Goal: Task Accomplishment & Management: Complete application form

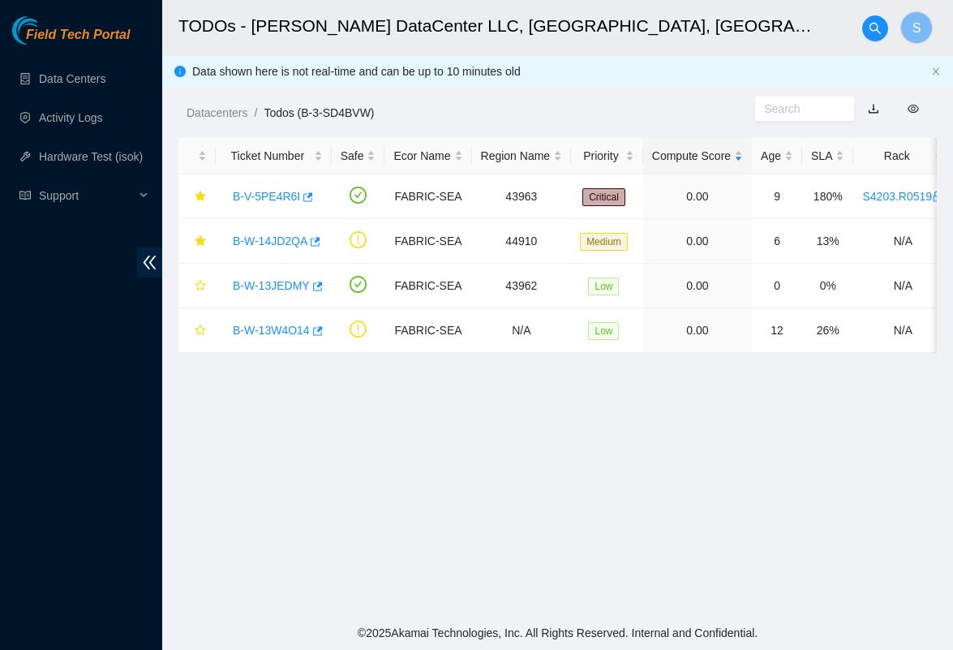
click at [461, 580] on main "TODOs - [PERSON_NAME] DataCenter LLC, [GEOGRAPHIC_DATA], [GEOGRAPHIC_DATA] S Da…" at bounding box center [557, 307] width 791 height 615
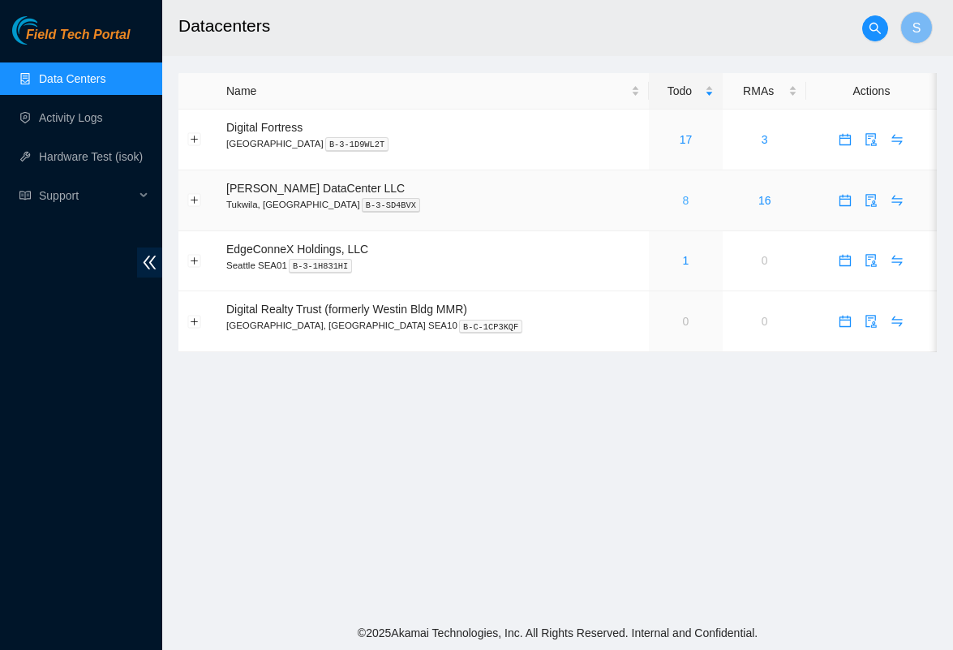
click at [683, 202] on link "8" at bounding box center [686, 200] width 6 height 13
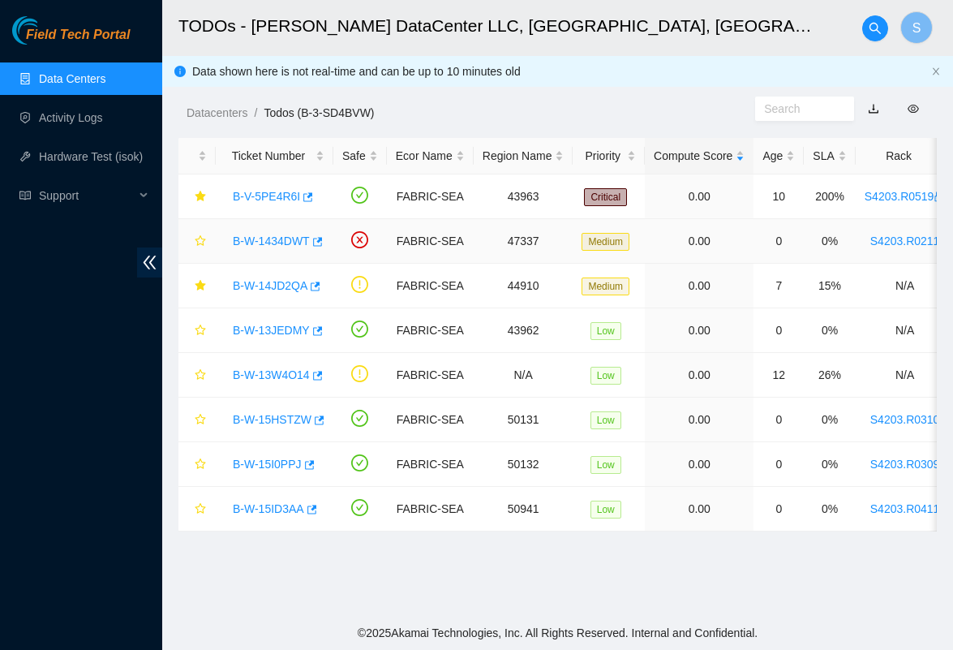
click at [293, 242] on link "B-W-1434DWT" at bounding box center [271, 240] width 77 height 13
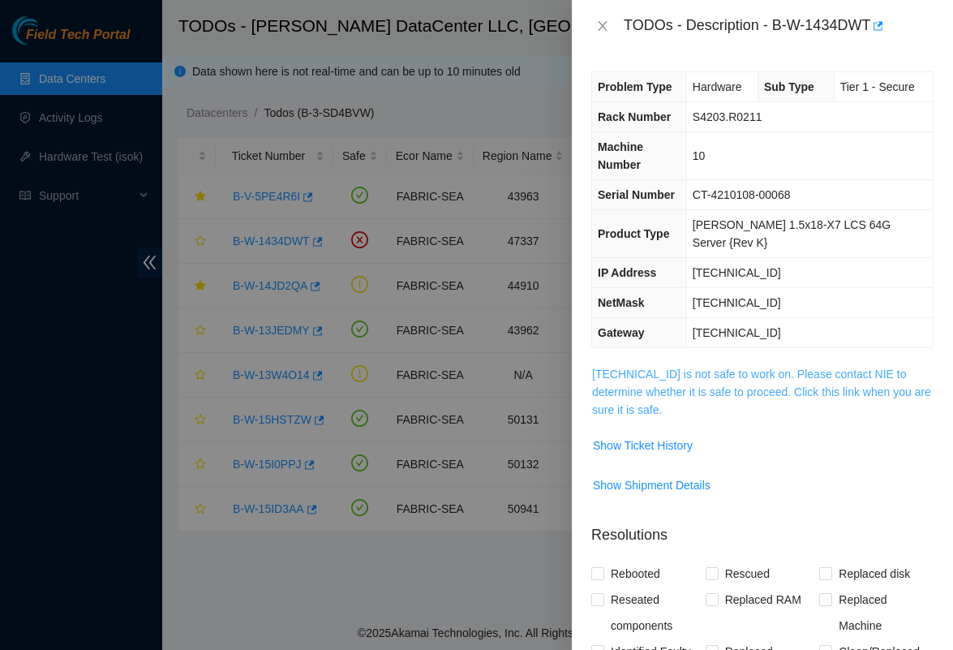
click at [629, 367] on link "23.220.244.205 is not safe to work on. Please contact NIE to determine whether …" at bounding box center [761, 391] width 339 height 49
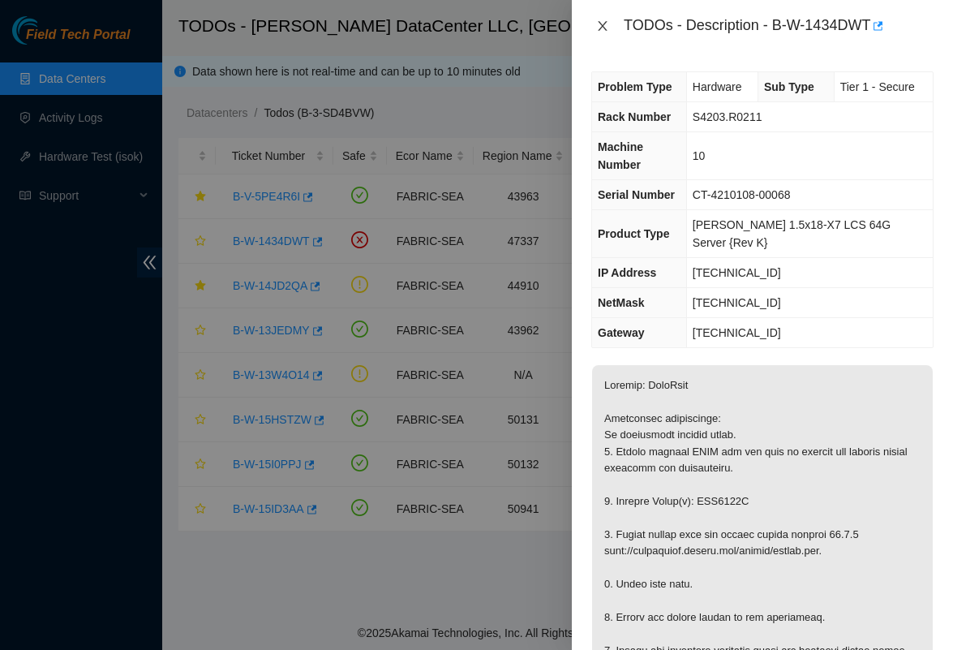
click at [604, 25] on icon "close" at bounding box center [602, 25] width 13 height 13
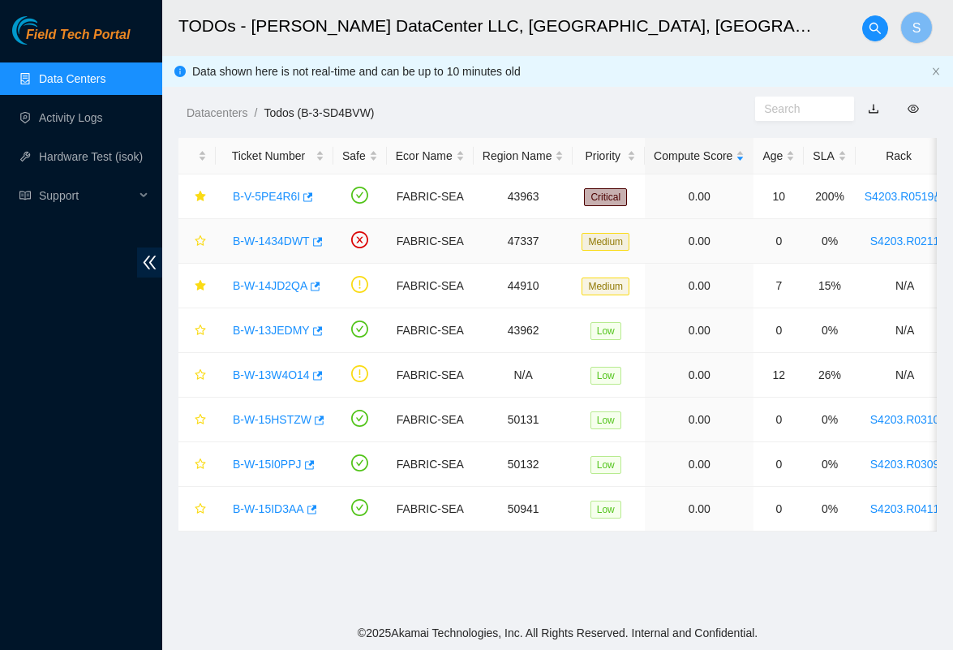
click at [283, 231] on div "B-W-1434DWT" at bounding box center [275, 241] width 100 height 26
click at [252, 333] on link "B-W-13JEDMY" at bounding box center [271, 330] width 77 height 13
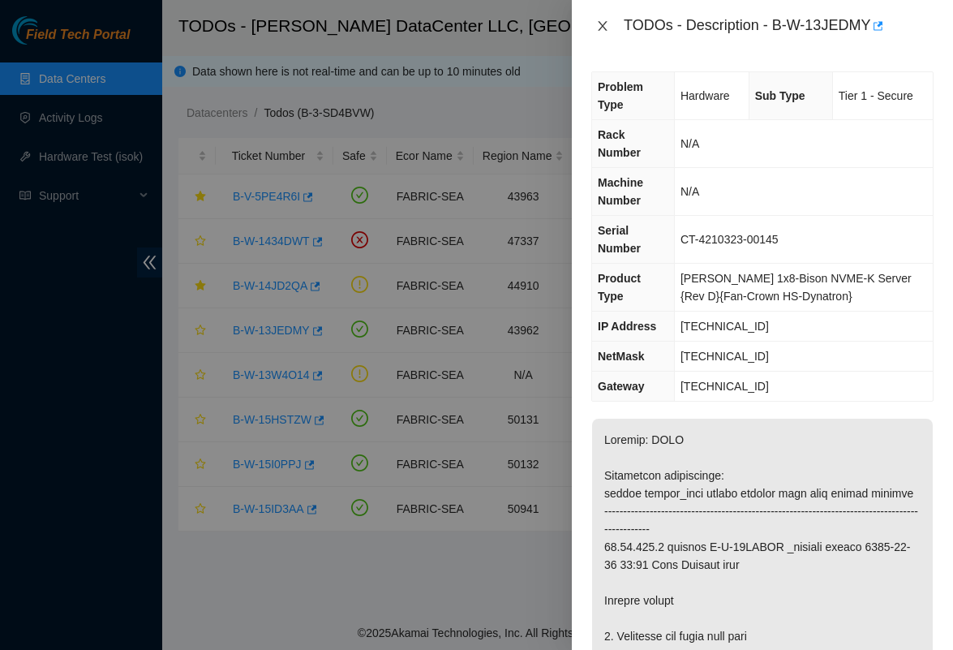
click at [604, 28] on icon "close" at bounding box center [602, 26] width 9 height 10
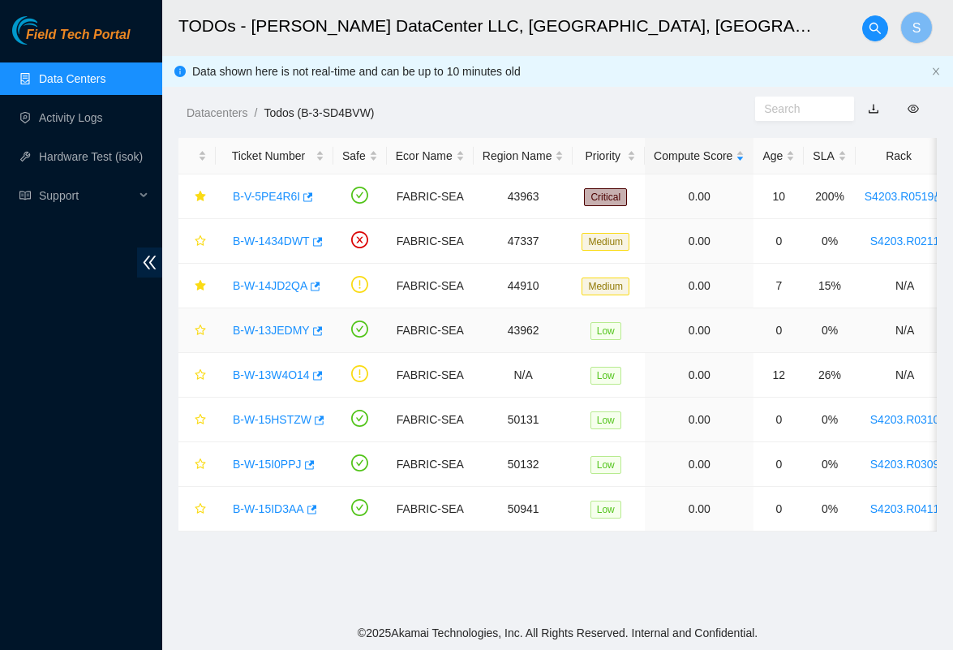
click at [269, 322] on div "B-W-13JEDMY" at bounding box center [275, 330] width 100 height 26
click at [269, 329] on link "B-W-13JEDMY" at bounding box center [271, 330] width 77 height 13
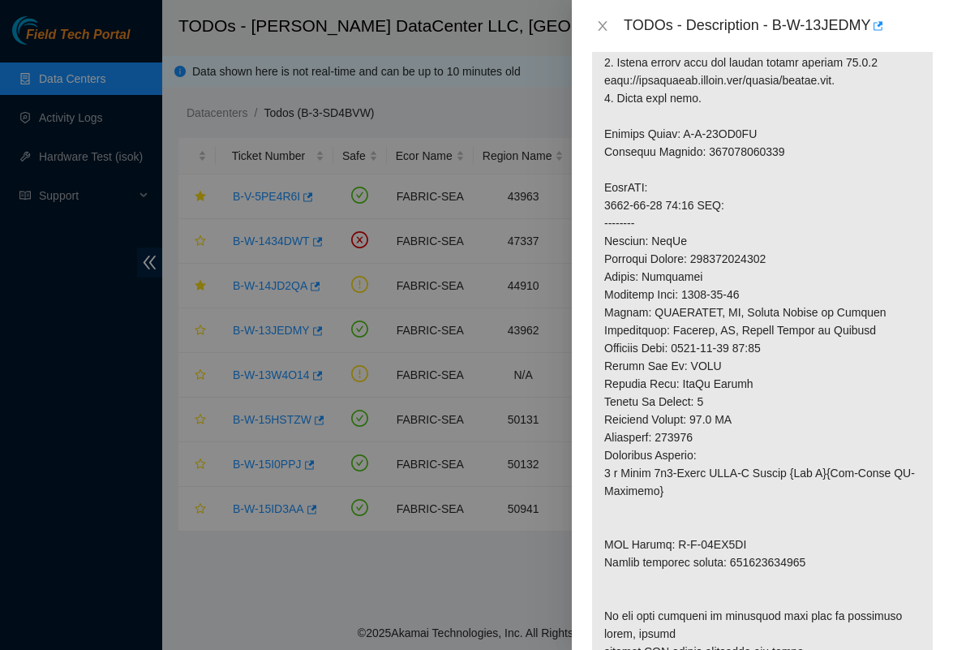
scroll to position [718, 0]
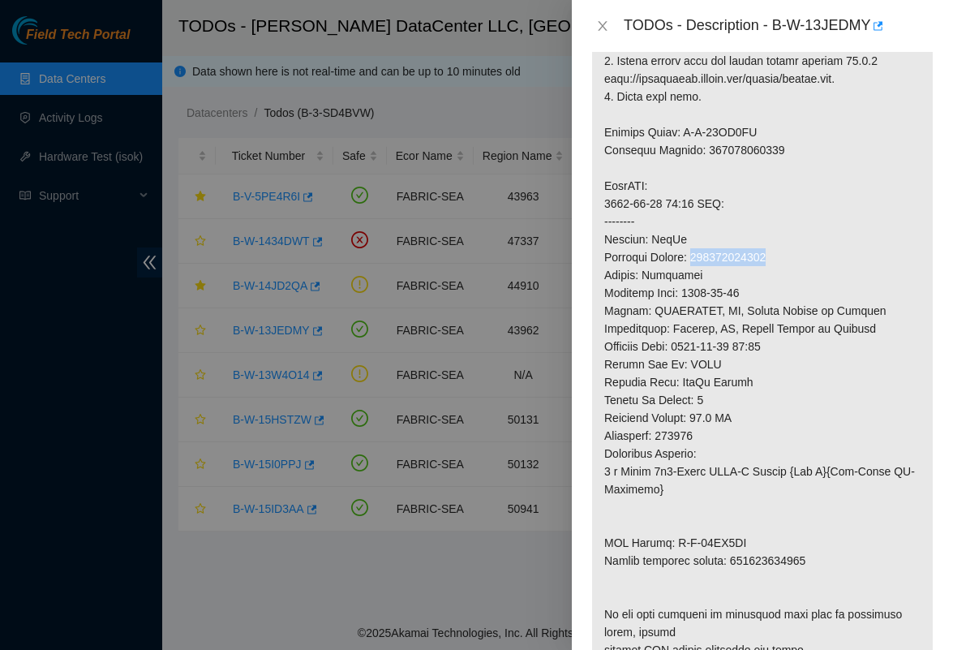
drag, startPoint x: 703, startPoint y: 259, endPoint x: 804, endPoint y: 258, distance: 100.6
click at [804, 258] on p at bounding box center [762, 186] width 341 height 970
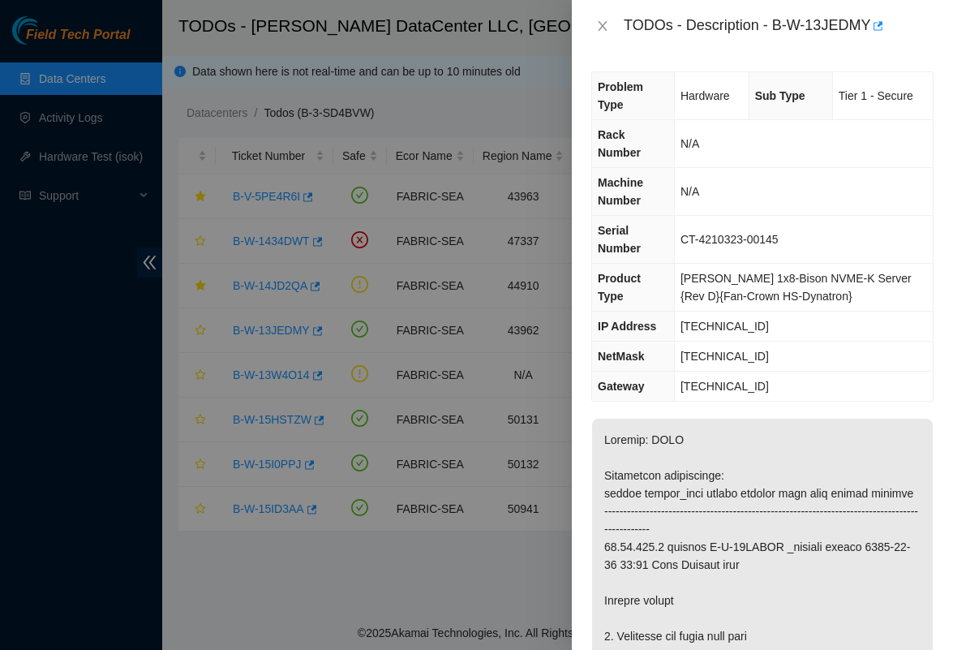
scroll to position [0, 0]
copy div "B-W-13JEDMY"
drag, startPoint x: 776, startPoint y: 28, endPoint x: 875, endPoint y: 34, distance: 99.1
click at [875, 34] on div "TODOs - Description - B-W-13JEDMY" at bounding box center [779, 26] width 310 height 26
click at [602, 15] on div "TODOs - Description - B-W-13JEDMY" at bounding box center [762, 26] width 342 height 26
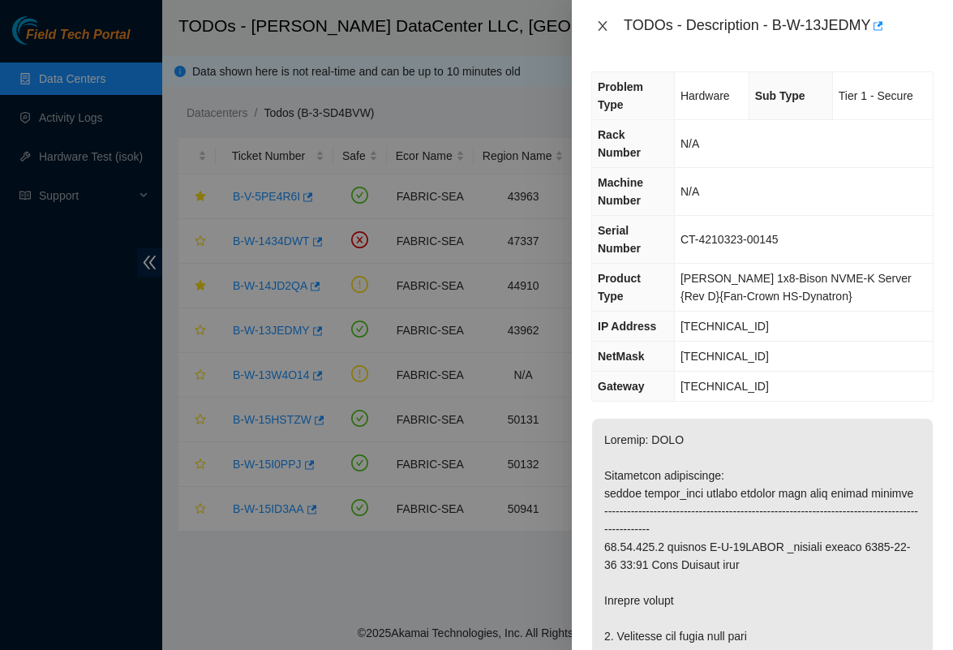
click at [603, 22] on icon "close" at bounding box center [602, 25] width 13 height 13
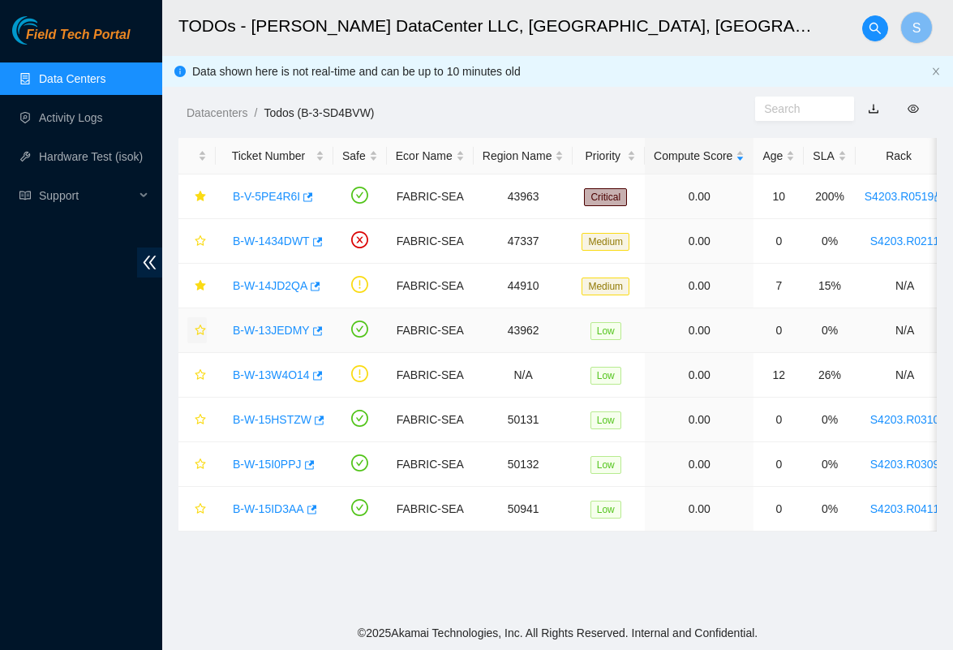
click at [204, 333] on icon "star" at bounding box center [200, 329] width 11 height 11
click at [285, 335] on link "B-W-13JEDMY" at bounding box center [271, 330] width 77 height 13
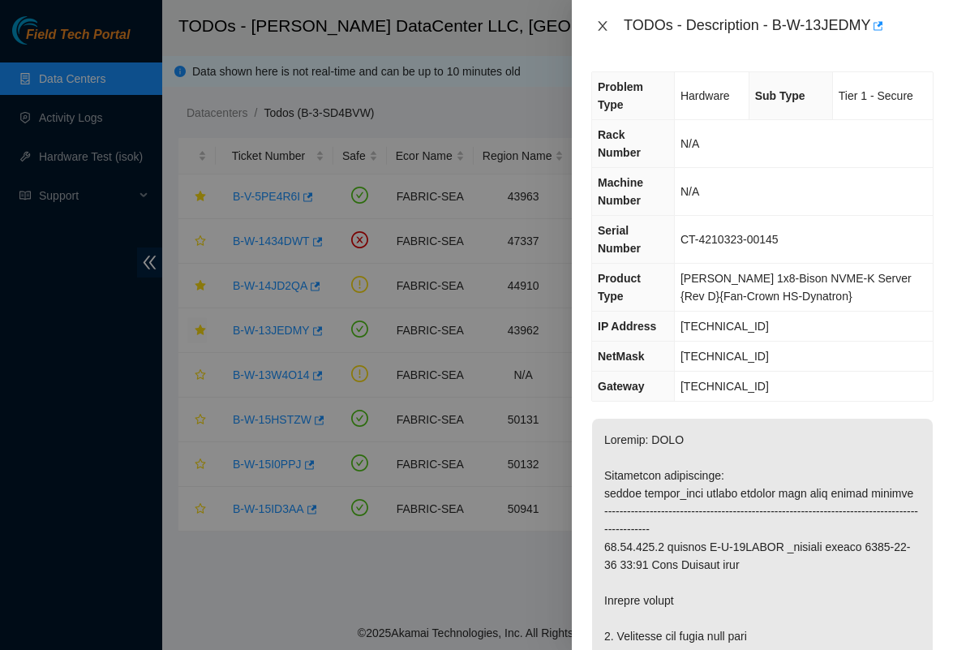
click at [604, 27] on icon "close" at bounding box center [602, 26] width 9 height 10
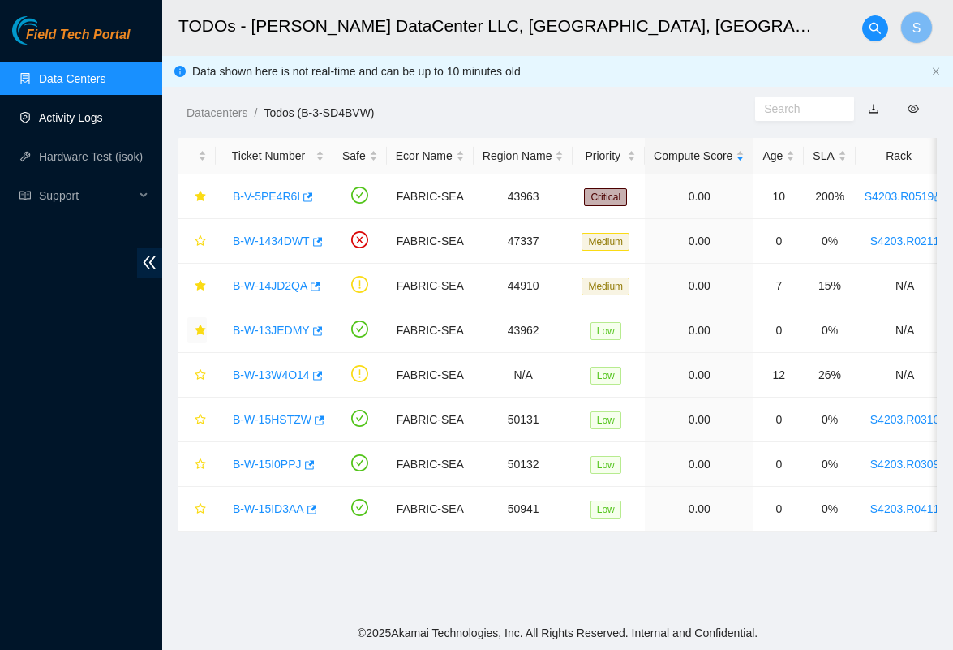
click at [78, 111] on link "Activity Logs" at bounding box center [71, 117] width 64 height 13
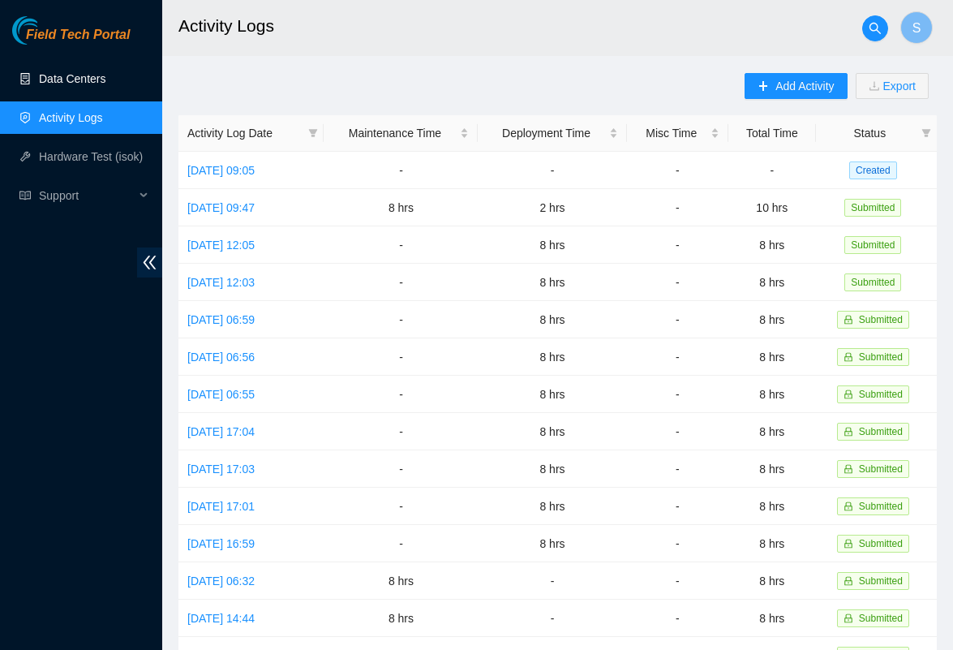
click at [87, 79] on link "Data Centers" at bounding box center [72, 78] width 66 height 13
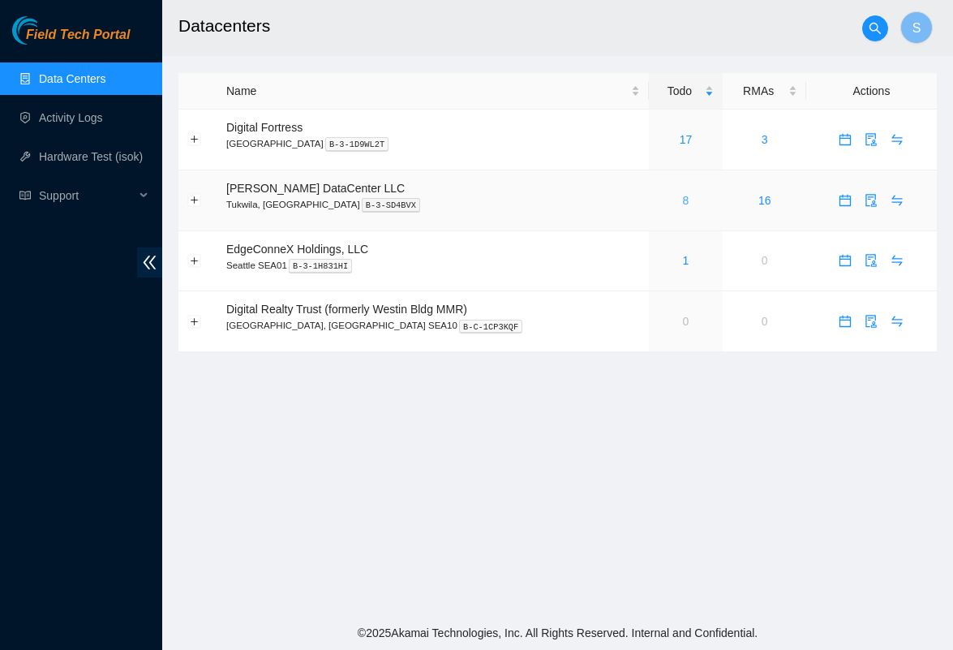
click at [683, 196] on link "8" at bounding box center [686, 200] width 6 height 13
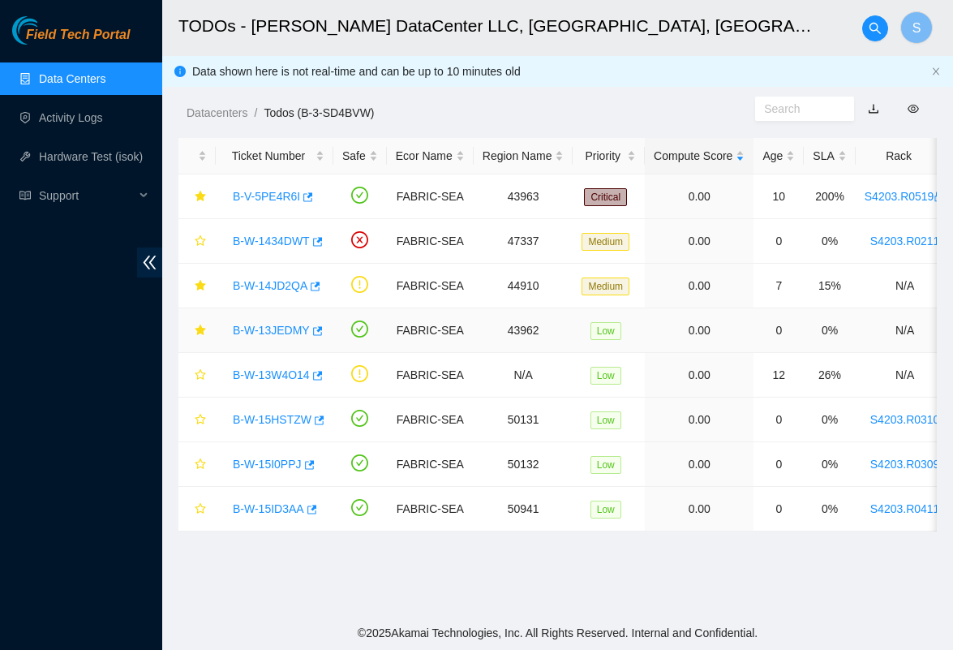
click at [292, 333] on link "B-W-13JEDMY" at bounding box center [271, 330] width 77 height 13
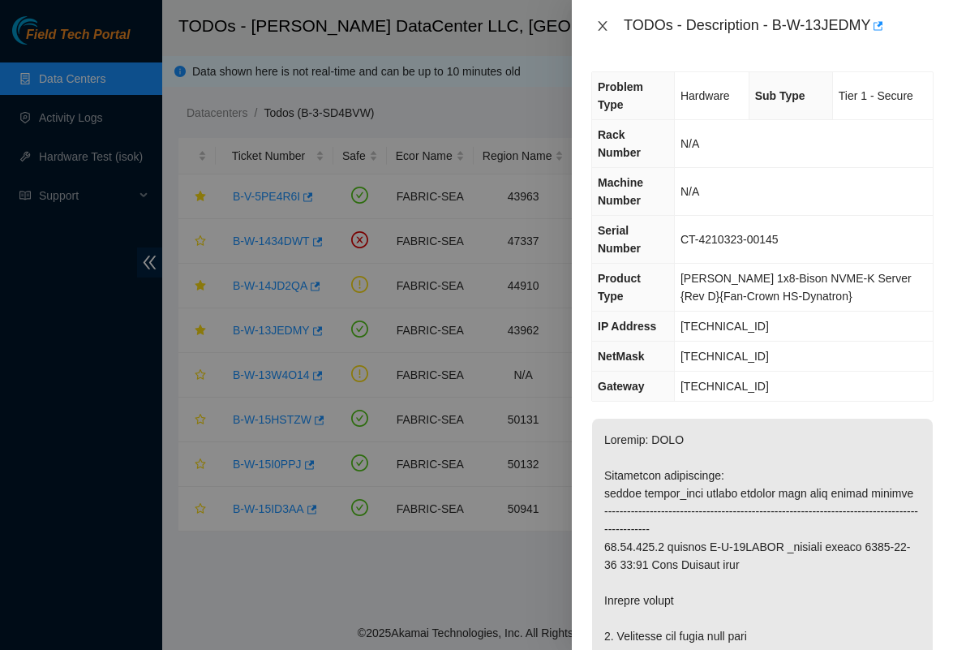
click at [604, 25] on icon "close" at bounding box center [602, 25] width 13 height 13
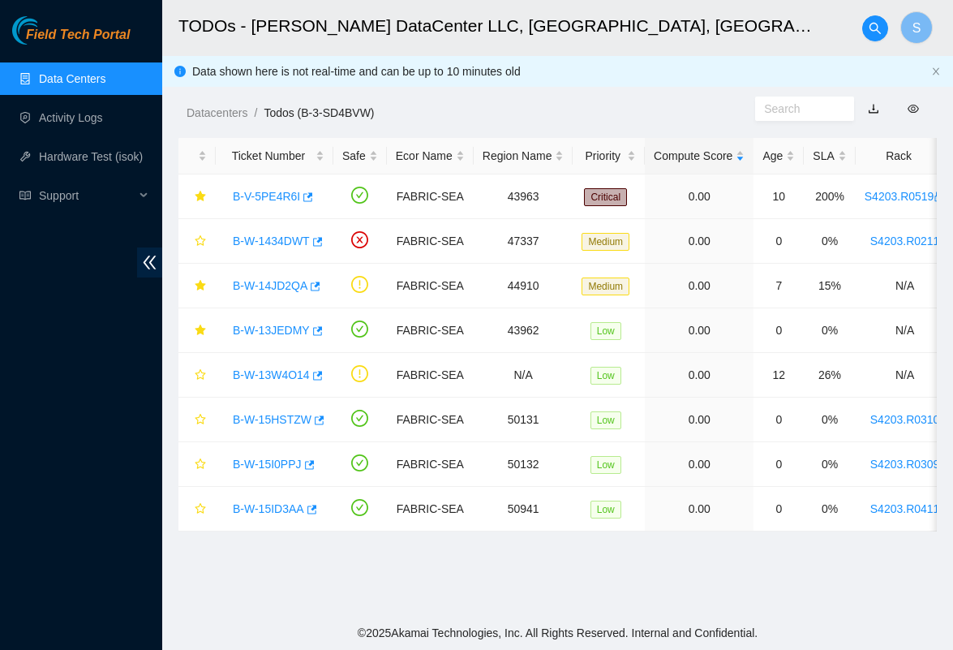
click at [92, 76] on link "Data Centers" at bounding box center [72, 78] width 66 height 13
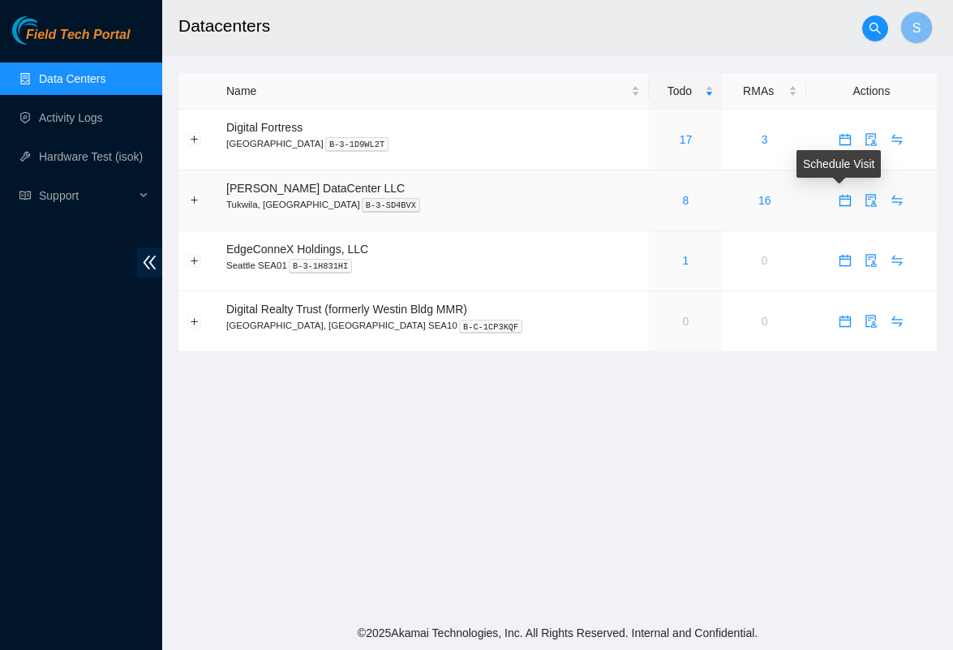
click at [838, 203] on icon "calendar" at bounding box center [844, 200] width 13 height 13
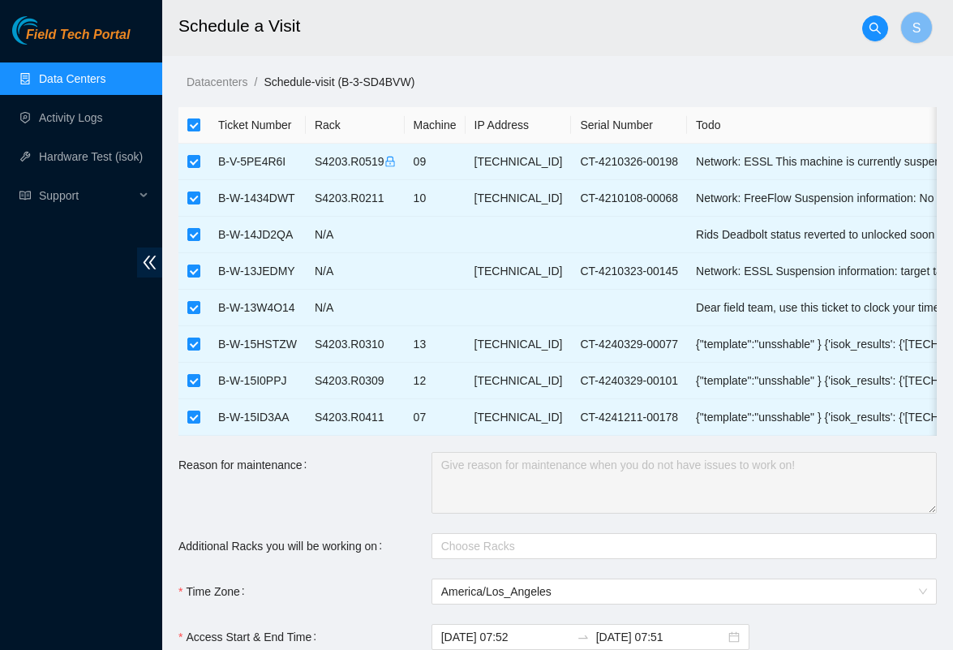
click at [198, 125] on input "checkbox" at bounding box center [193, 124] width 13 height 13
checkbox input "false"
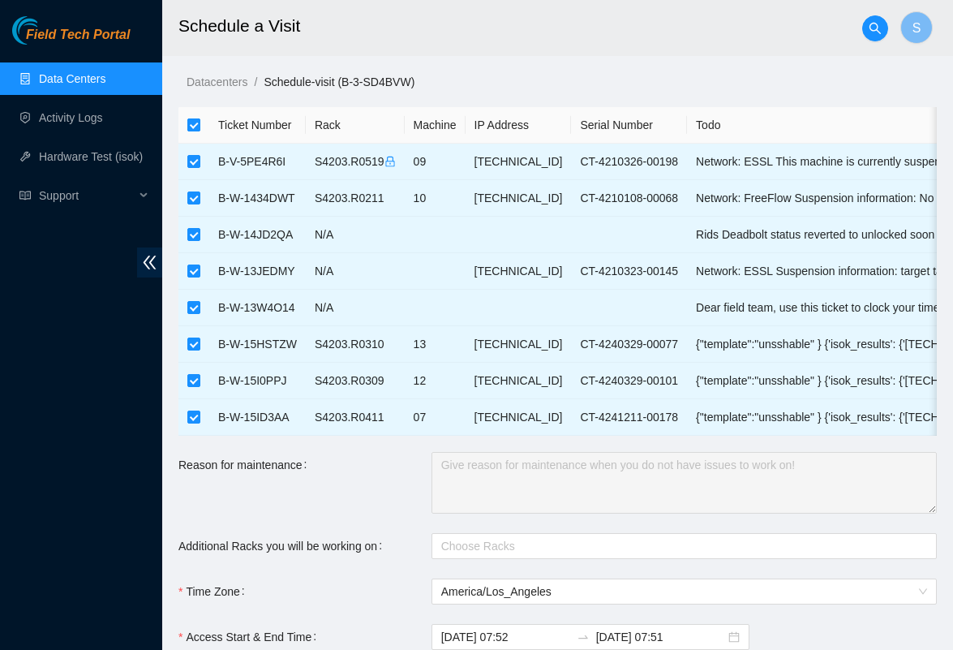
checkbox input "false"
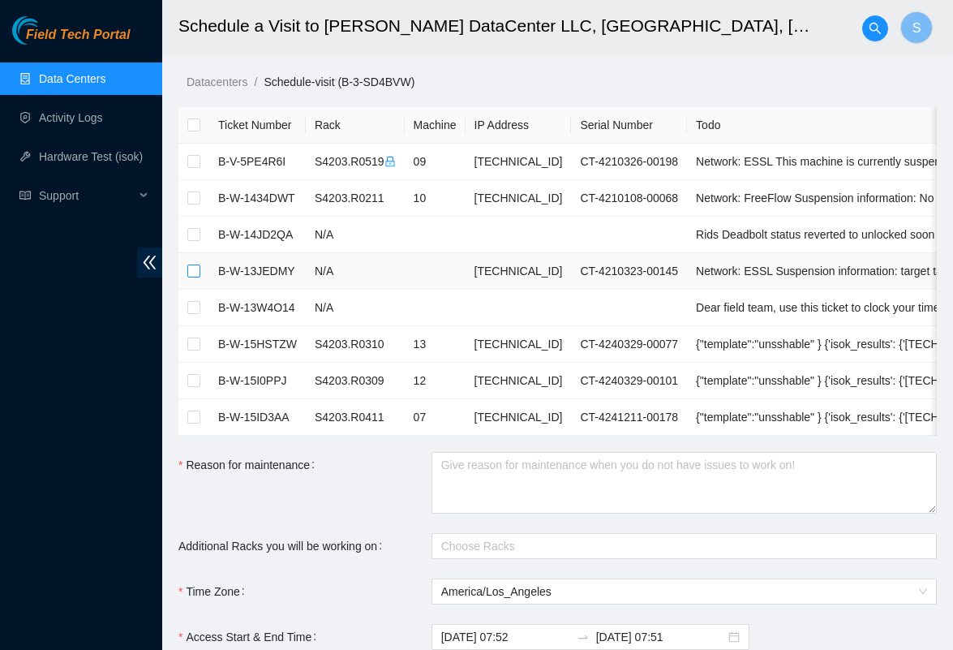
click at [199, 268] on input "checkbox" at bounding box center [193, 270] width 13 height 13
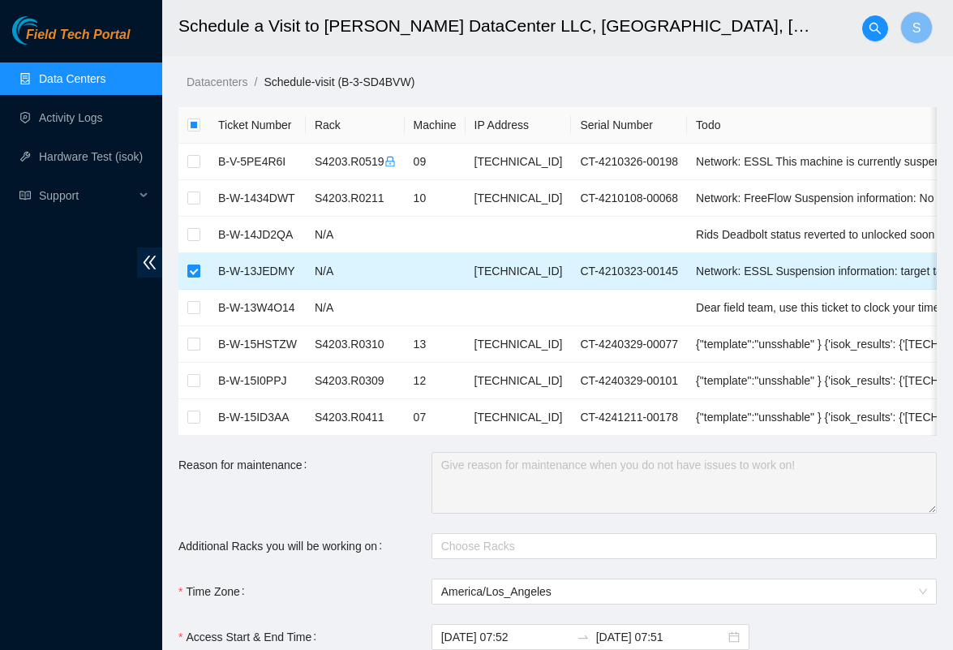
click at [195, 264] on input "checkbox" at bounding box center [193, 270] width 13 height 13
checkbox input "false"
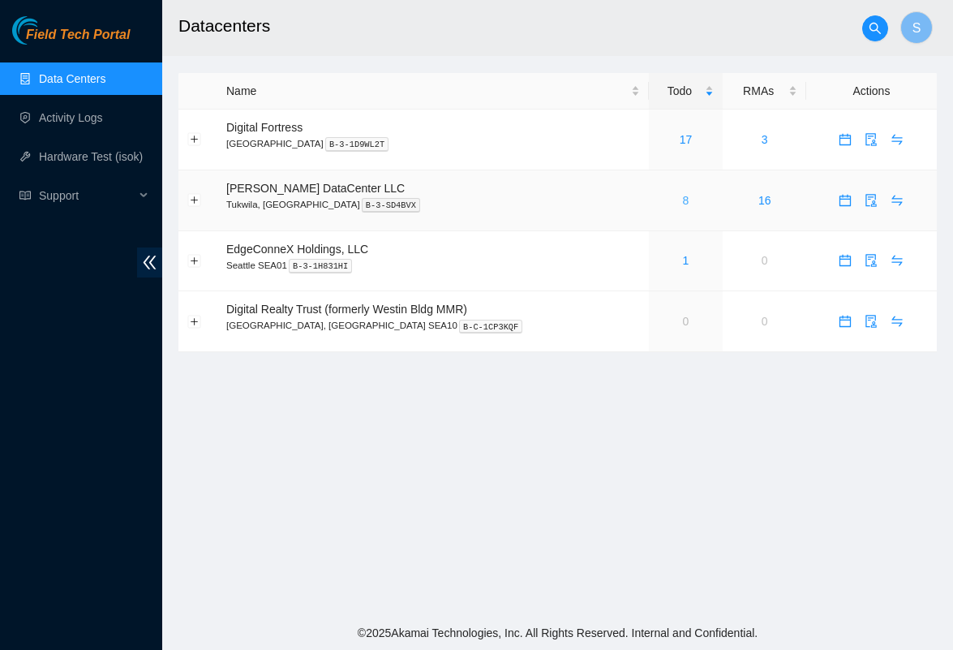
click at [683, 198] on link "8" at bounding box center [686, 200] width 6 height 13
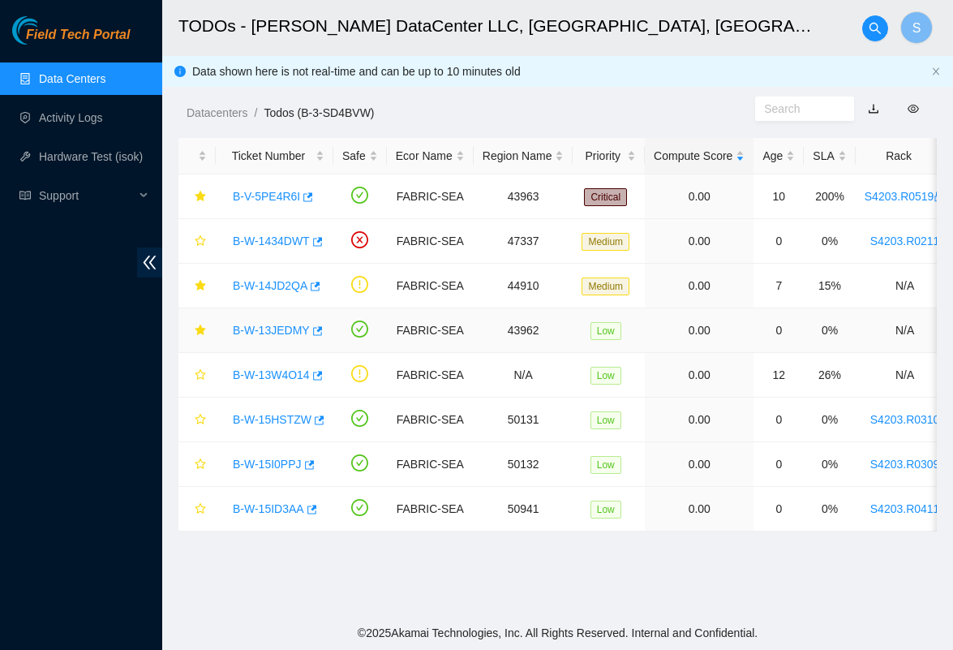
click at [306, 332] on link "B-W-13JEDMY" at bounding box center [271, 330] width 77 height 13
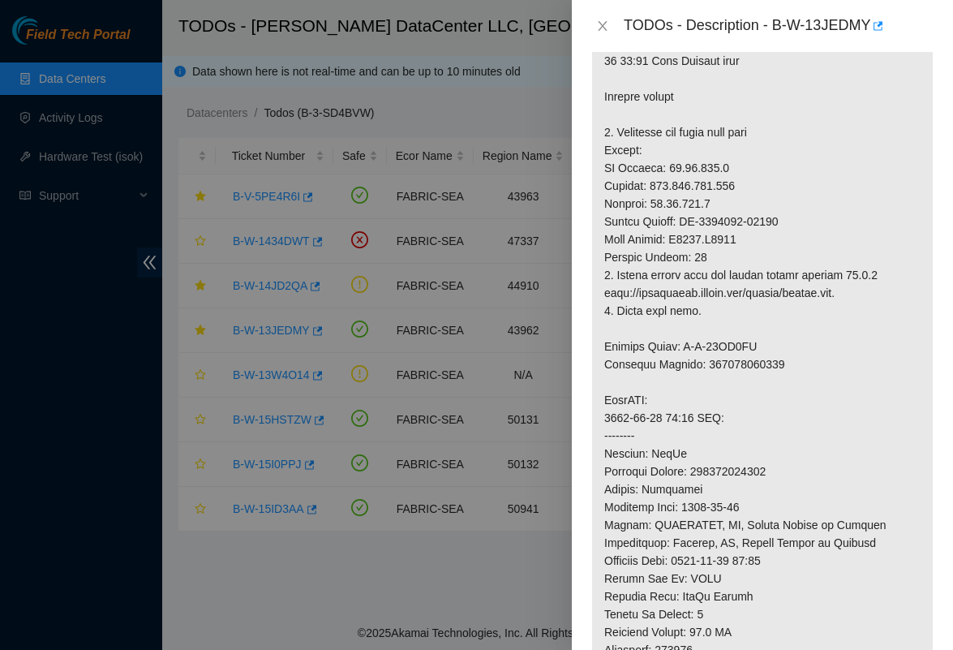
scroll to position [508, 0]
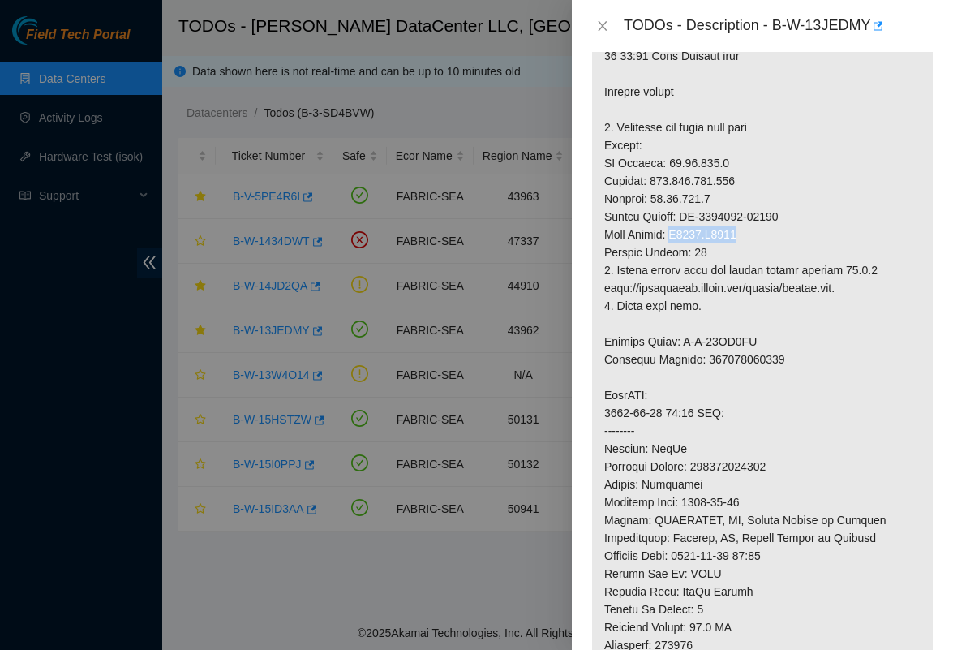
drag, startPoint x: 761, startPoint y: 237, endPoint x: 681, endPoint y: 226, distance: 80.2
click at [681, 226] on p at bounding box center [762, 395] width 341 height 970
copy p "S4203.R0513"
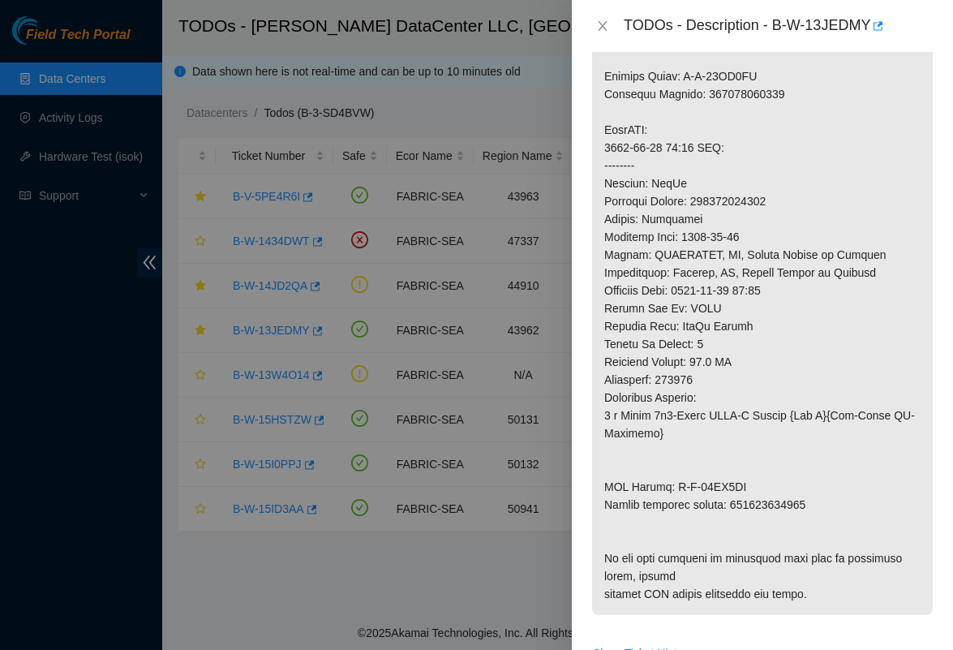
scroll to position [774, 0]
click at [603, 26] on icon "close" at bounding box center [602, 26] width 9 height 10
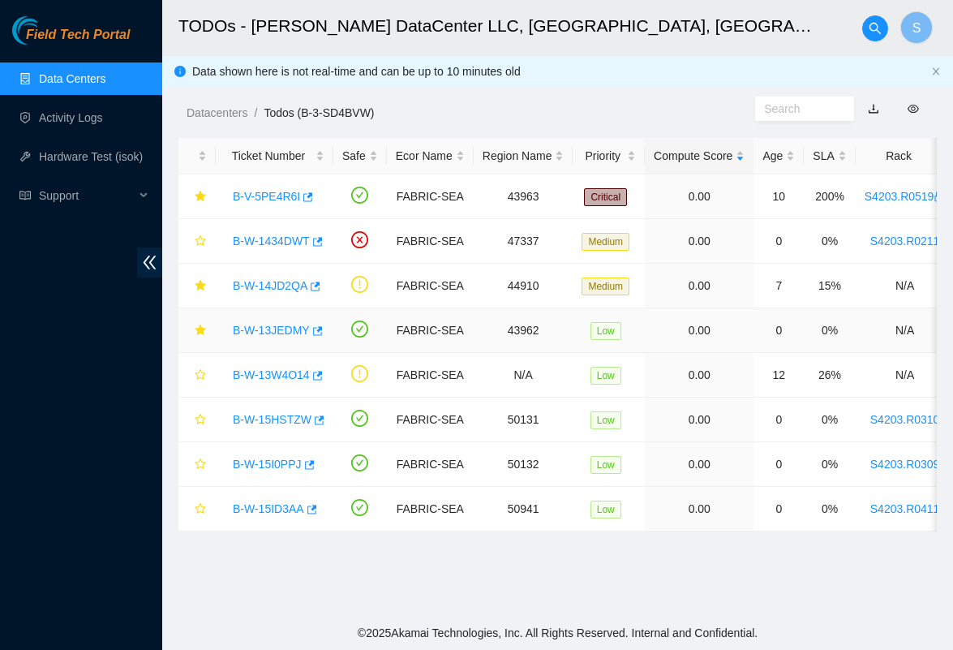
click at [265, 328] on link "B-W-13JEDMY" at bounding box center [271, 330] width 77 height 13
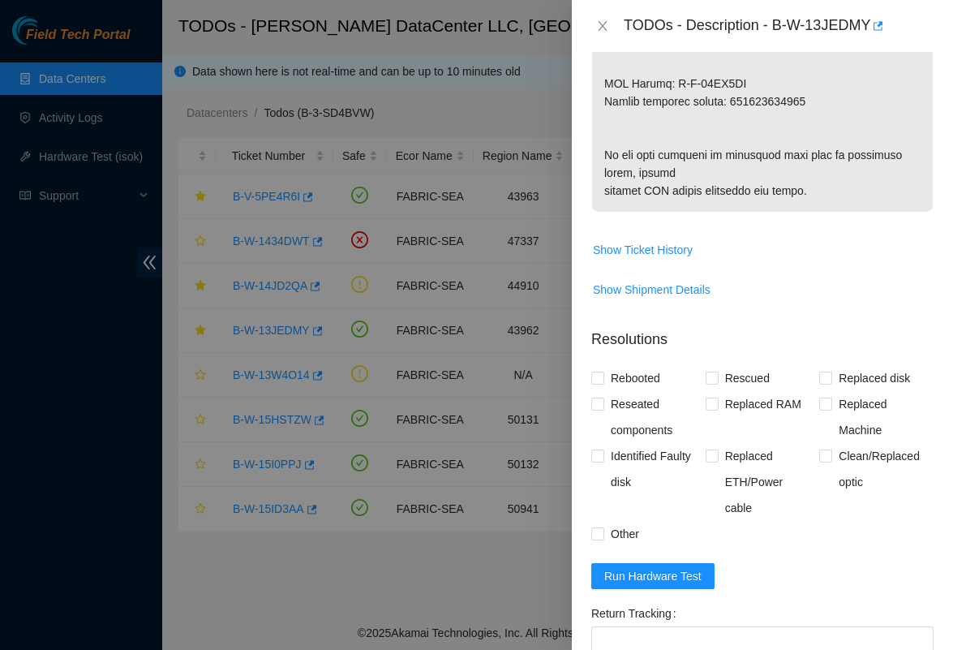
scroll to position [1152, 0]
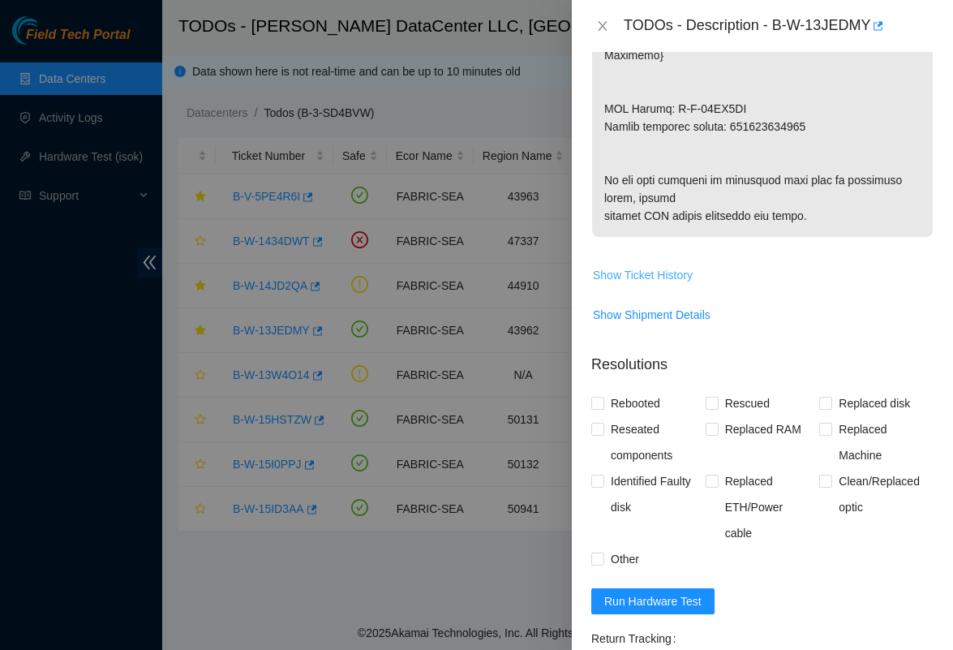
click at [634, 284] on span "Show Ticket History" at bounding box center [643, 275] width 100 height 18
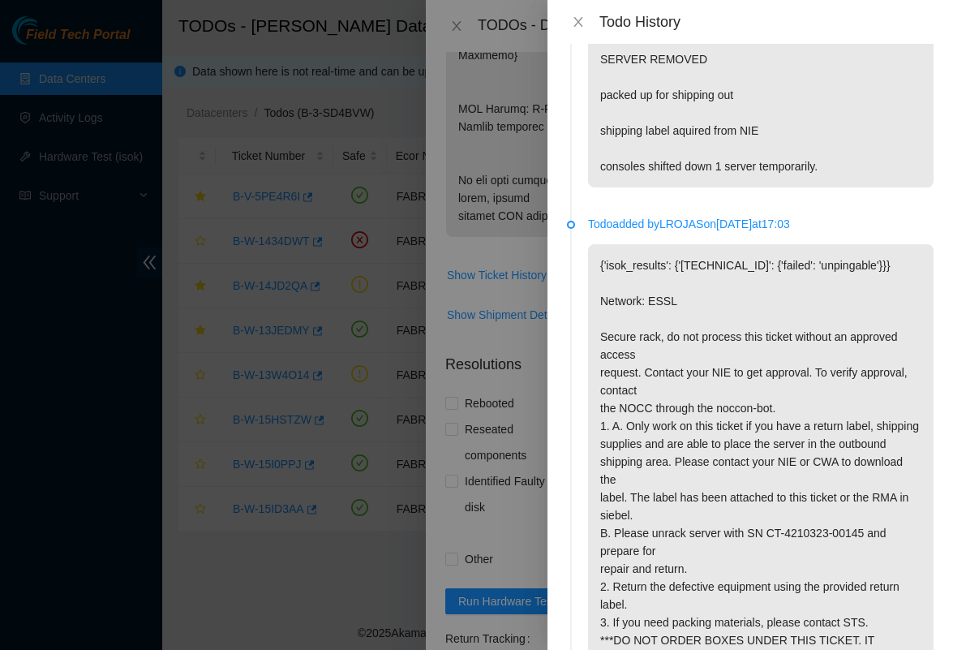
scroll to position [1585, 0]
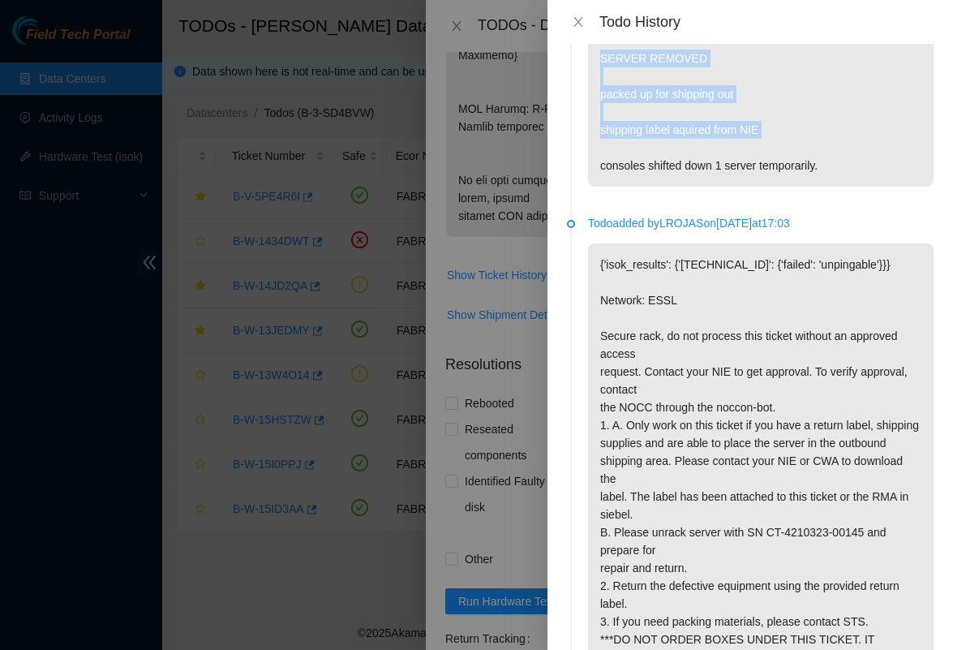
drag, startPoint x: 598, startPoint y: 217, endPoint x: 748, endPoint y: 298, distance: 170.2
click at [748, 187] on p "SERVER REMOVED packed up for shipping out shipping label aquired from NIE conso…" at bounding box center [760, 111] width 345 height 149
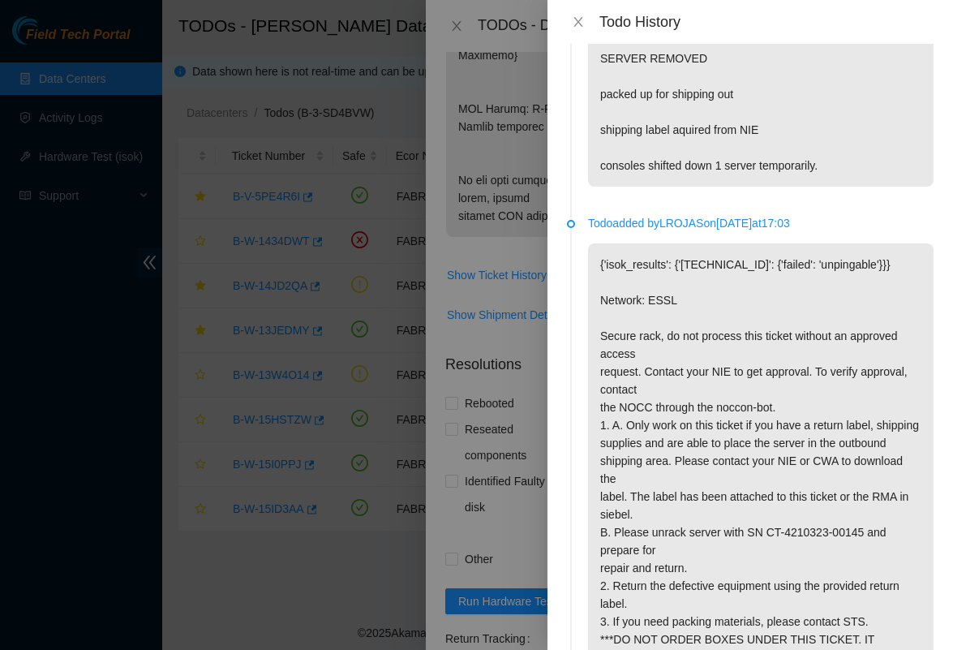
click at [796, 187] on p "SERVER REMOVED packed up for shipping out shipping label aquired from NIE conso…" at bounding box center [760, 111] width 345 height 149
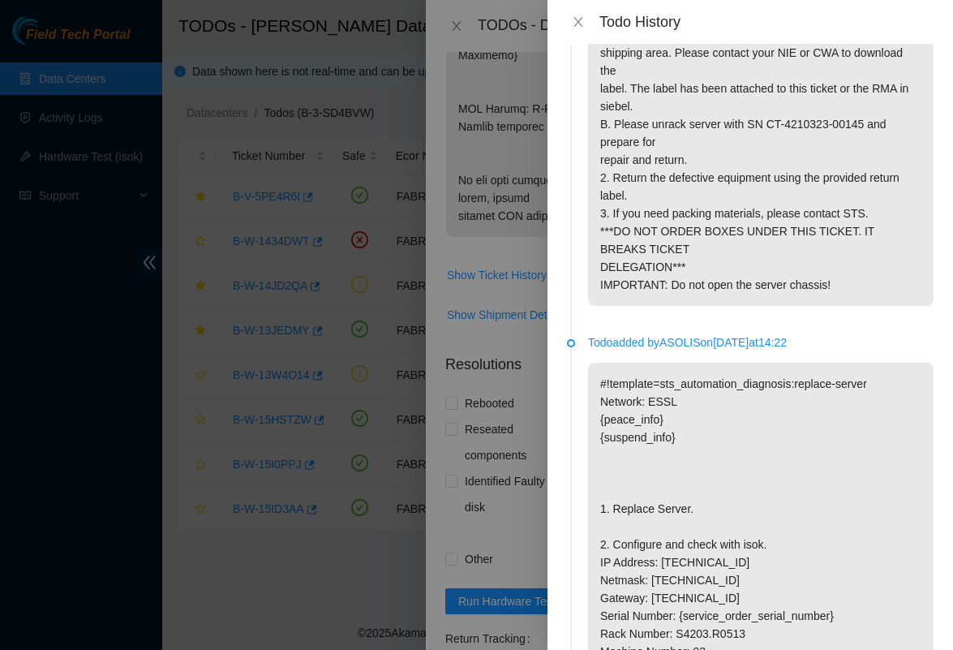
scroll to position [1999, 0]
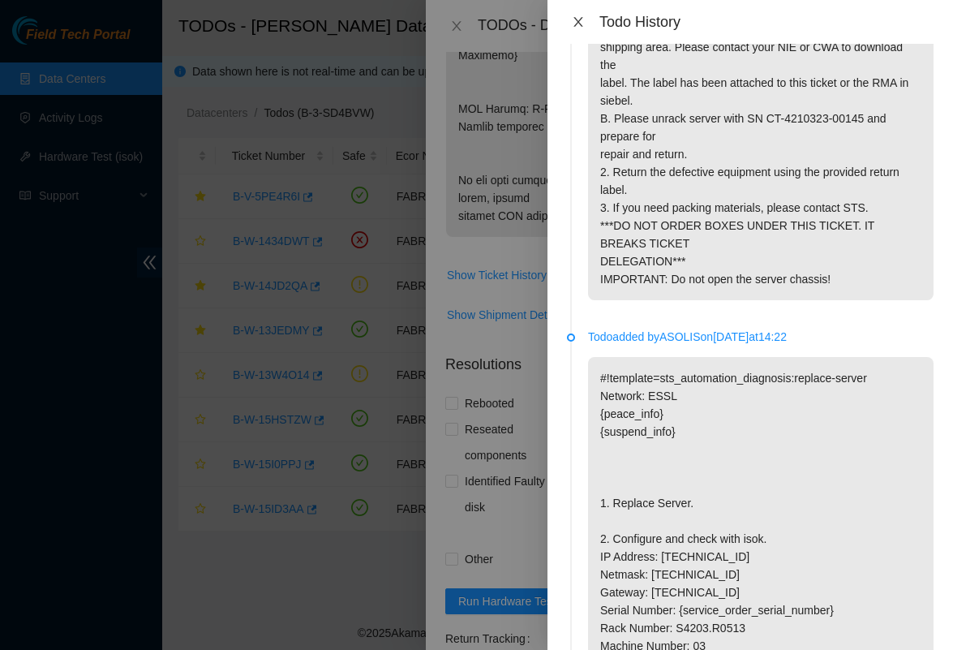
click at [581, 18] on icon "close" at bounding box center [577, 22] width 9 height 10
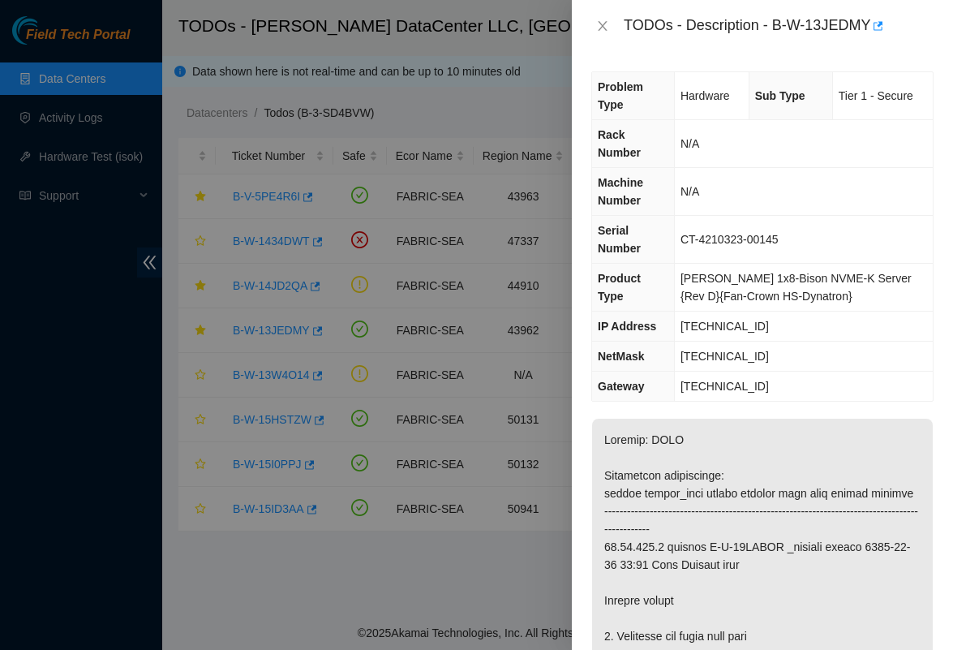
scroll to position [0, 0]
click at [602, 23] on icon "close" at bounding box center [602, 25] width 13 height 13
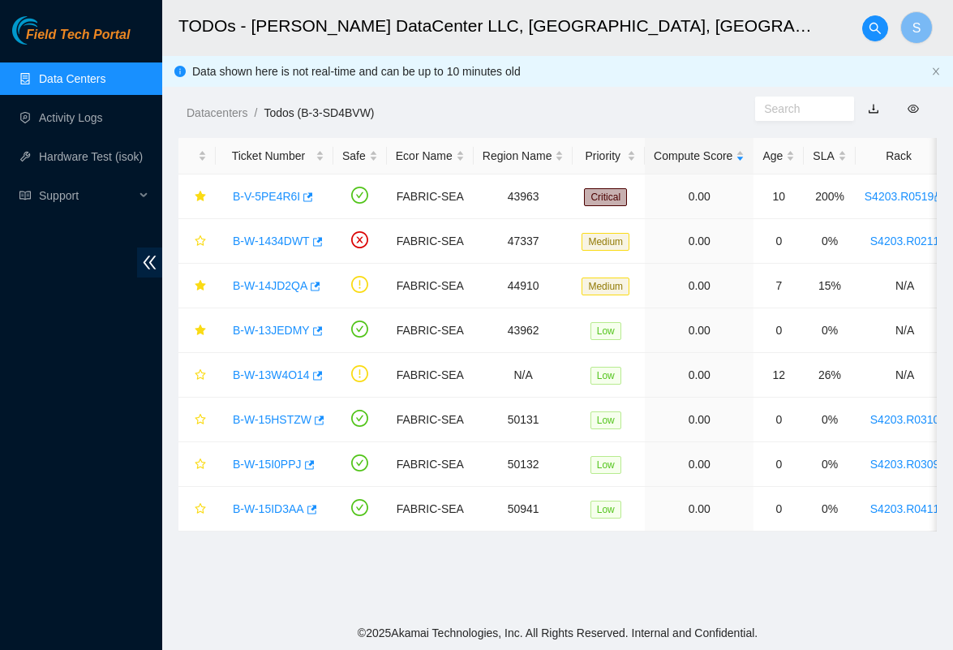
click at [87, 85] on link "Data Centers" at bounding box center [72, 78] width 66 height 13
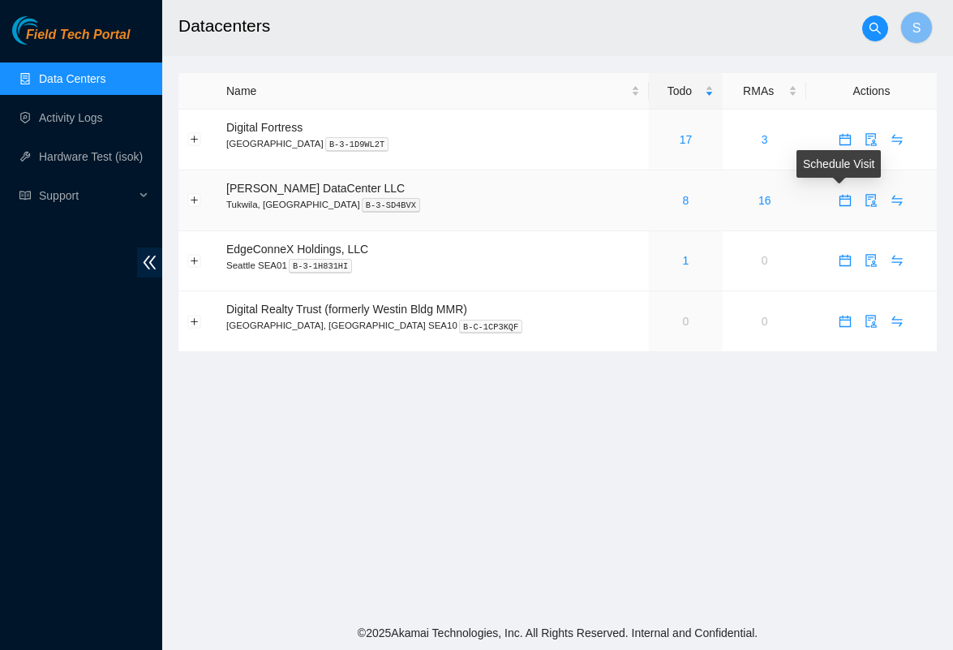
click at [839, 195] on icon "calendar" at bounding box center [844, 199] width 11 height 11
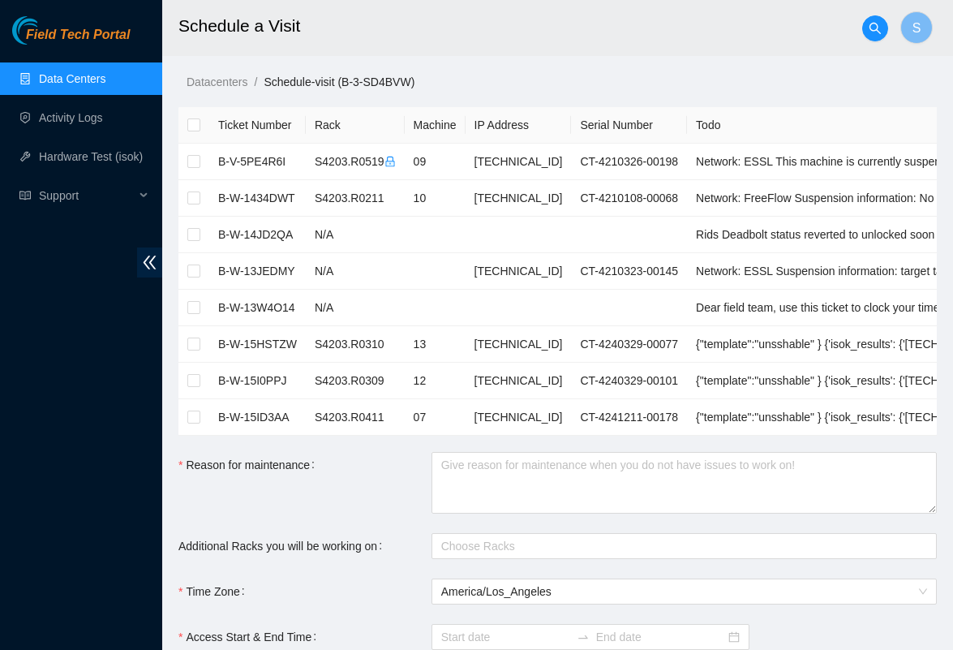
checkbox input "true"
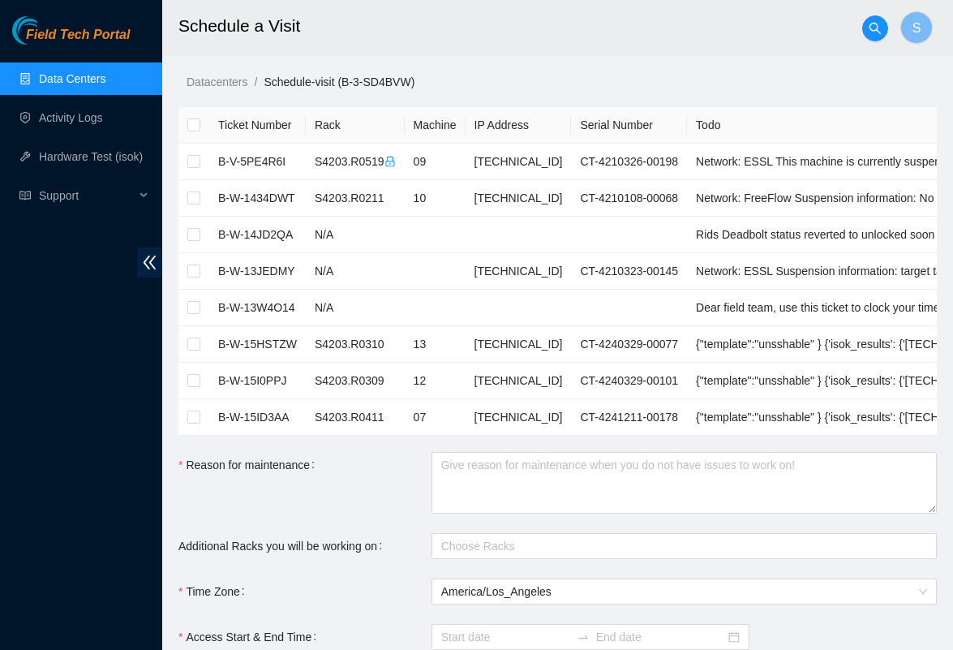
checkbox input "true"
type input "2025-09-04 07:55"
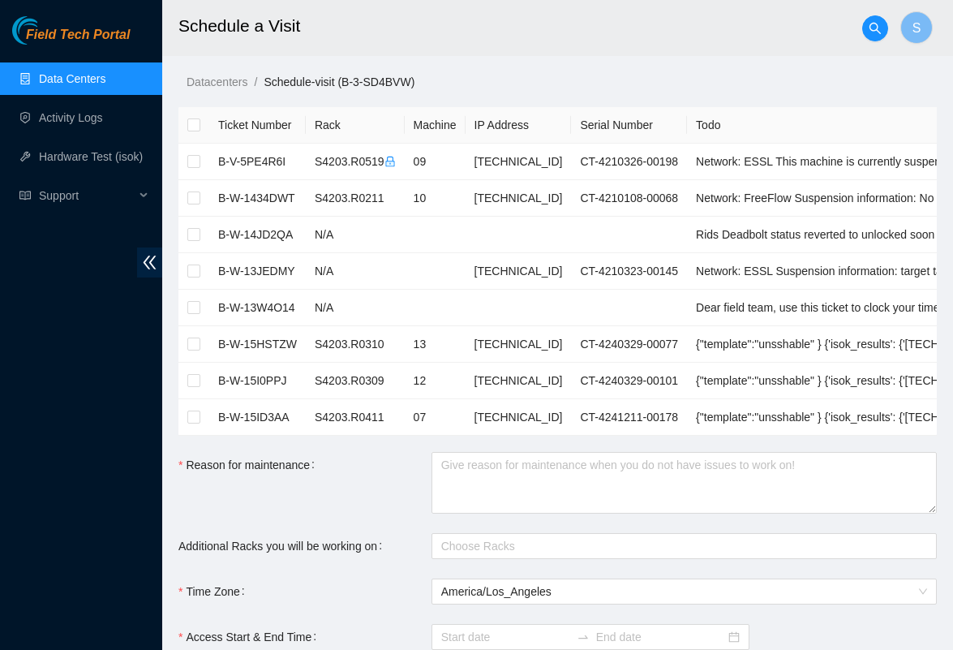
type input "2025-09-05 07:54"
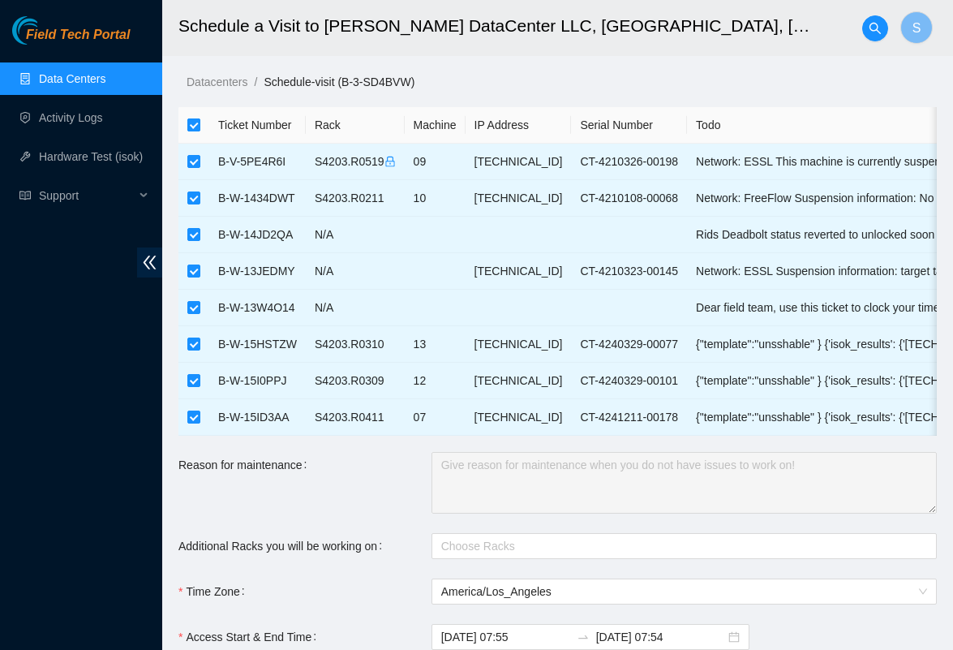
click at [195, 127] on input "checkbox" at bounding box center [193, 124] width 13 height 13
checkbox input "false"
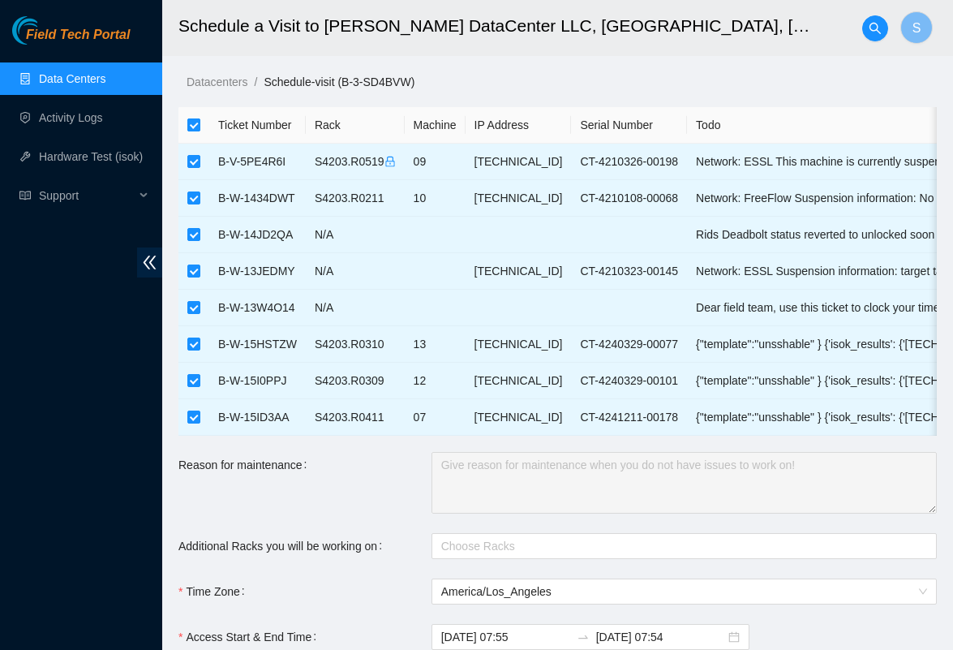
checkbox input "false"
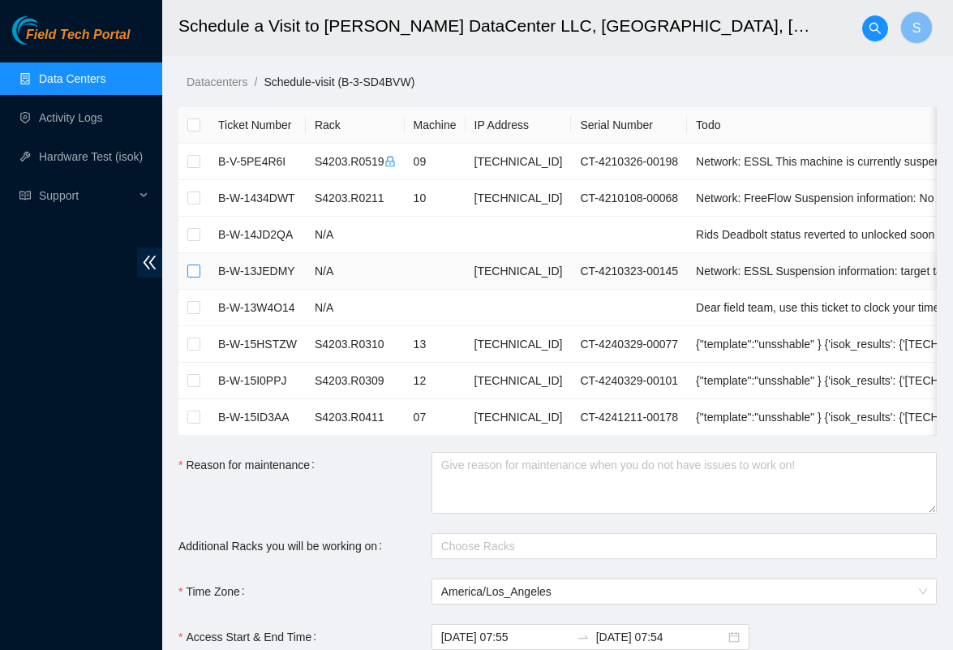
click at [195, 275] on input "checkbox" at bounding box center [193, 270] width 13 height 13
checkbox input "true"
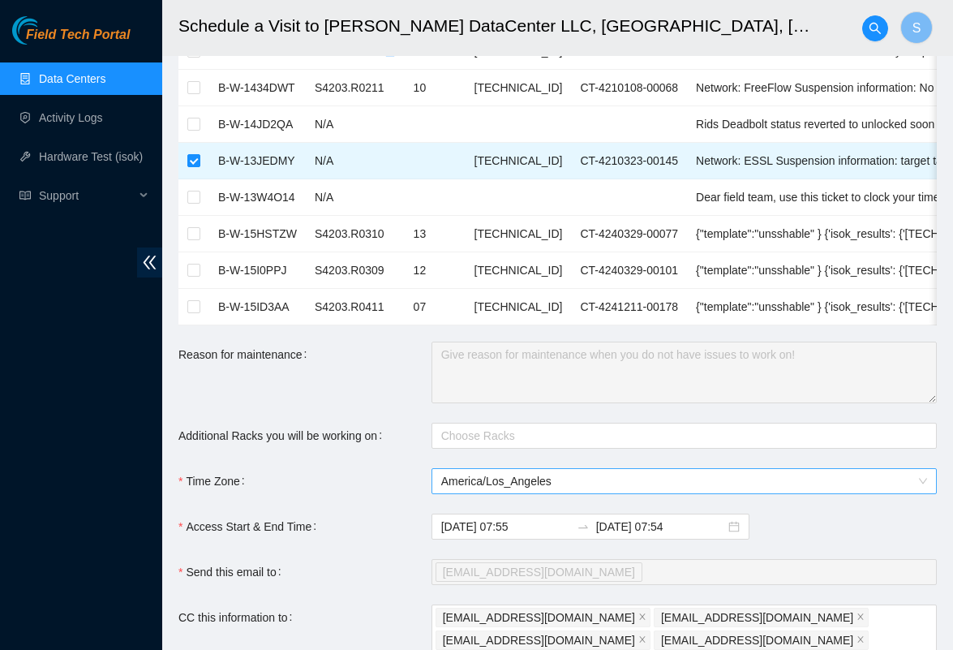
scroll to position [130, 0]
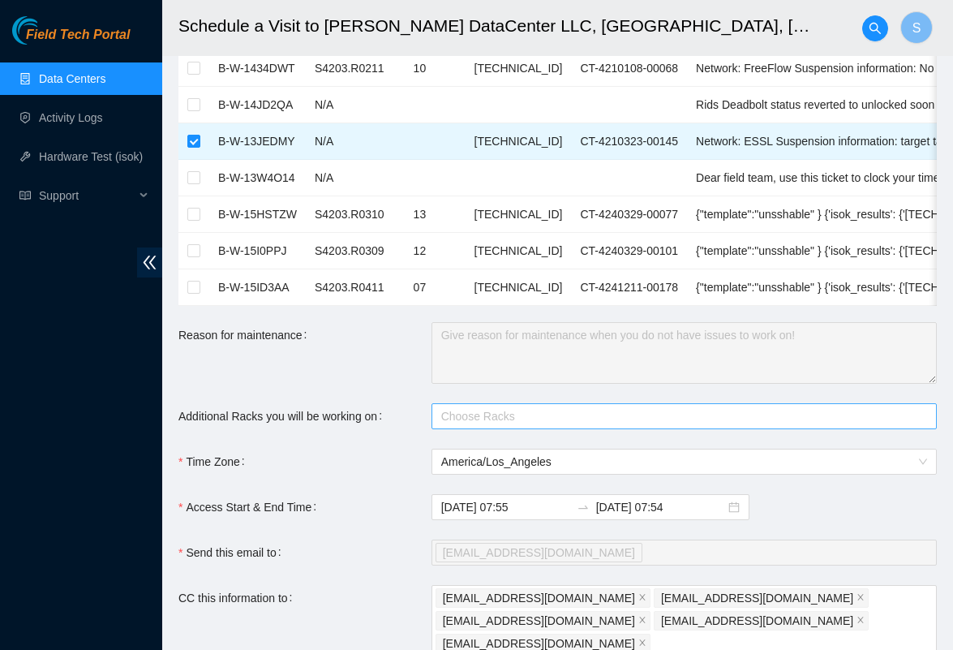
click at [554, 418] on div at bounding box center [675, 415] width 481 height 19
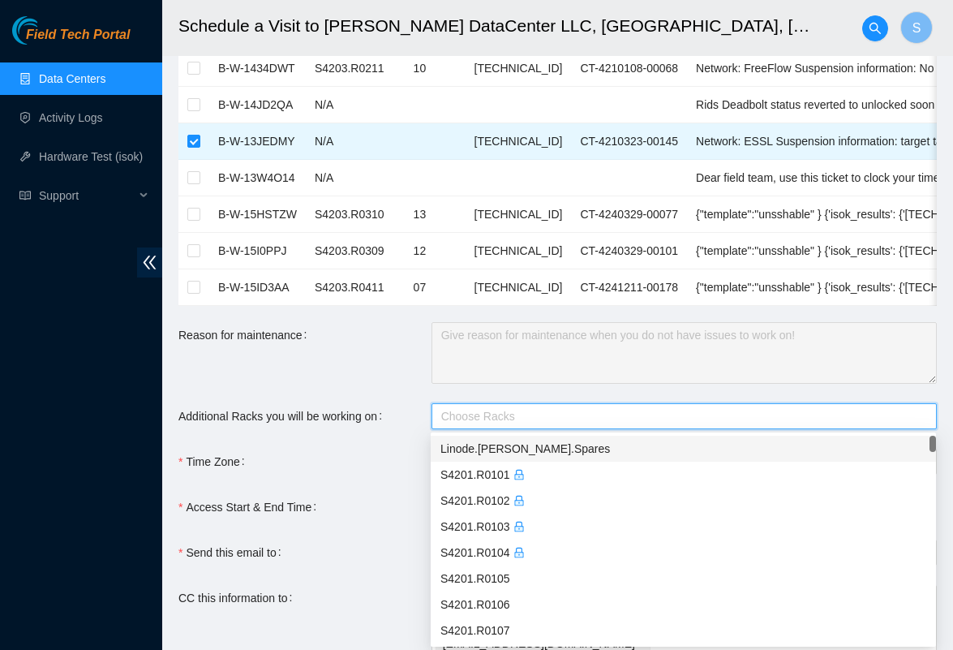
paste input "S4203.R0513"
type input "S4203.R0513"
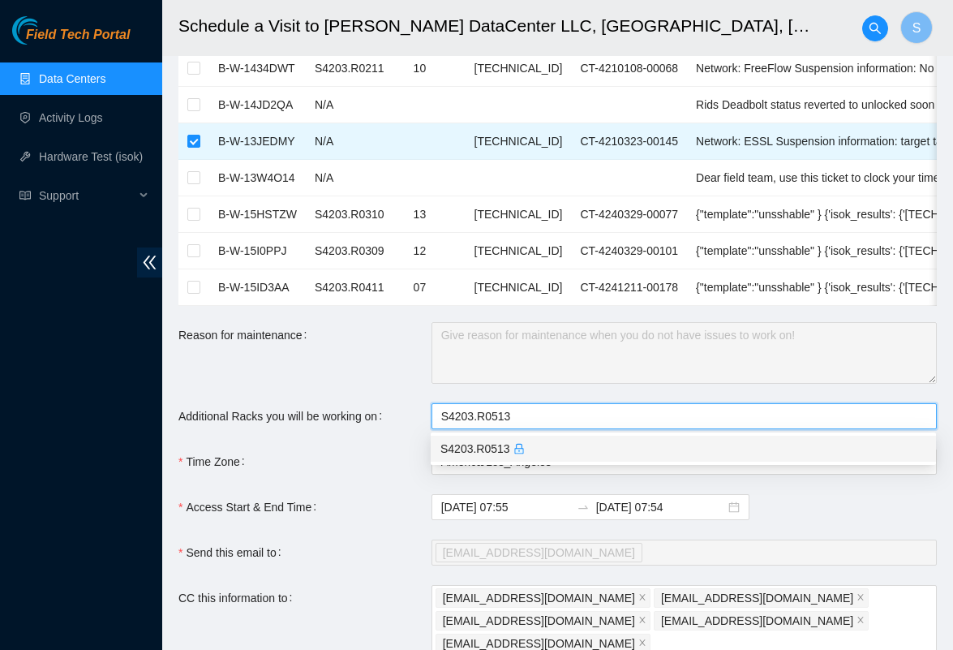
click at [543, 447] on div "S4203.R0513" at bounding box center [683, 449] width 486 height 18
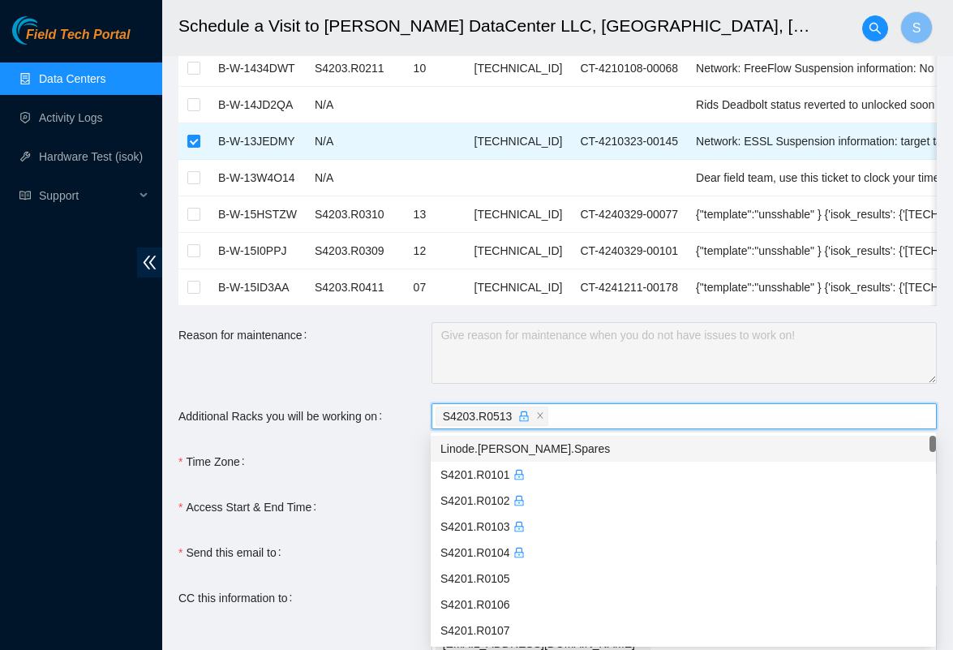
click at [389, 383] on div "Reason for maintenance" at bounding box center [304, 353] width 253 height 62
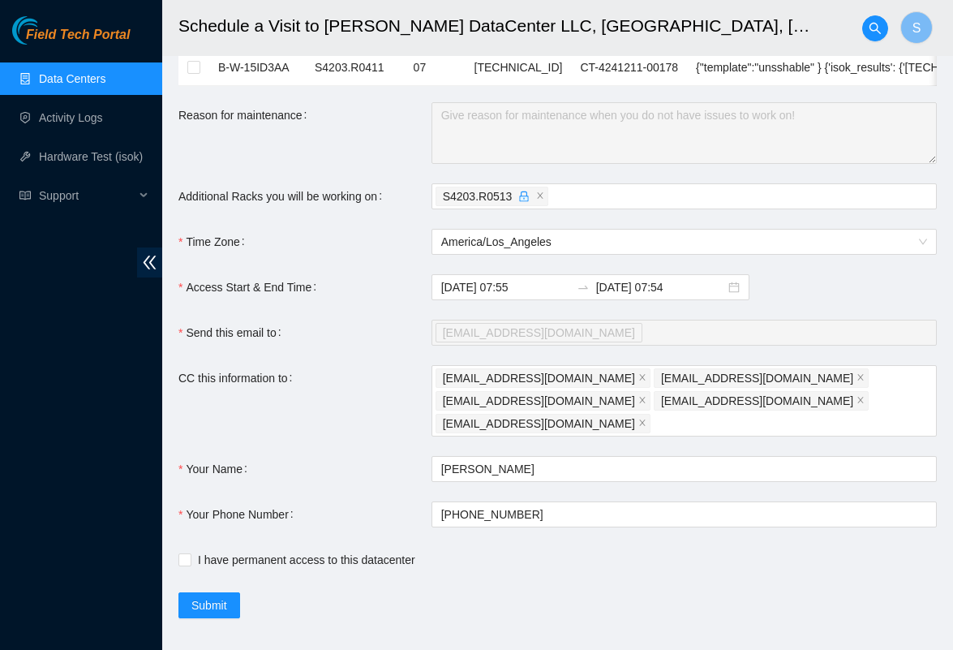
scroll to position [349, 0]
click at [200, 597] on span "Submit" at bounding box center [209, 606] width 36 height 18
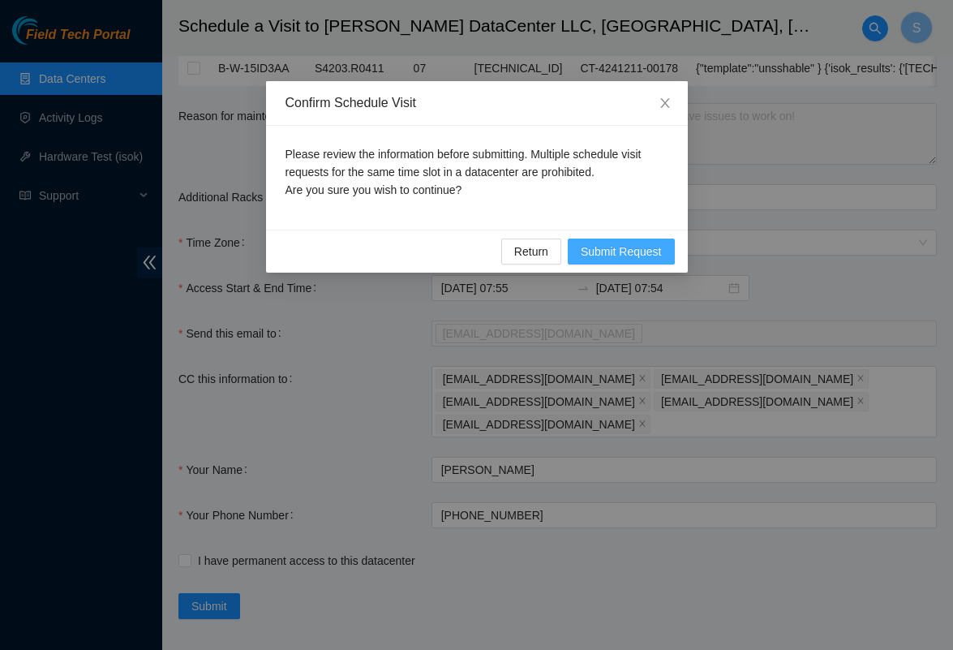
click at [665, 251] on button "Submit Request" at bounding box center [621, 251] width 107 height 26
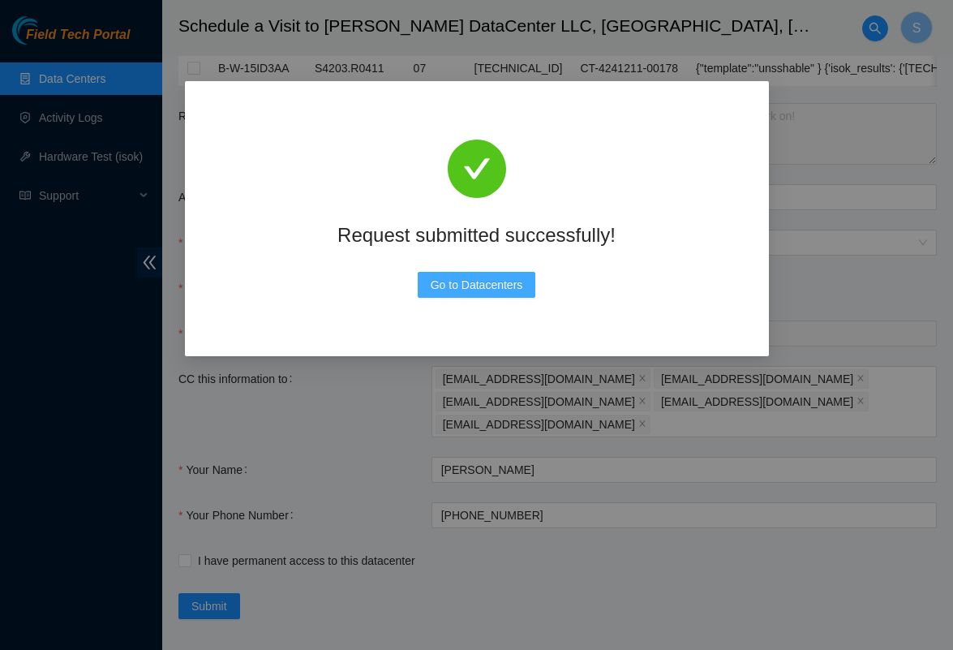
click at [508, 290] on span "Go to Datacenters" at bounding box center [477, 285] width 92 height 18
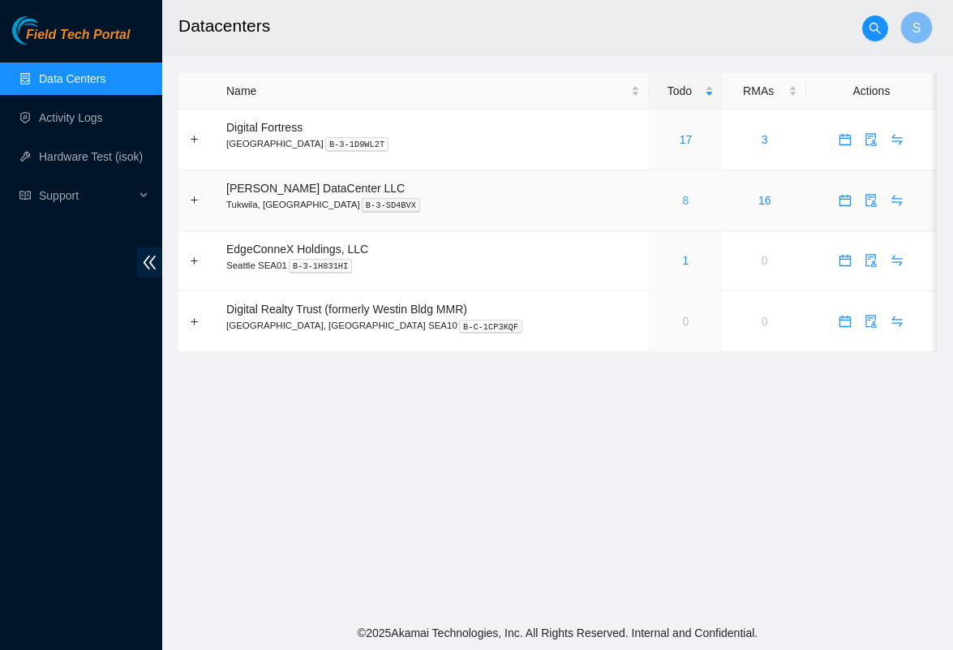
click at [683, 203] on link "8" at bounding box center [686, 200] width 6 height 13
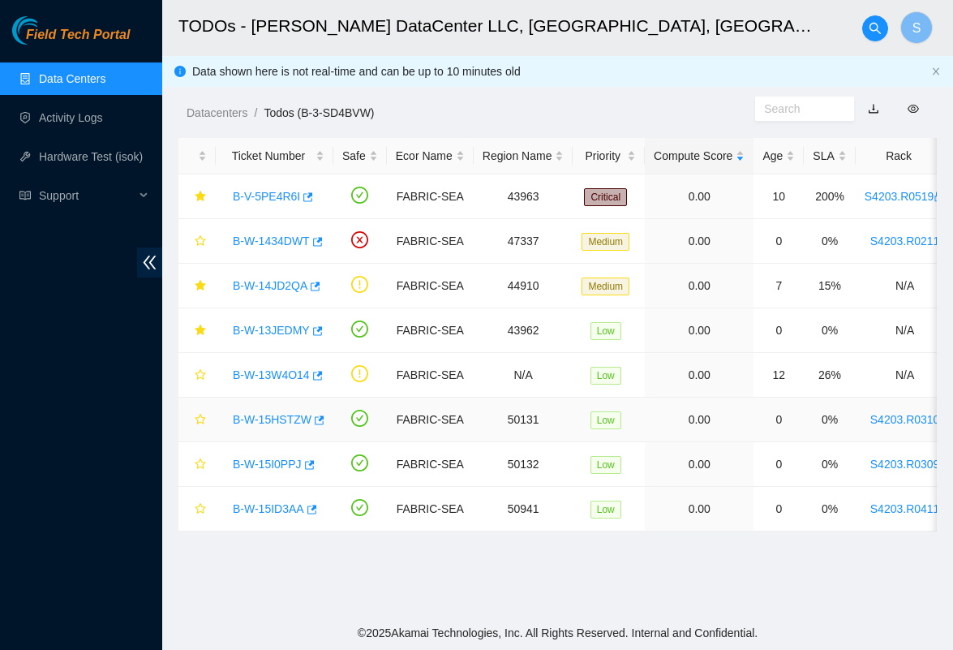
click at [259, 430] on div "B-W-15HSTZW" at bounding box center [275, 419] width 100 height 26
click at [264, 427] on div "B-W-15HSTZW" at bounding box center [275, 419] width 100 height 26
click at [269, 467] on link "B-W-15I0PPJ" at bounding box center [267, 463] width 69 height 13
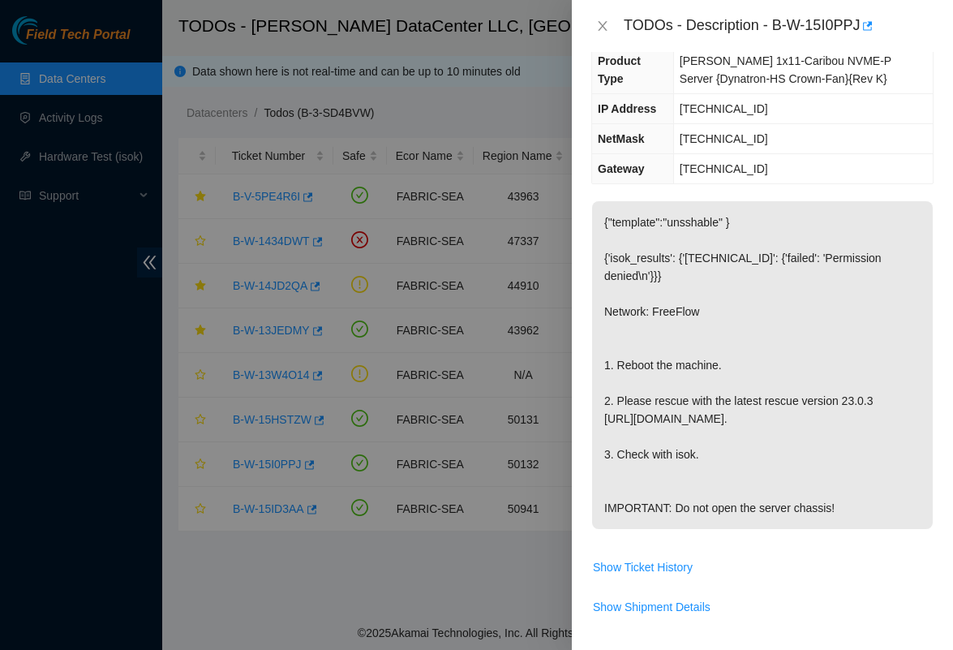
scroll to position [211, 0]
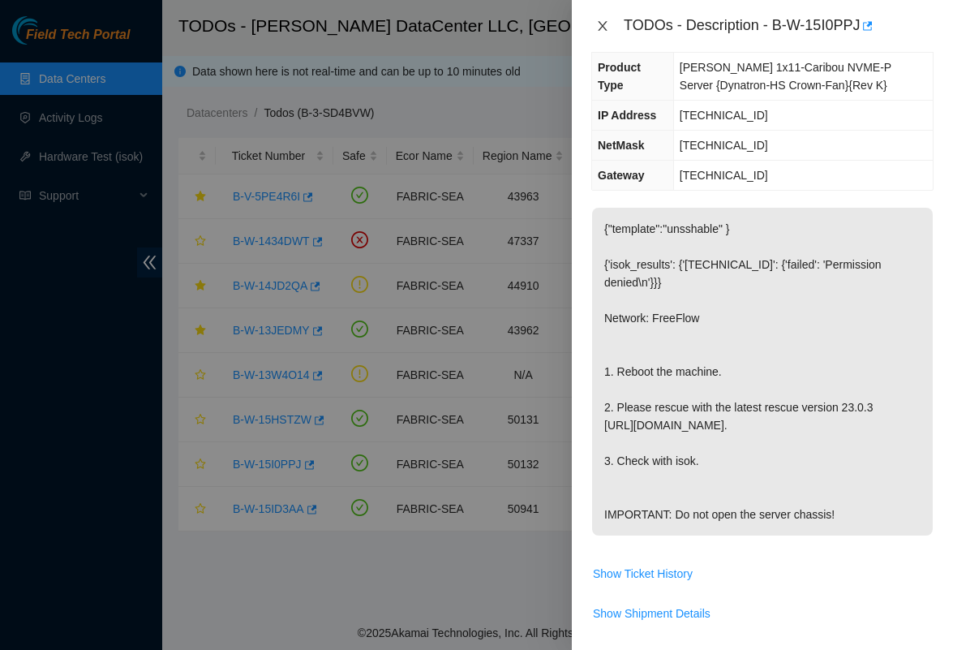
click at [605, 24] on icon "close" at bounding box center [602, 25] width 13 height 13
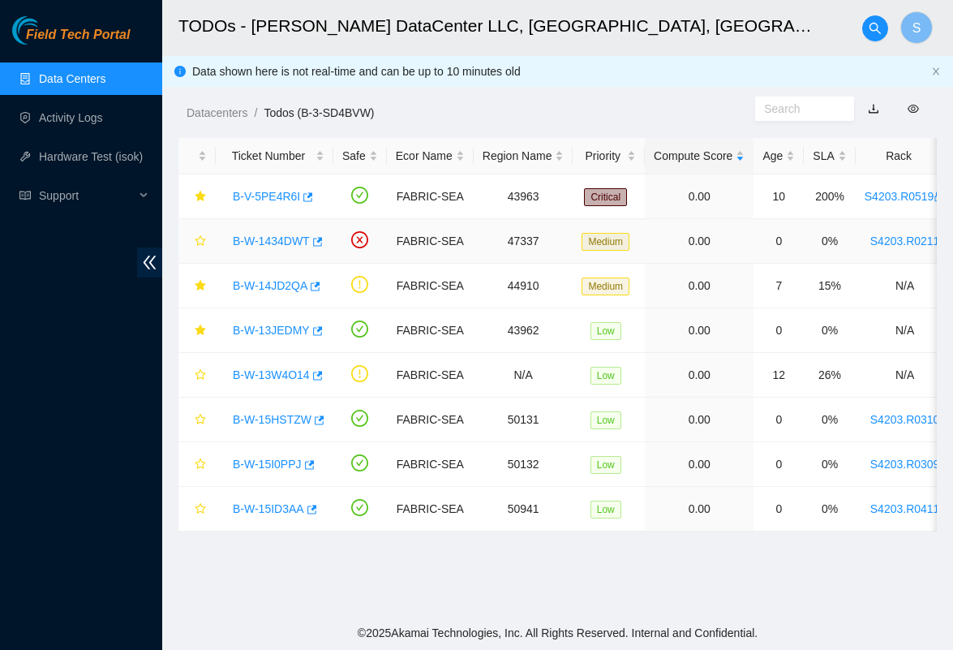
click at [279, 238] on link "B-W-1434DWT" at bounding box center [271, 240] width 77 height 13
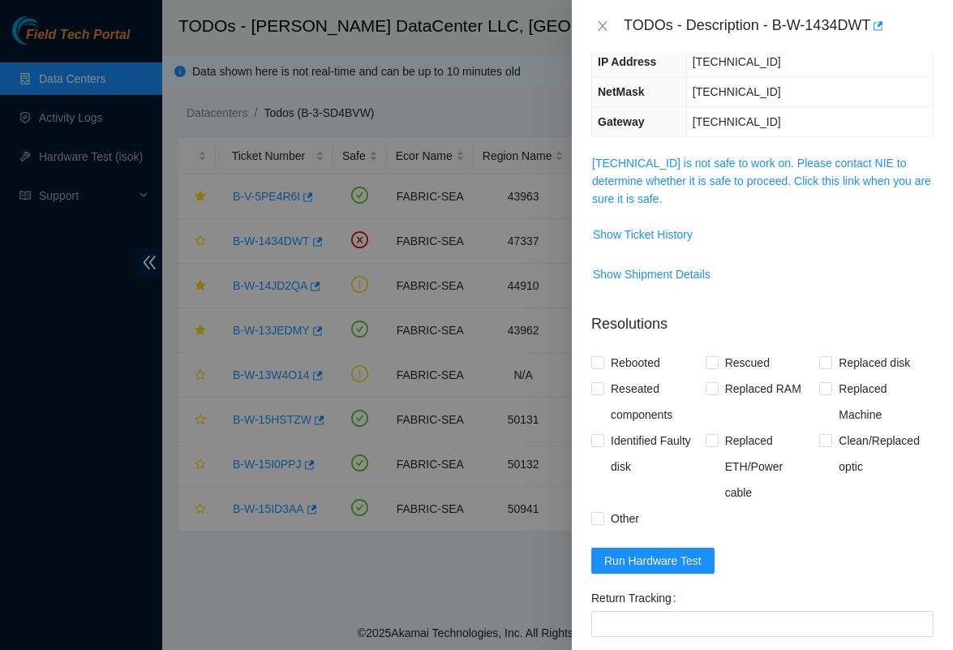
click at [649, 154] on span "[TECHNICAL_ID] is not safe to work on. Please contact NIE to determine whether …" at bounding box center [762, 181] width 341 height 54
click at [649, 154] on span "23.220.244.205 is not safe to work on. Please contact NIE to determine whether …" at bounding box center [762, 181] width 341 height 54
click at [651, 157] on link "23.220.244.205 is not safe to work on. Please contact NIE to determine whether …" at bounding box center [761, 181] width 339 height 49
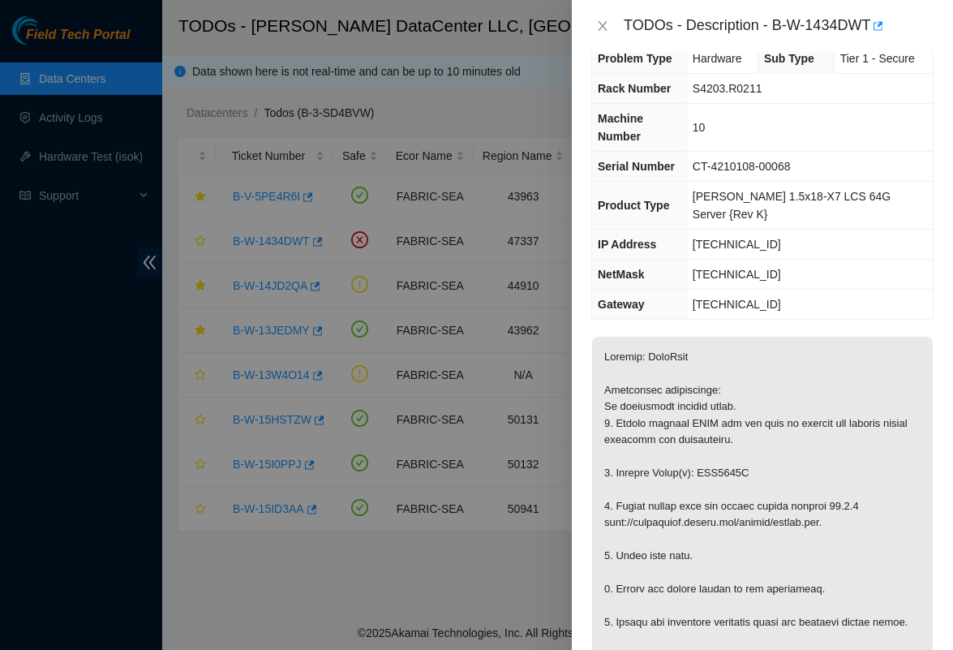
scroll to position [19, 0]
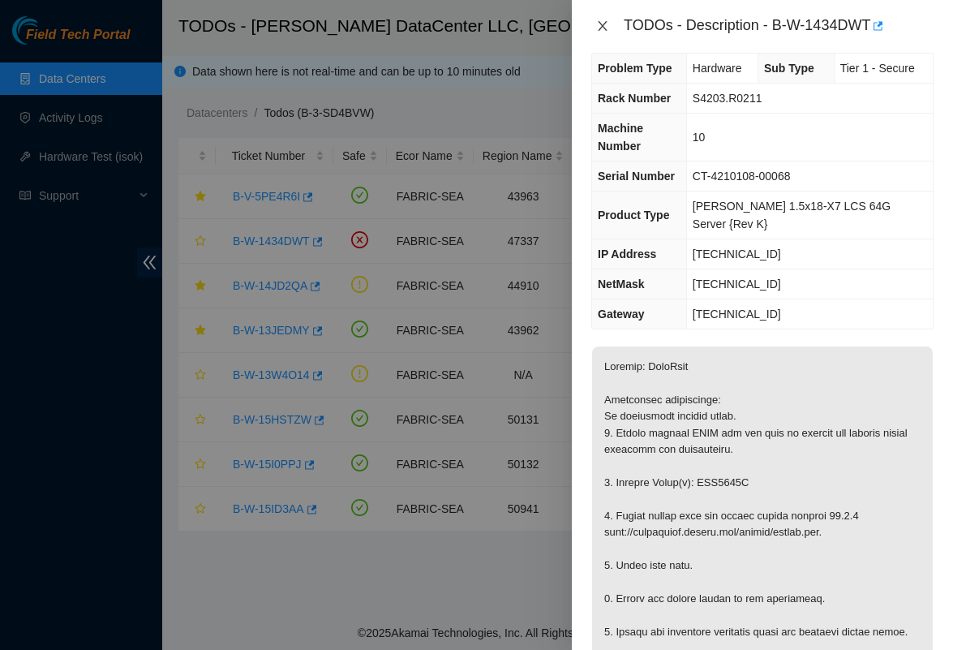
click at [605, 23] on icon "close" at bounding box center [602, 26] width 9 height 10
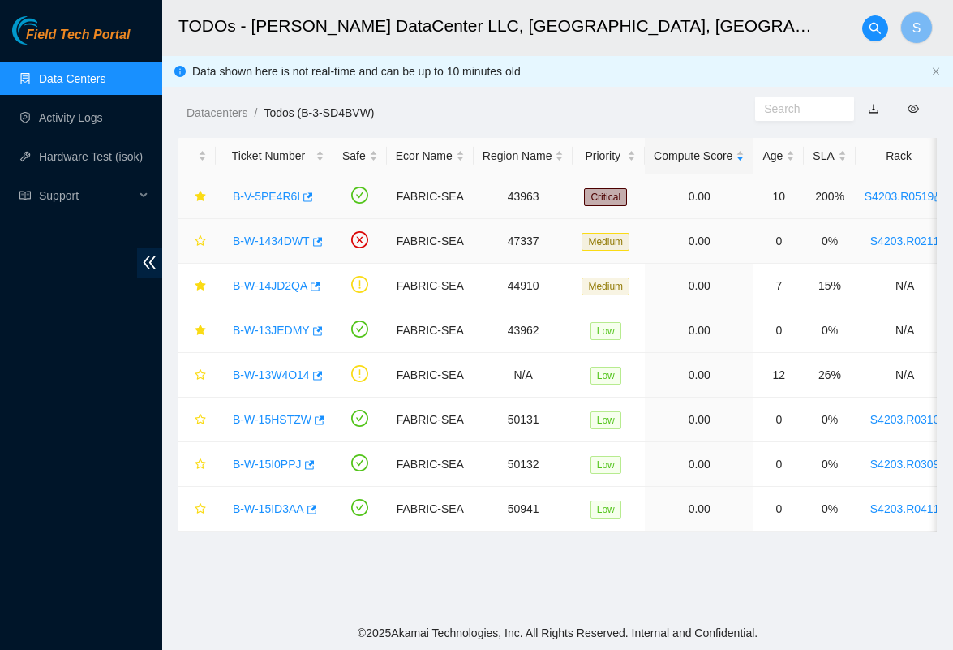
scroll to position [0, 0]
click at [281, 196] on link "B-V-5PE4R6I" at bounding box center [266, 196] width 67 height 13
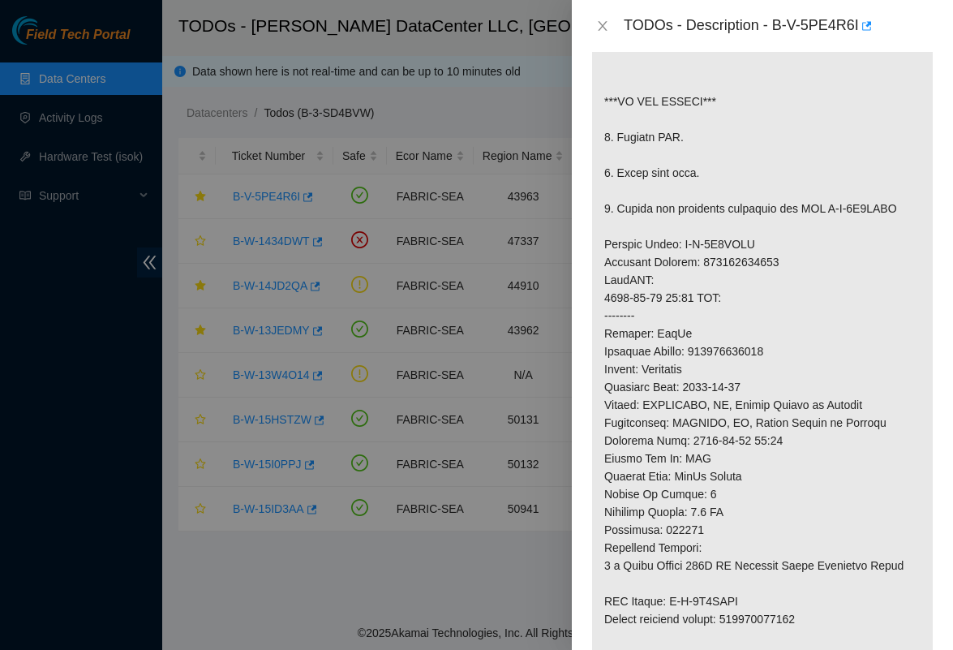
scroll to position [537, 0]
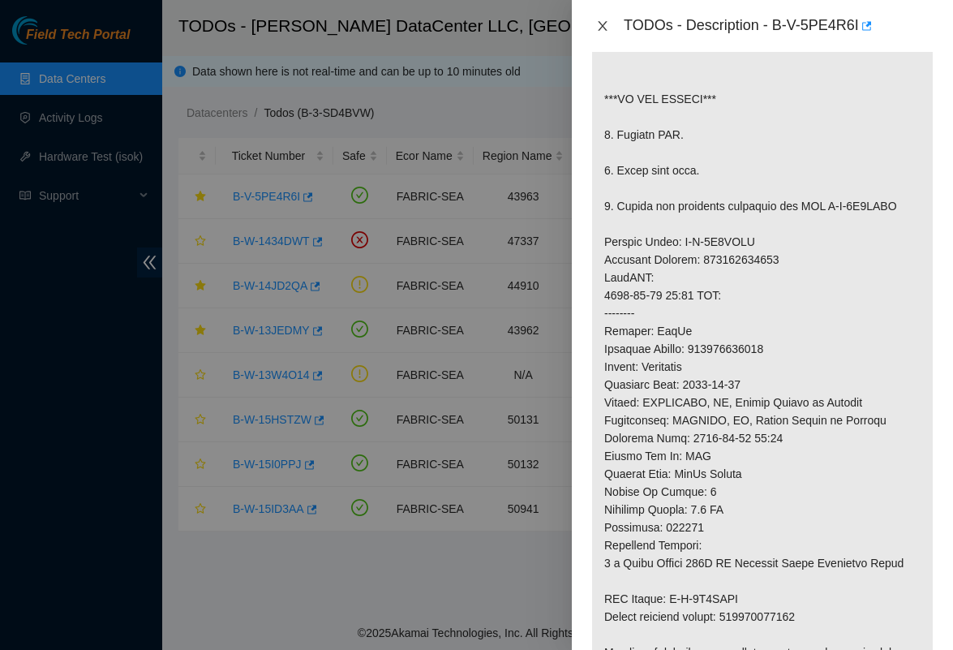
click at [605, 24] on icon "close" at bounding box center [602, 25] width 13 height 13
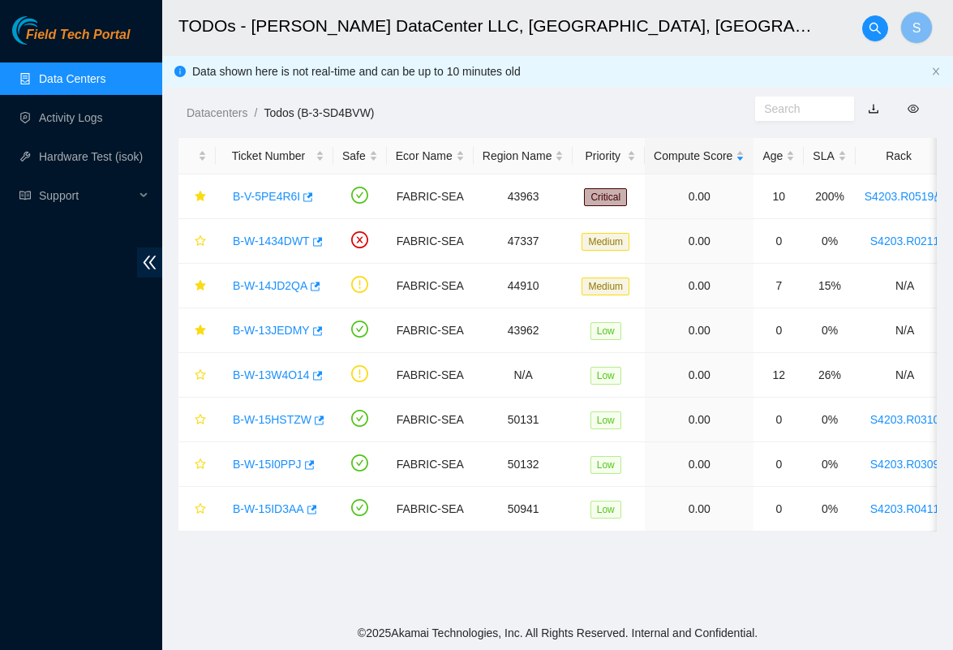
scroll to position [281, 0]
drag, startPoint x: 221, startPoint y: 288, endPoint x: 310, endPoint y: 290, distance: 88.4
click at [310, 290] on td "B-W-14JD2QA" at bounding box center [275, 286] width 118 height 45
click at [281, 281] on link "B-W-14JD2QA" at bounding box center [270, 285] width 75 height 13
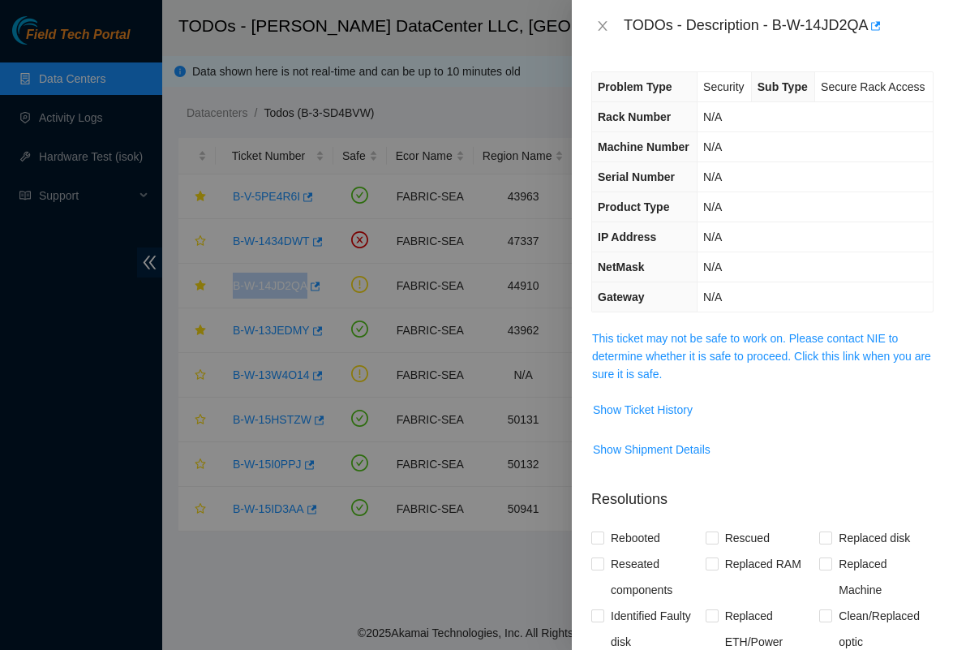
scroll to position [0, 0]
click at [334, 292] on div at bounding box center [476, 325] width 953 height 650
click at [348, 297] on div at bounding box center [476, 325] width 953 height 650
click at [602, 28] on icon "close" at bounding box center [602, 25] width 13 height 13
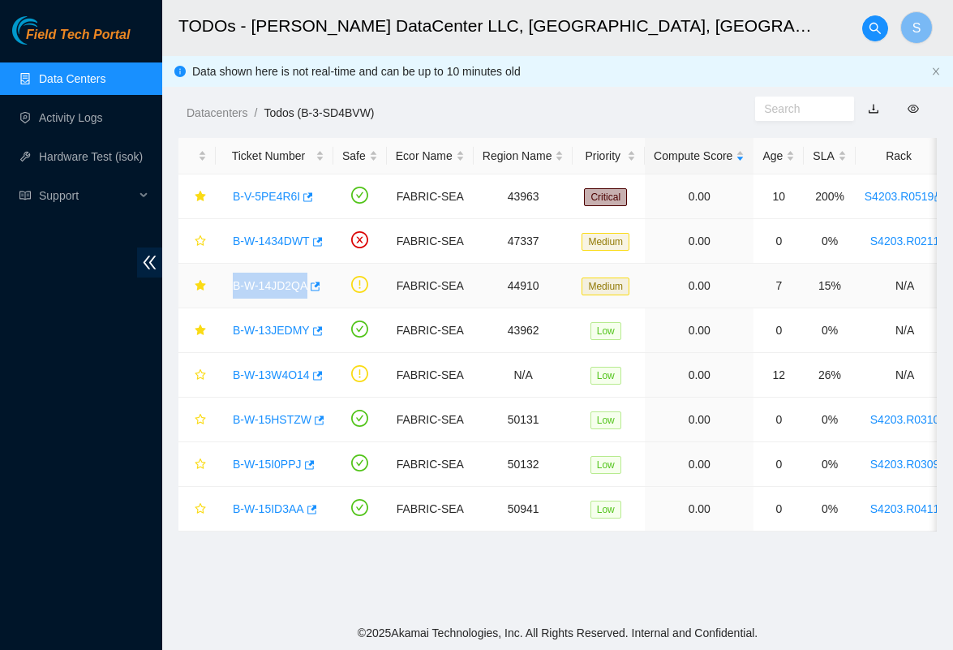
drag, startPoint x: 221, startPoint y: 285, endPoint x: 310, endPoint y: 289, distance: 89.3
click at [310, 289] on td "B-W-14JD2QA" at bounding box center [275, 286] width 118 height 45
copy link "B-W-14JD2QA"
click at [95, 72] on link "Data Centers" at bounding box center [72, 78] width 66 height 13
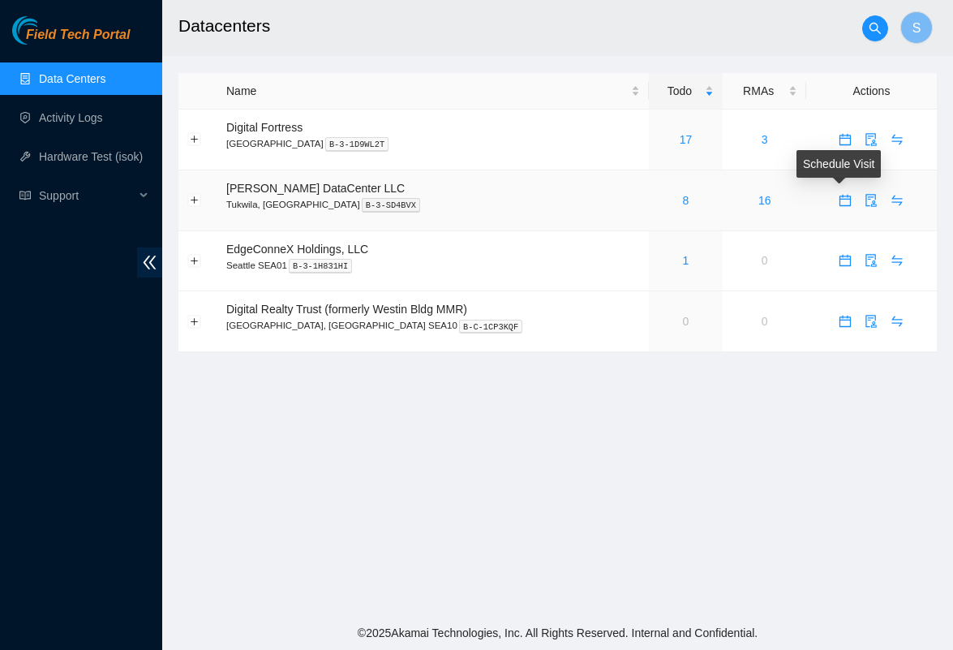
click at [840, 205] on icon "calendar" at bounding box center [844, 199] width 11 height 11
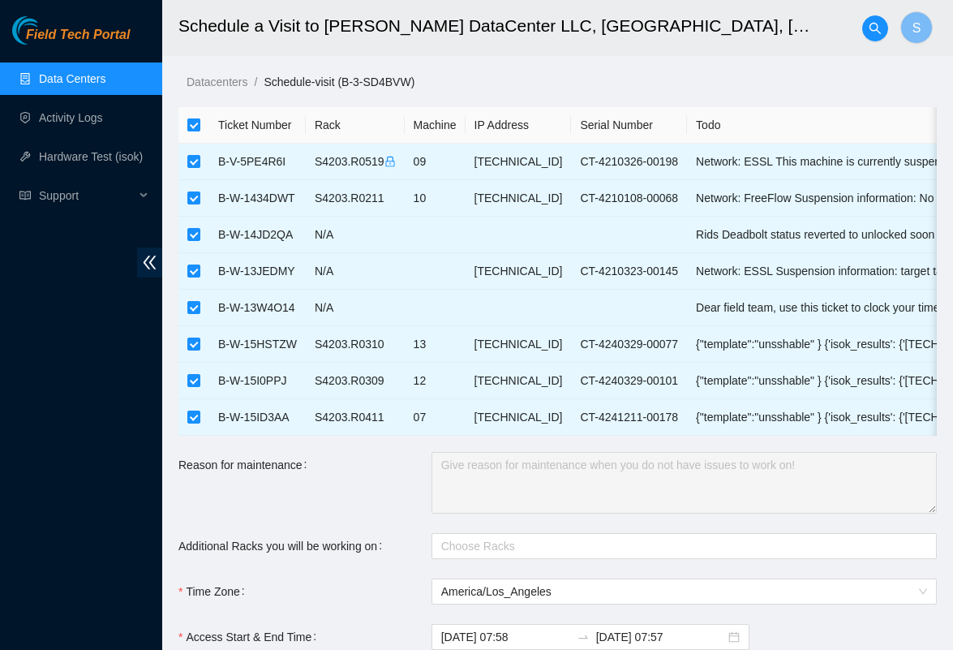
click at [189, 121] on input "checkbox" at bounding box center [193, 124] width 13 height 13
checkbox input "false"
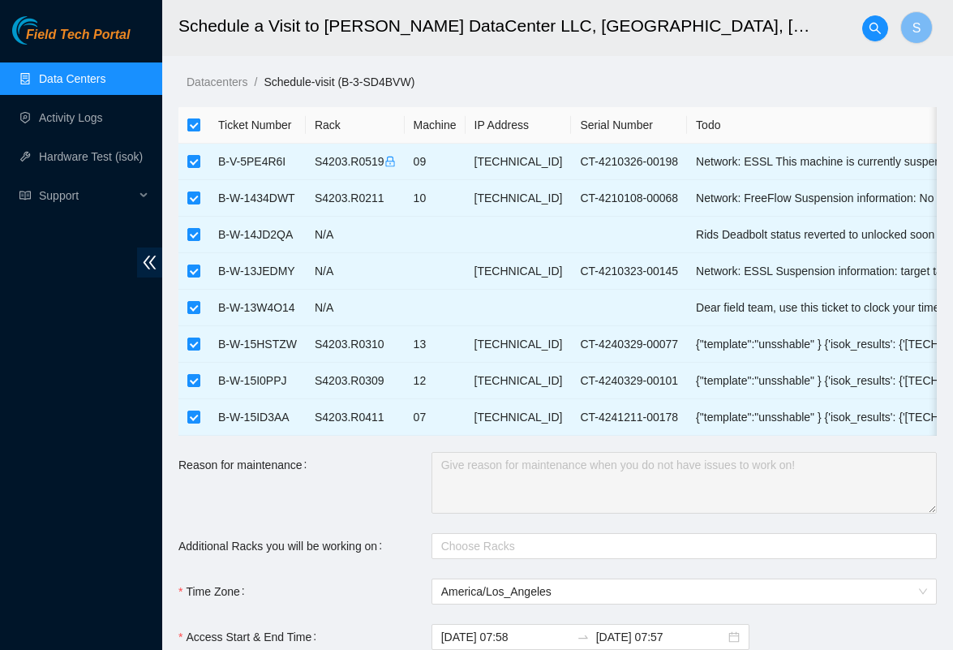
checkbox input "false"
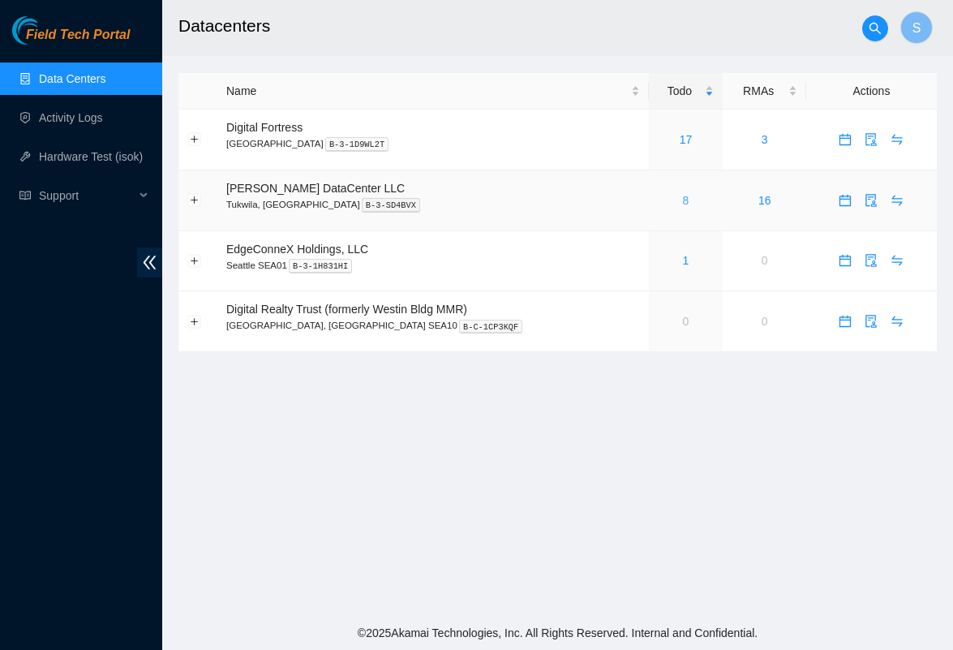
click at [683, 199] on link "8" at bounding box center [686, 200] width 6 height 13
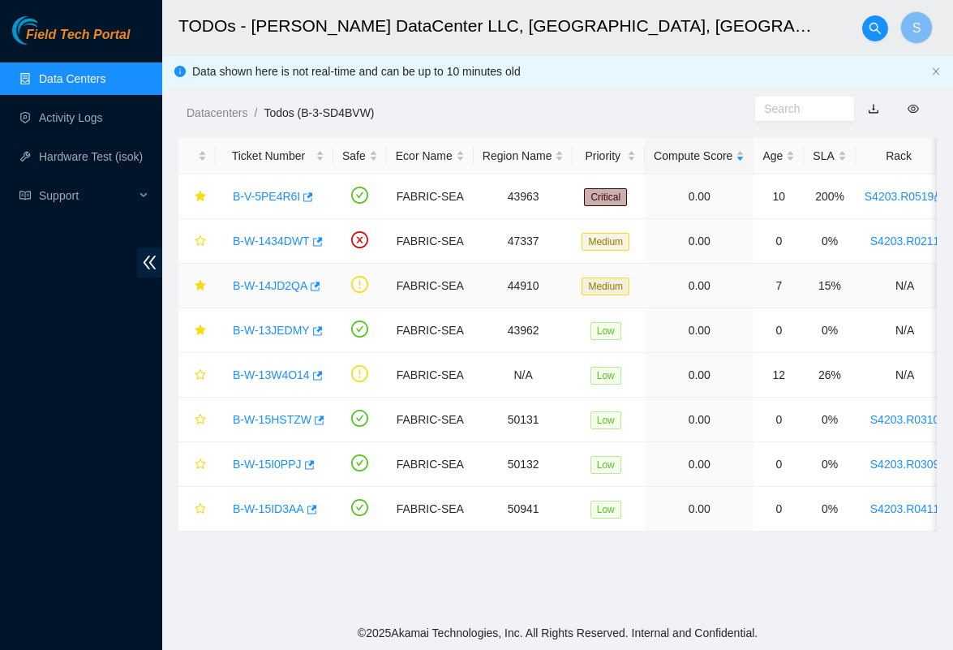
click at [277, 291] on link "B-W-14JD2QA" at bounding box center [270, 285] width 75 height 13
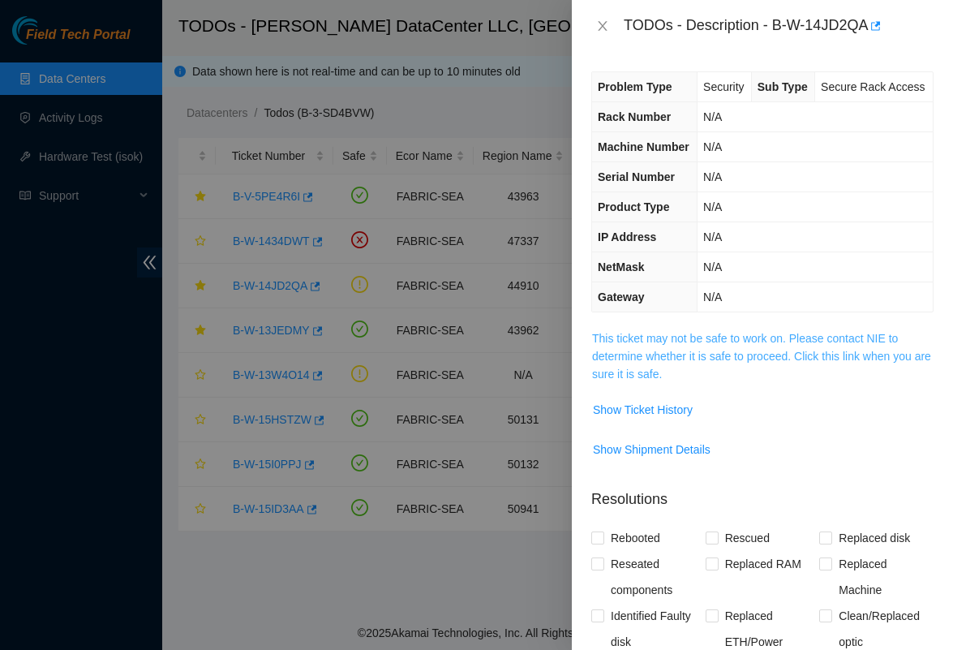
click at [724, 379] on link "This ticket may not be safe to work on. Please contact NIE to determine whether…" at bounding box center [761, 356] width 339 height 49
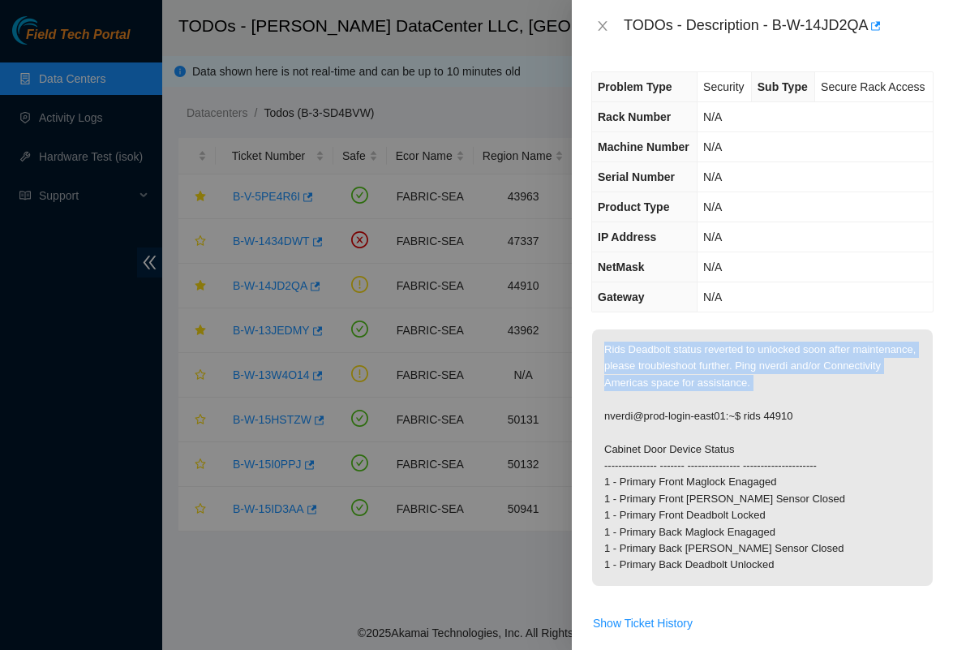
drag, startPoint x: 605, startPoint y: 386, endPoint x: 800, endPoint y: 435, distance: 201.4
click at [800, 435] on p "Rids Deadbolt status reverted to unlocked soon after maintenance, please troubl…" at bounding box center [762, 457] width 341 height 256
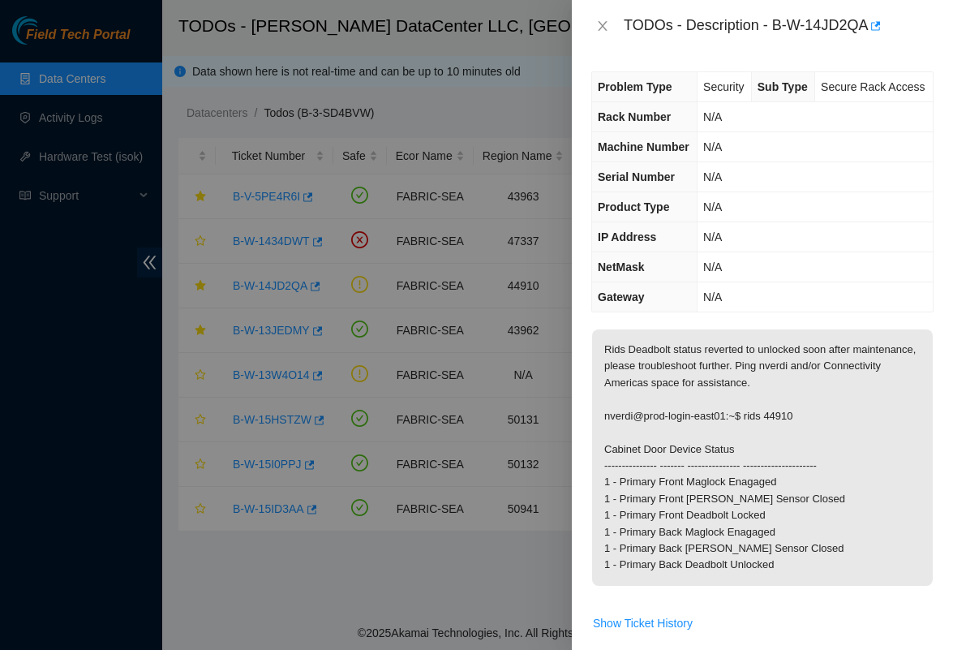
click at [819, 489] on p "Rids Deadbolt status reverted to unlocked soon after maintenance, please troubl…" at bounding box center [762, 457] width 341 height 256
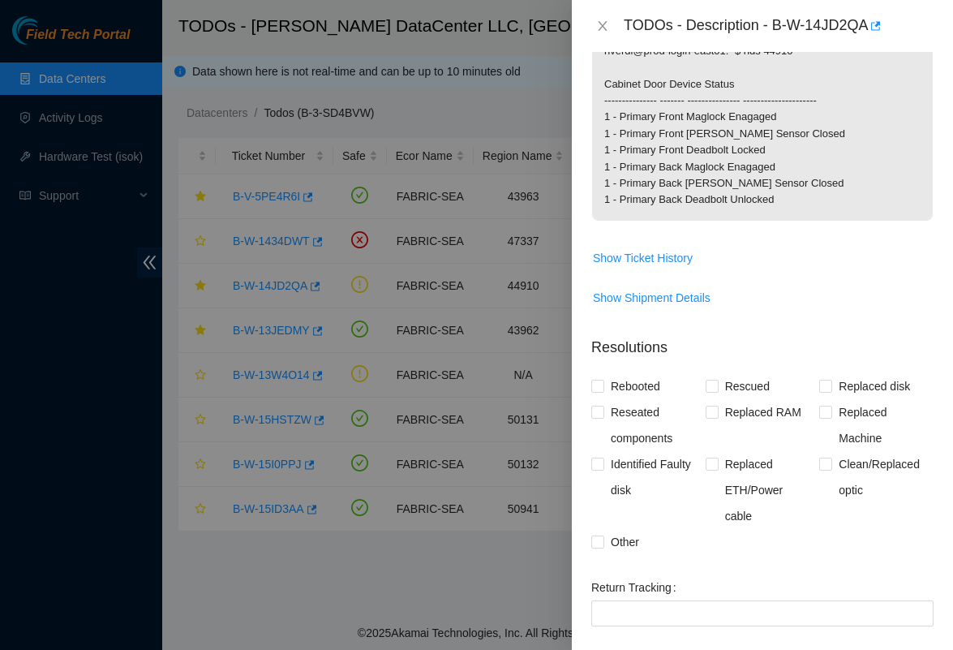
scroll to position [375, 0]
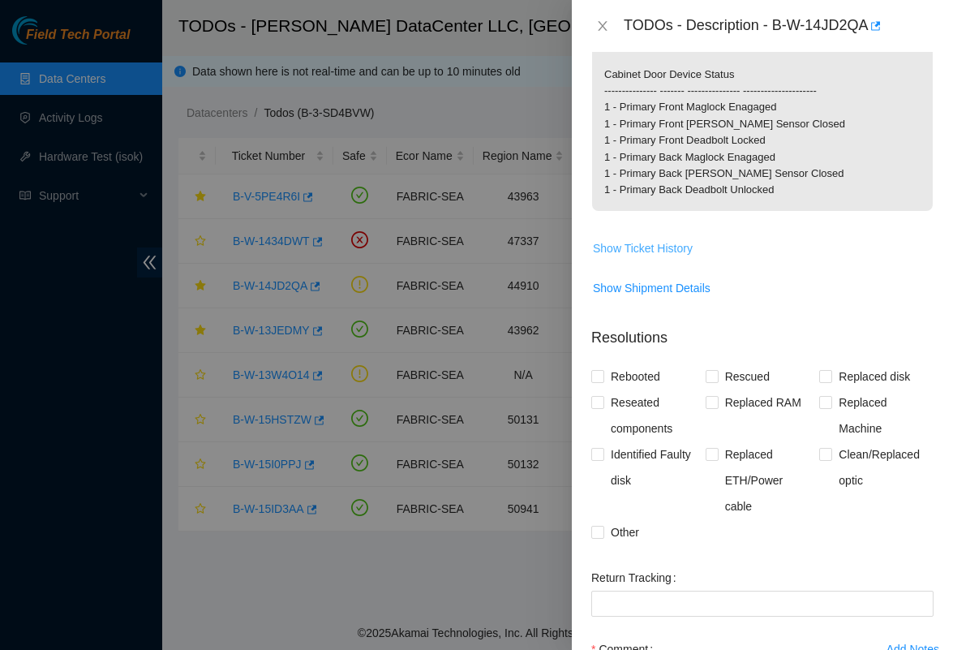
click at [643, 257] on span "Show Ticket History" at bounding box center [643, 248] width 100 height 18
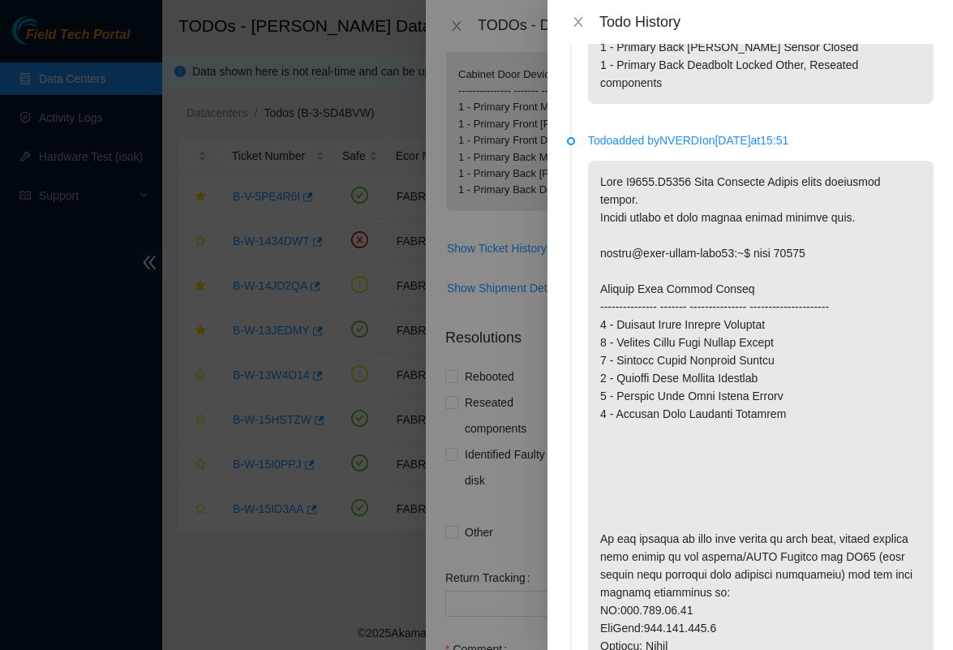
scroll to position [656, 0]
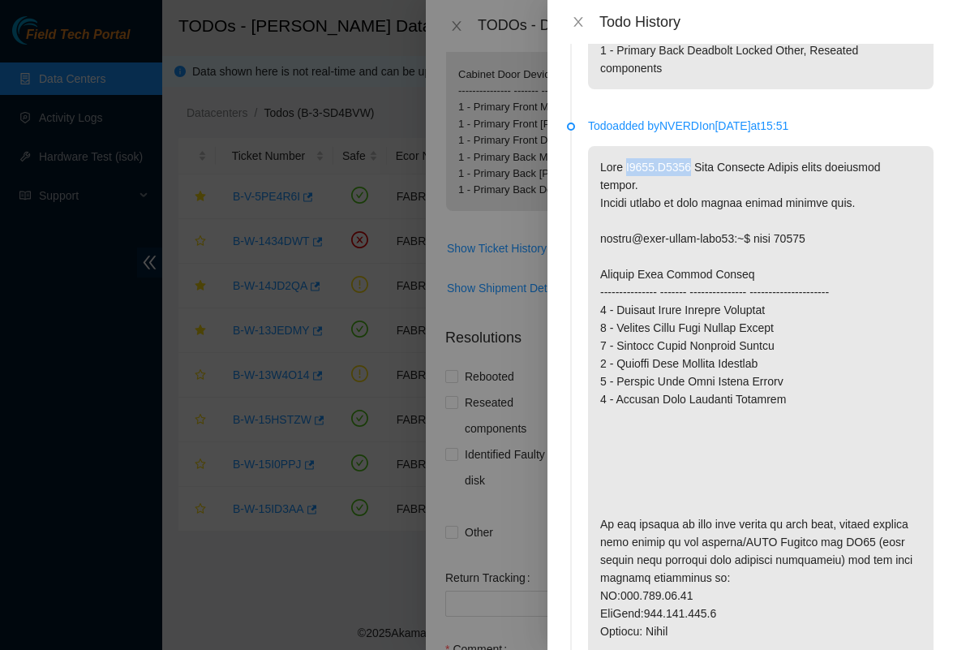
drag, startPoint x: 629, startPoint y: 184, endPoint x: 703, endPoint y: 188, distance: 73.9
click at [703, 188] on p at bounding box center [760, 497] width 345 height 702
copy p "S4203.R0613"
click at [454, 144] on div at bounding box center [476, 325] width 953 height 650
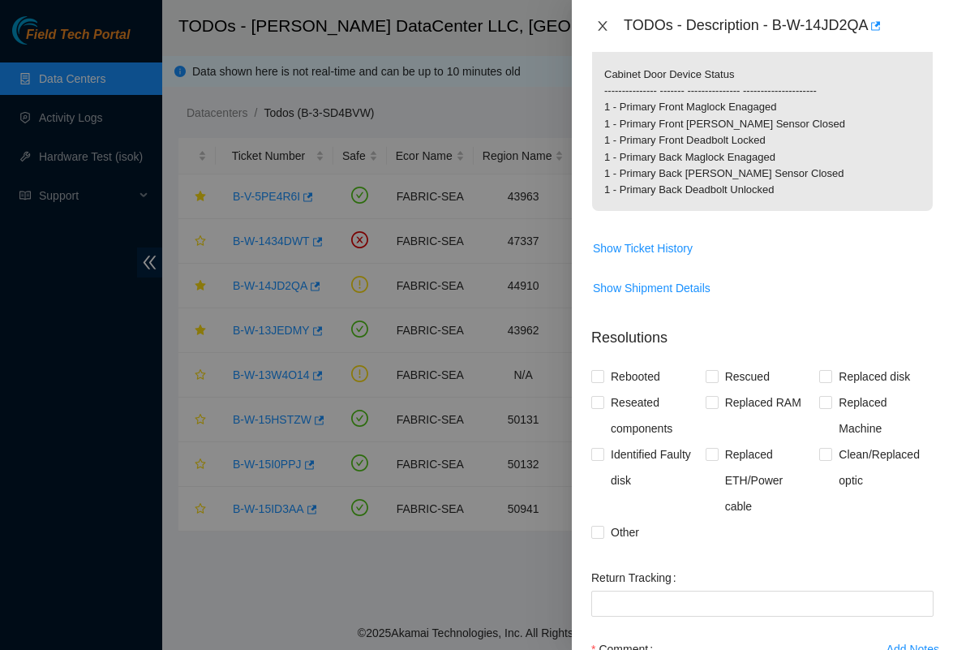
click at [605, 24] on icon "close" at bounding box center [602, 25] width 13 height 13
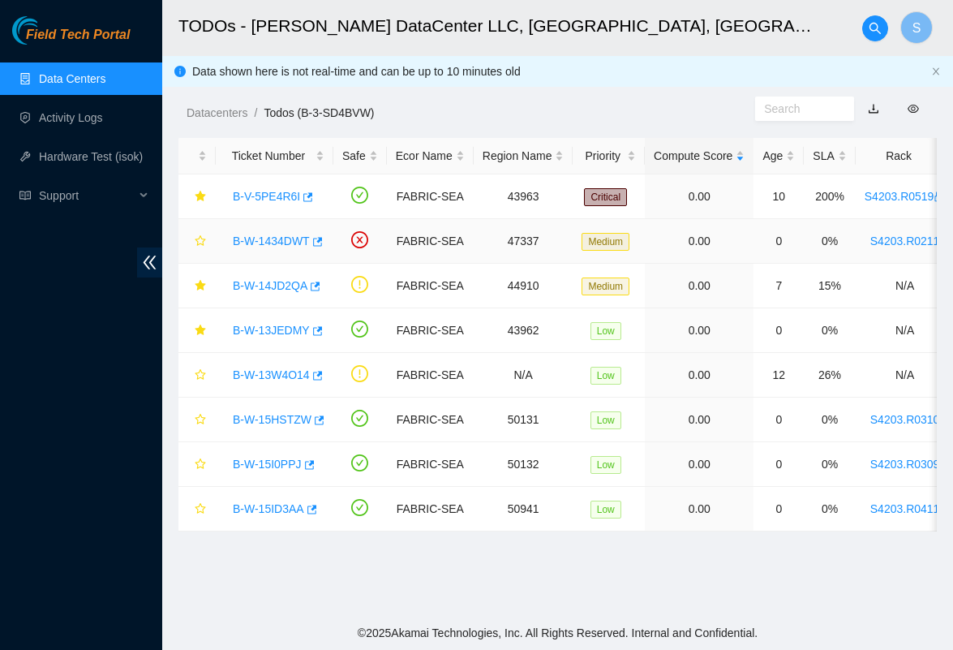
click at [297, 235] on link "B-W-1434DWT" at bounding box center [271, 240] width 77 height 13
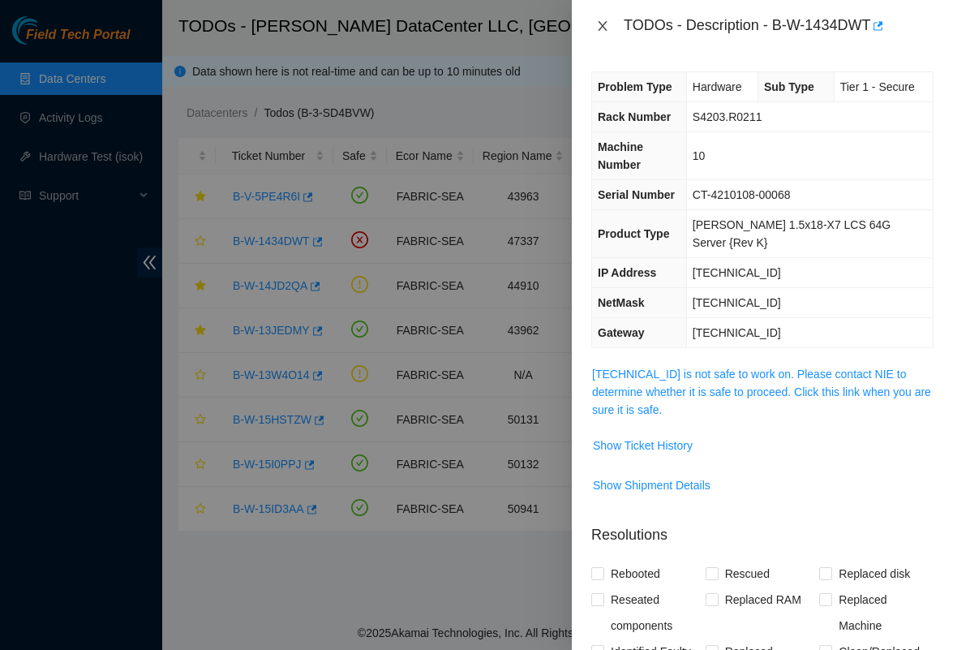
scroll to position [0, 0]
click at [611, 30] on button "Close" at bounding box center [602, 26] width 23 height 15
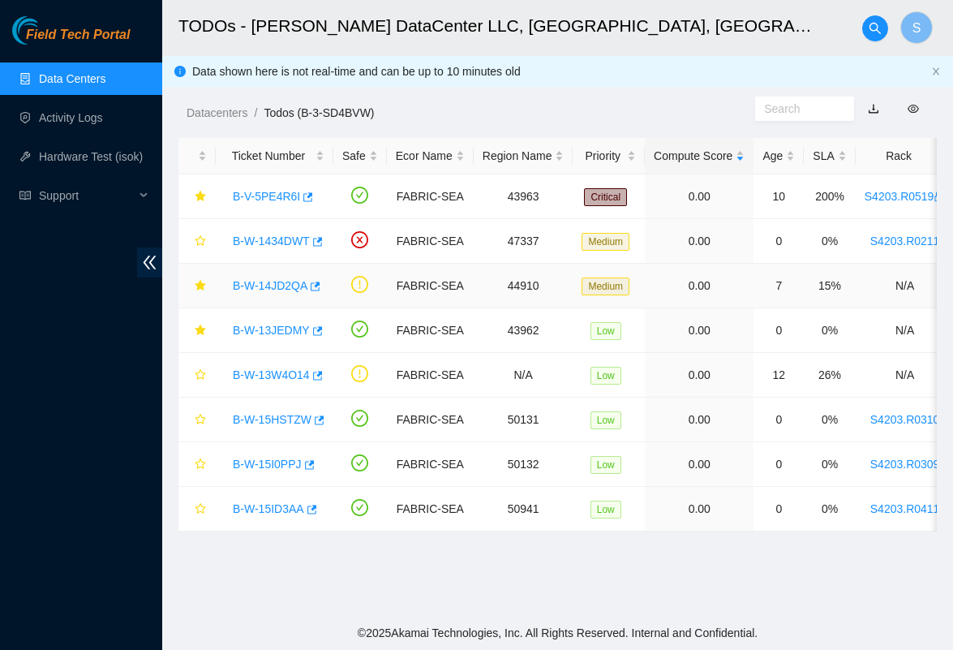
click at [270, 288] on link "B-W-14JD2QA" at bounding box center [270, 285] width 75 height 13
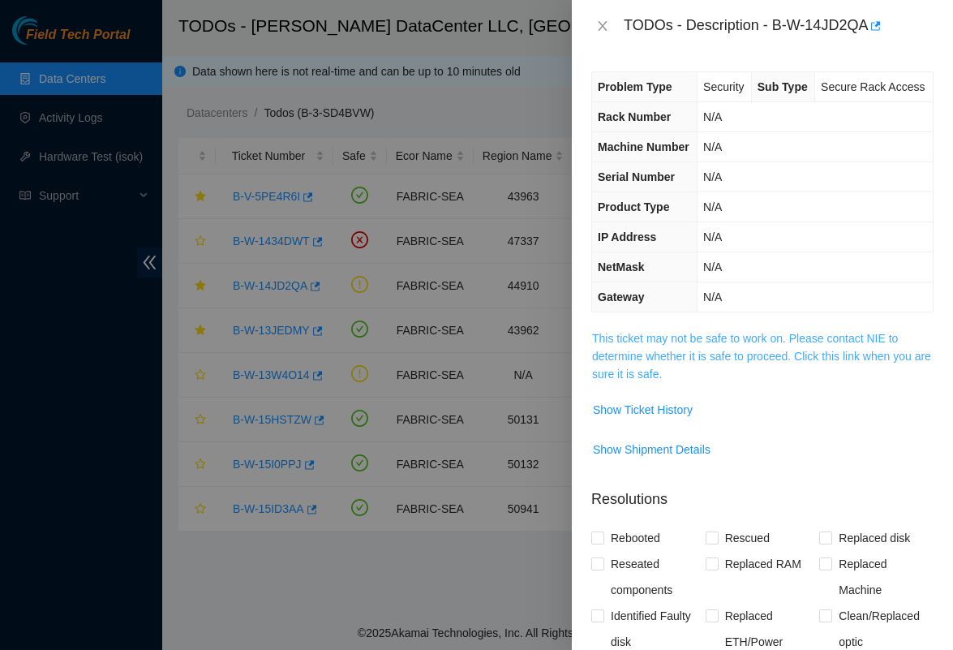
click at [630, 380] on link "This ticket may not be safe to work on. Please contact NIE to determine whether…" at bounding box center [761, 356] width 339 height 49
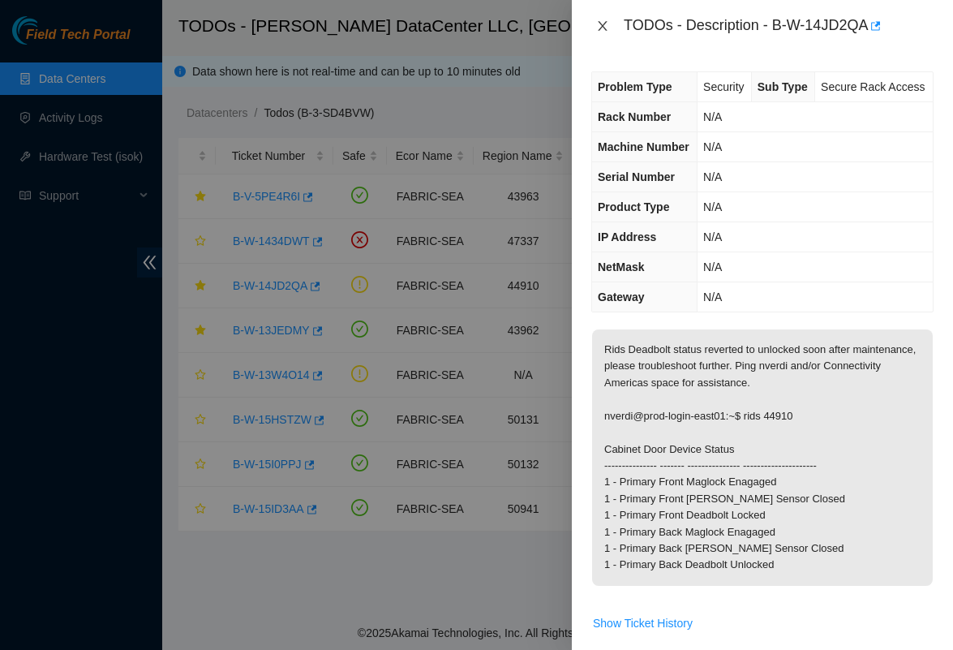
click at [601, 27] on icon "close" at bounding box center [602, 26] width 9 height 10
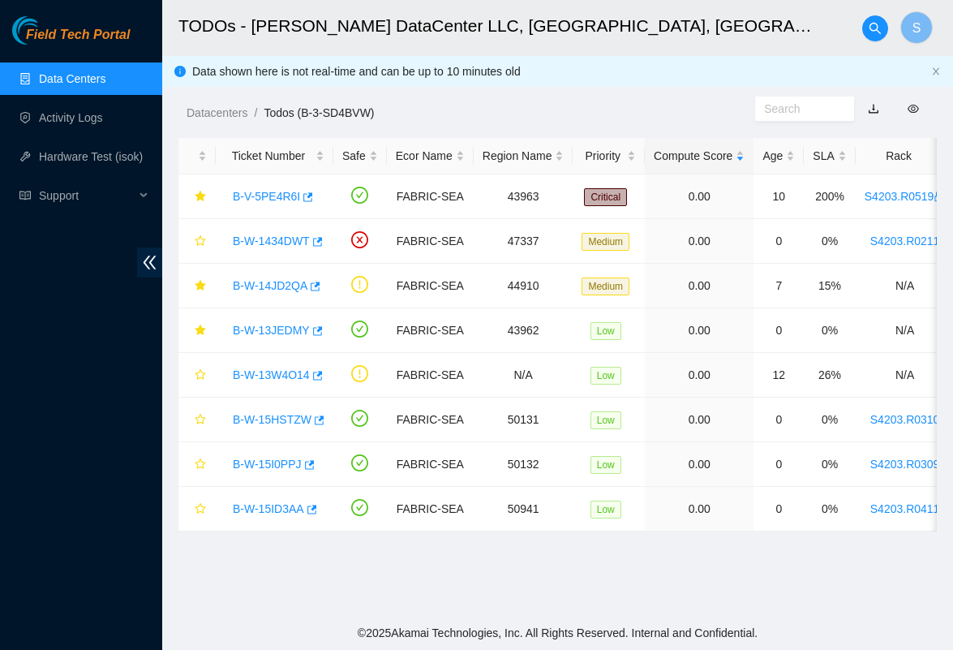
click at [92, 59] on ul "Data Centers Activity Logs Hardware Test (isok) Support" at bounding box center [81, 137] width 162 height 156
click at [92, 72] on link "Data Centers" at bounding box center [72, 78] width 66 height 13
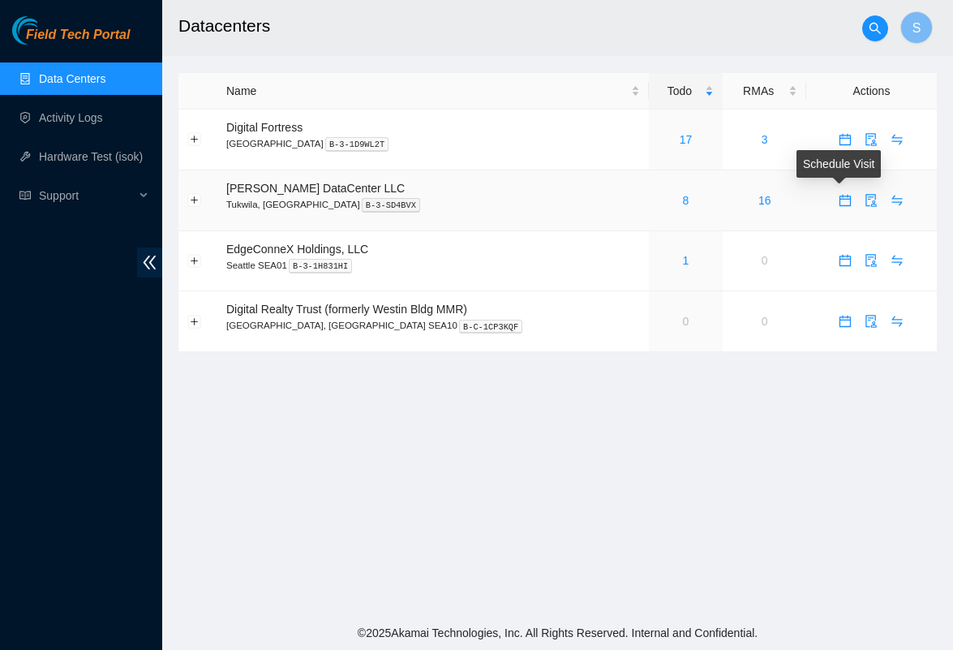
click at [838, 199] on icon "calendar" at bounding box center [844, 200] width 13 height 13
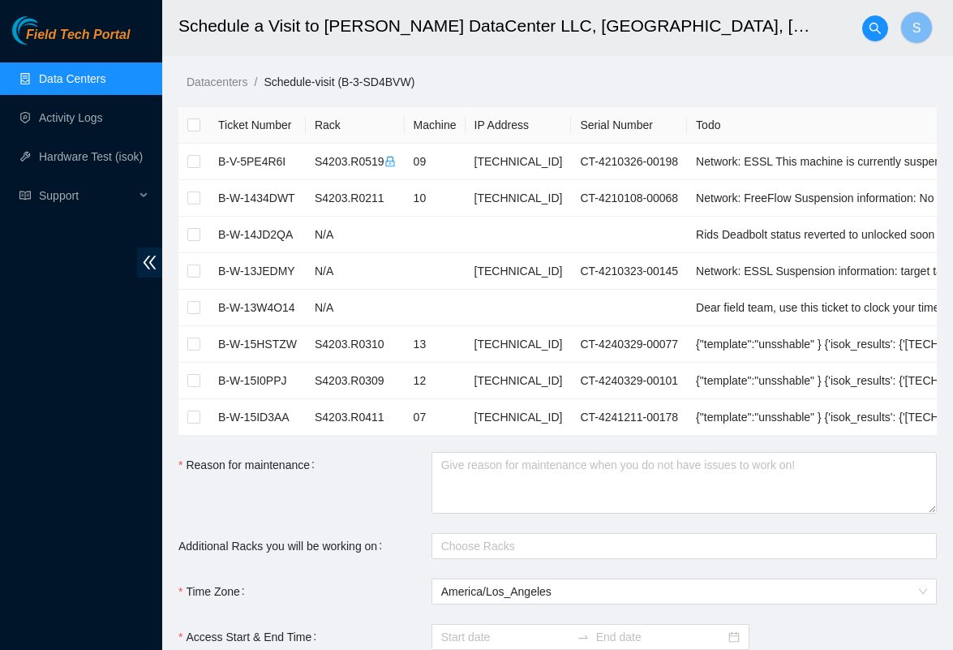
checkbox input "true"
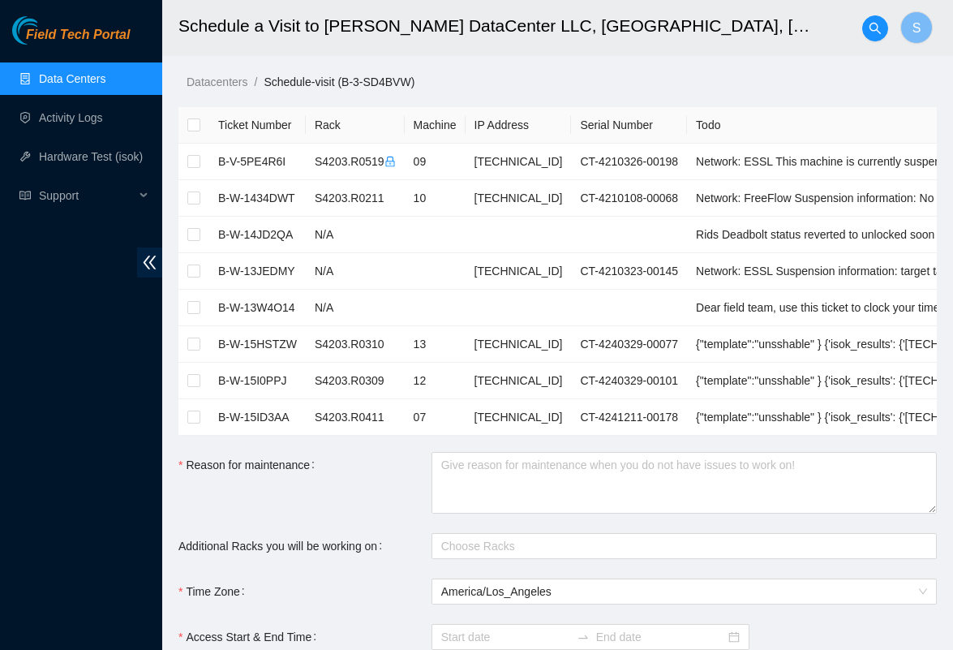
checkbox input "true"
type input "2025-09-04 07:59"
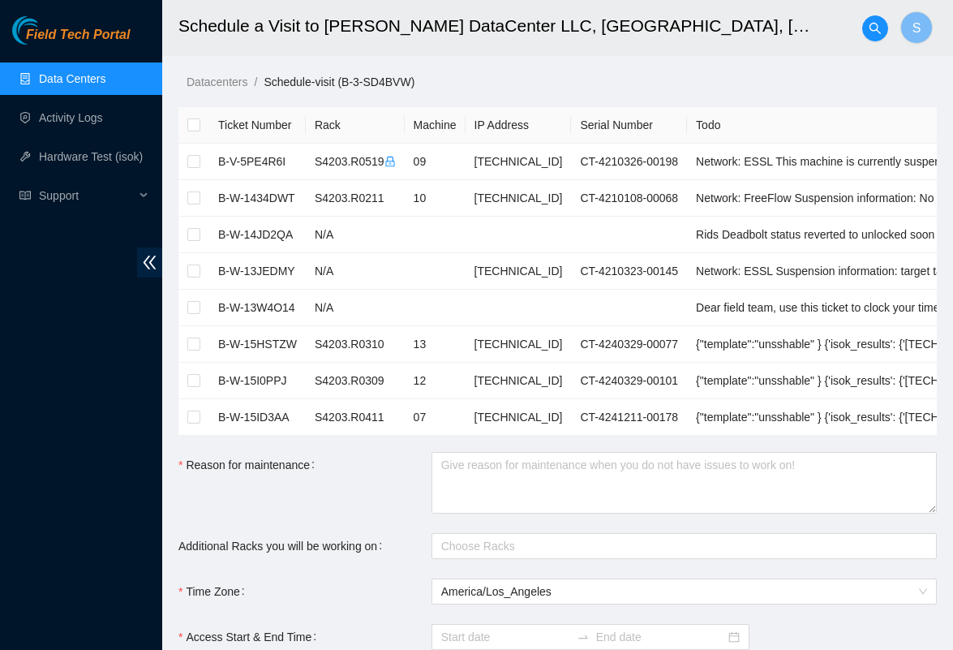
type input "2025-09-05 07:58"
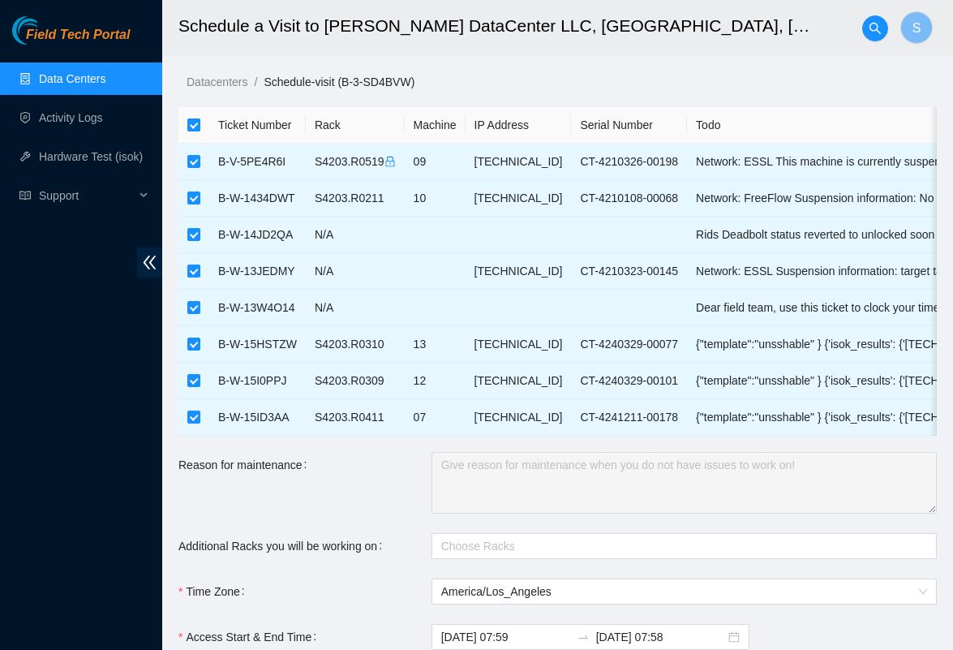
click at [192, 121] on input "checkbox" at bounding box center [193, 124] width 13 height 13
checkbox input "false"
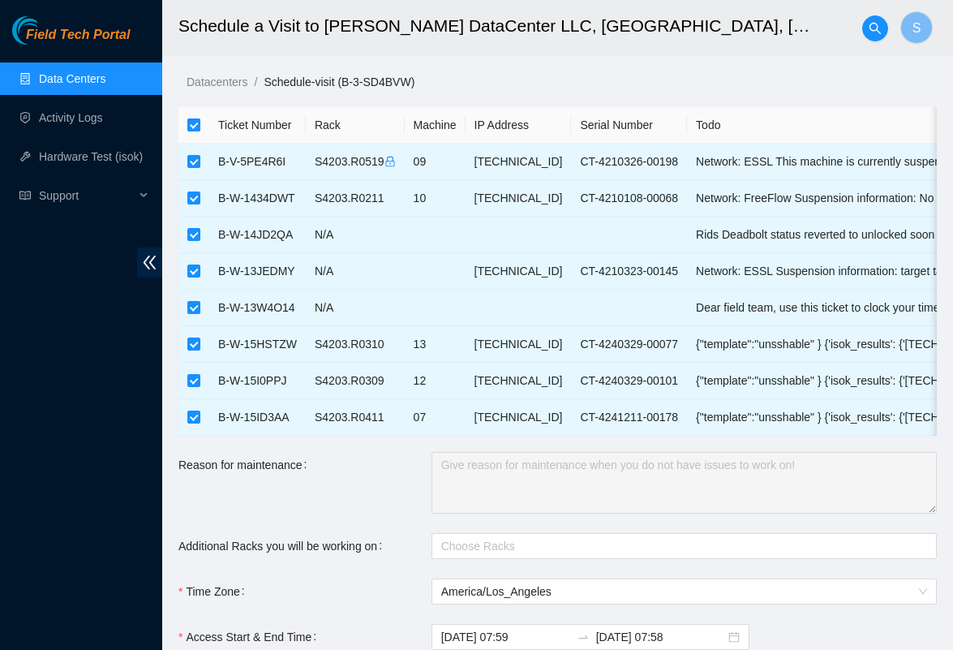
checkbox input "false"
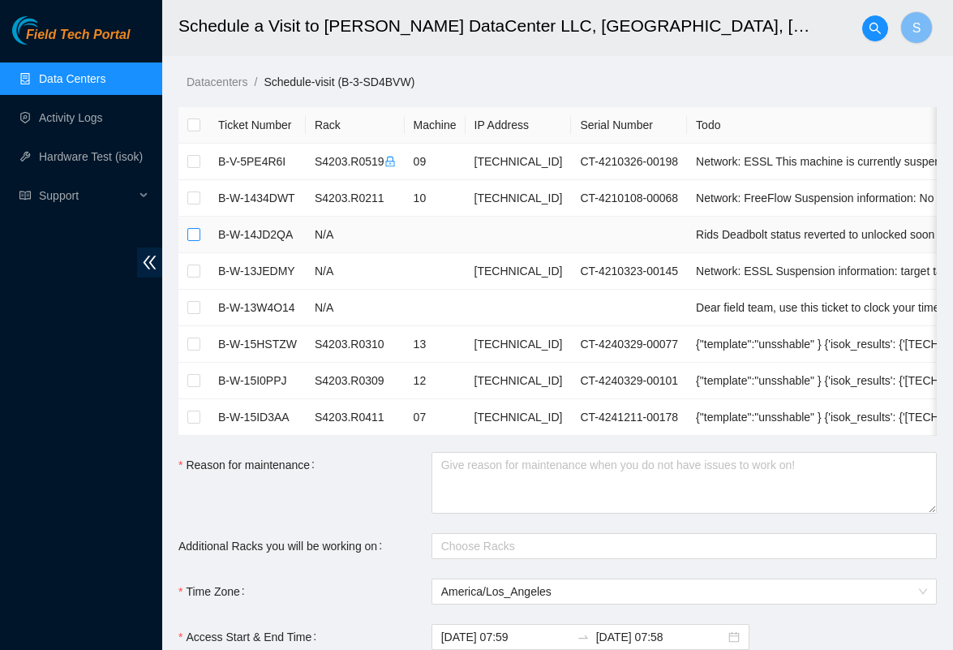
click at [199, 233] on input "checkbox" at bounding box center [193, 234] width 13 height 13
checkbox input "true"
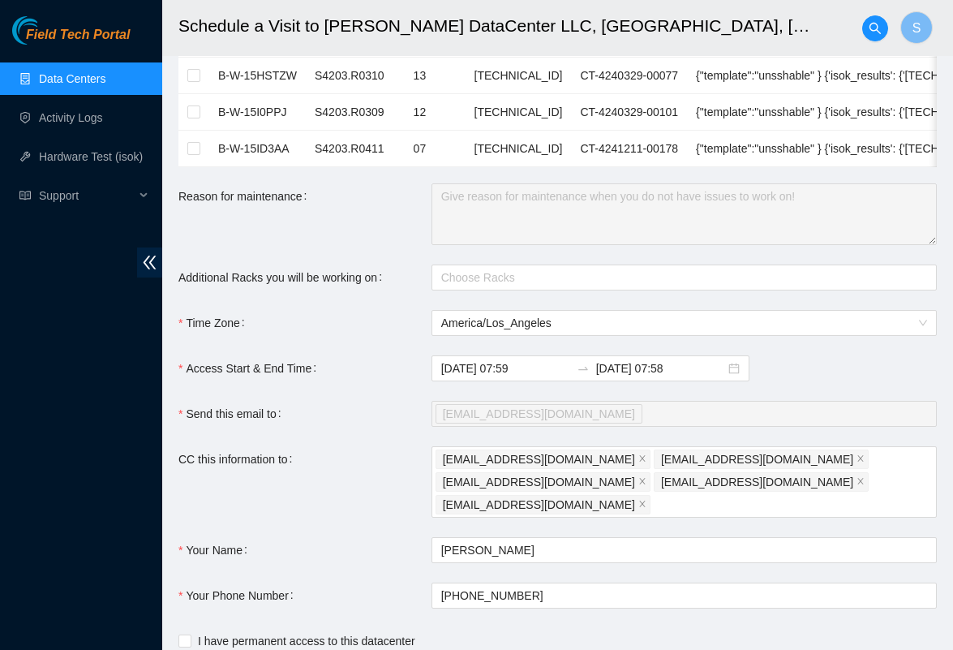
scroll to position [251, 0]
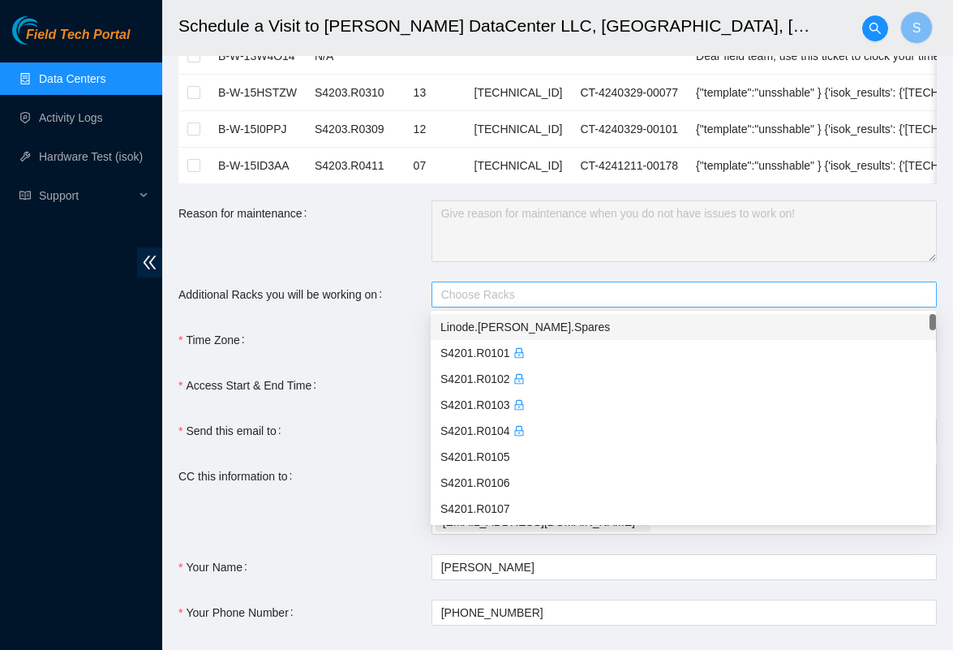
click at [508, 294] on div at bounding box center [675, 294] width 481 height 19
paste input "S4203.R0613"
type input "S4203.R0613"
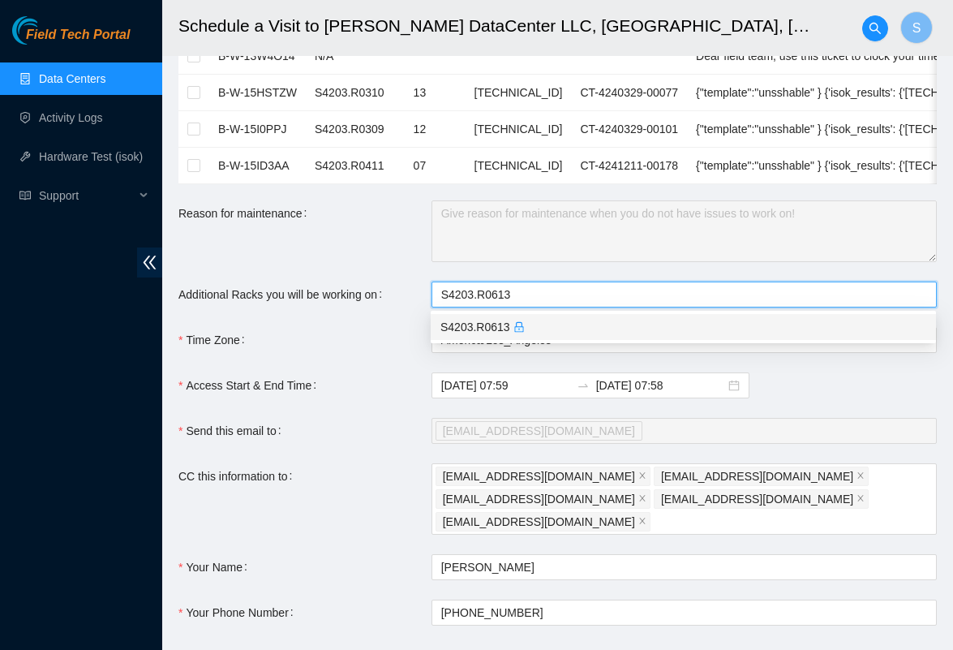
click at [506, 332] on div "S4203.R0613" at bounding box center [683, 327] width 486 height 18
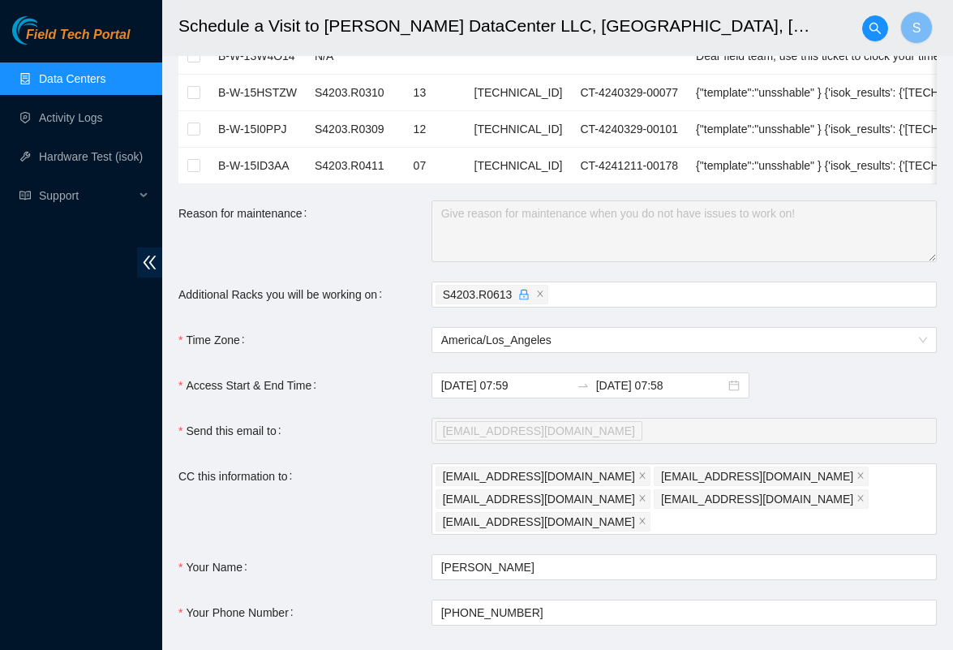
click at [366, 378] on div "Access Start & End Time" at bounding box center [304, 385] width 253 height 26
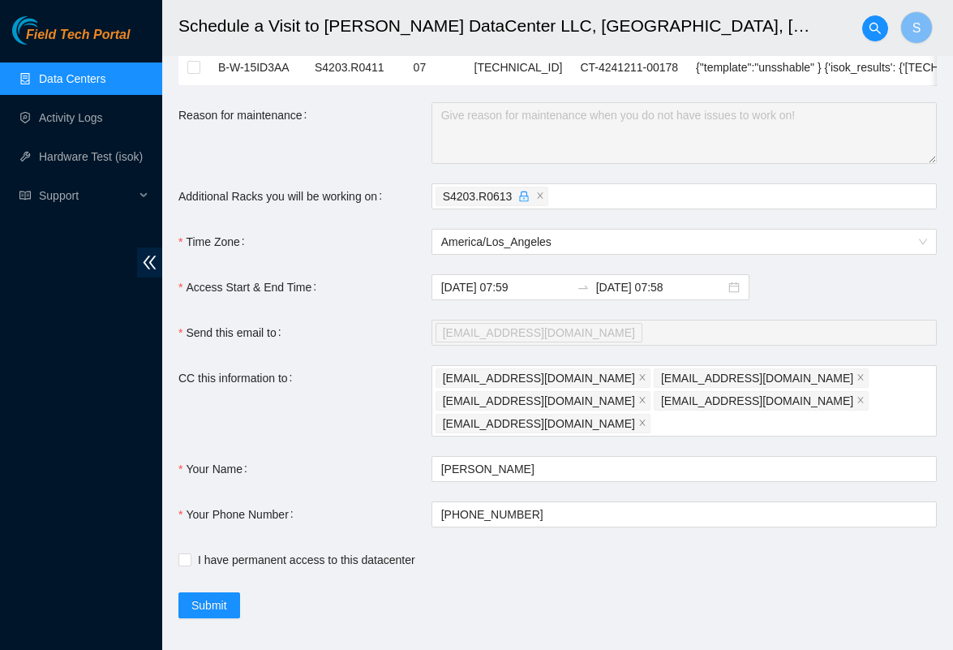
scroll to position [349, 0]
click at [216, 597] on span "Submit" at bounding box center [209, 606] width 36 height 18
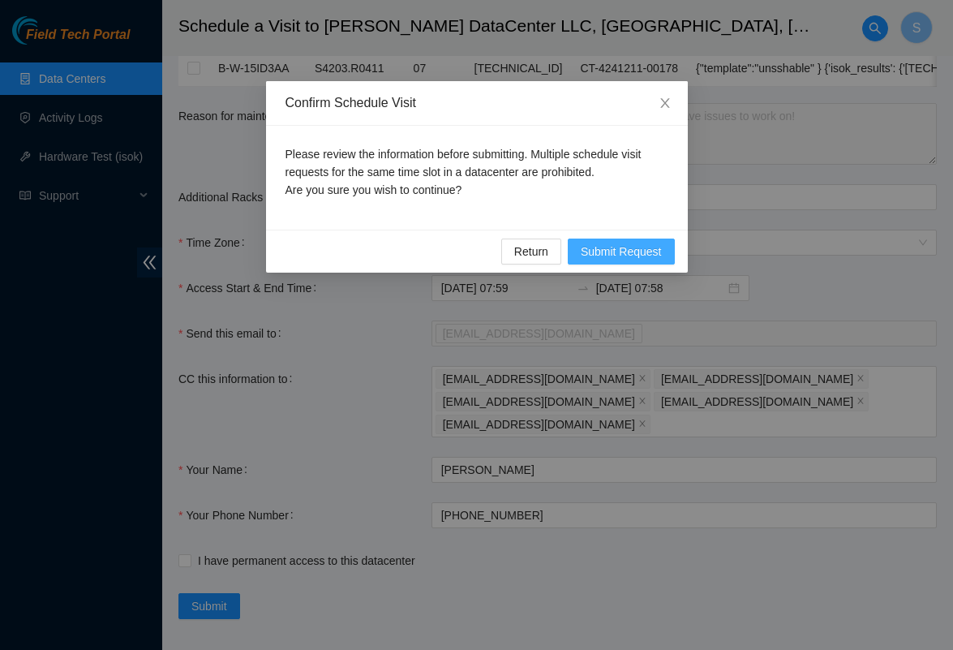
click at [620, 256] on span "Submit Request" at bounding box center [621, 251] width 81 height 18
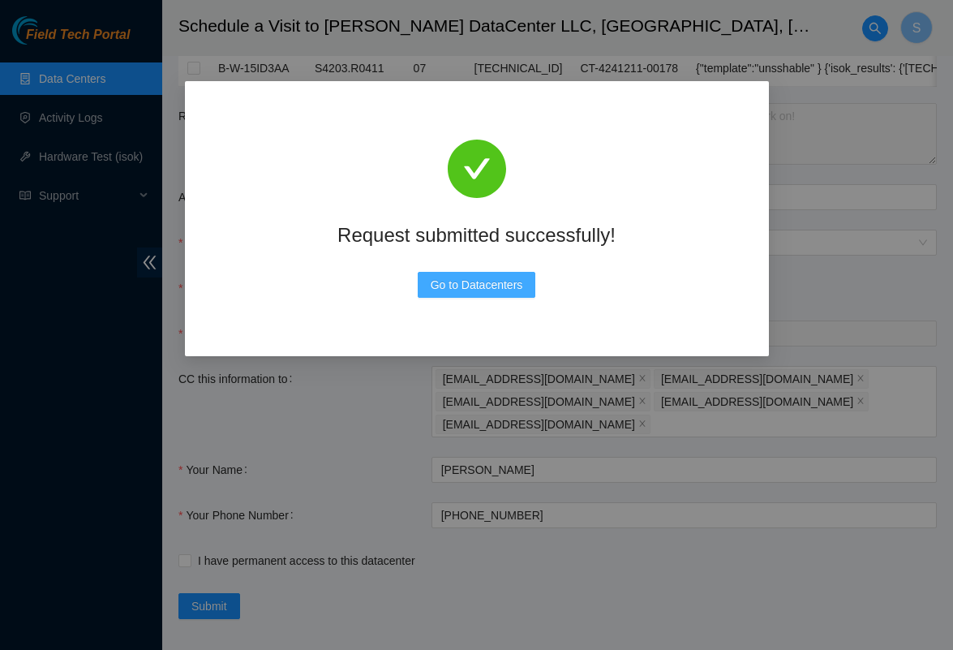
click at [478, 285] on span "Go to Datacenters" at bounding box center [477, 285] width 92 height 18
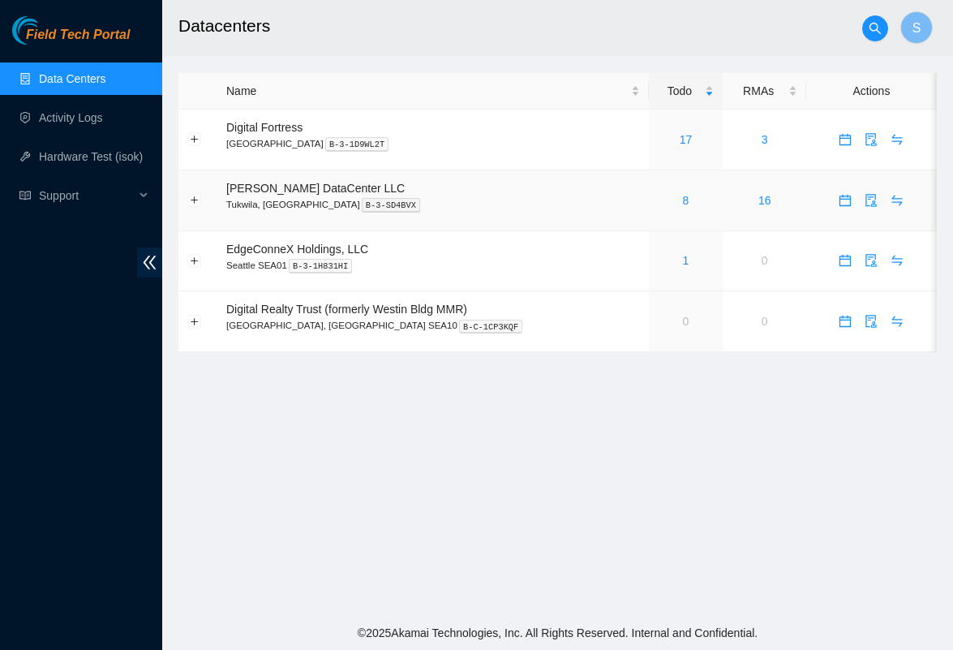
click at [667, 198] on div "8" at bounding box center [686, 200] width 57 height 18
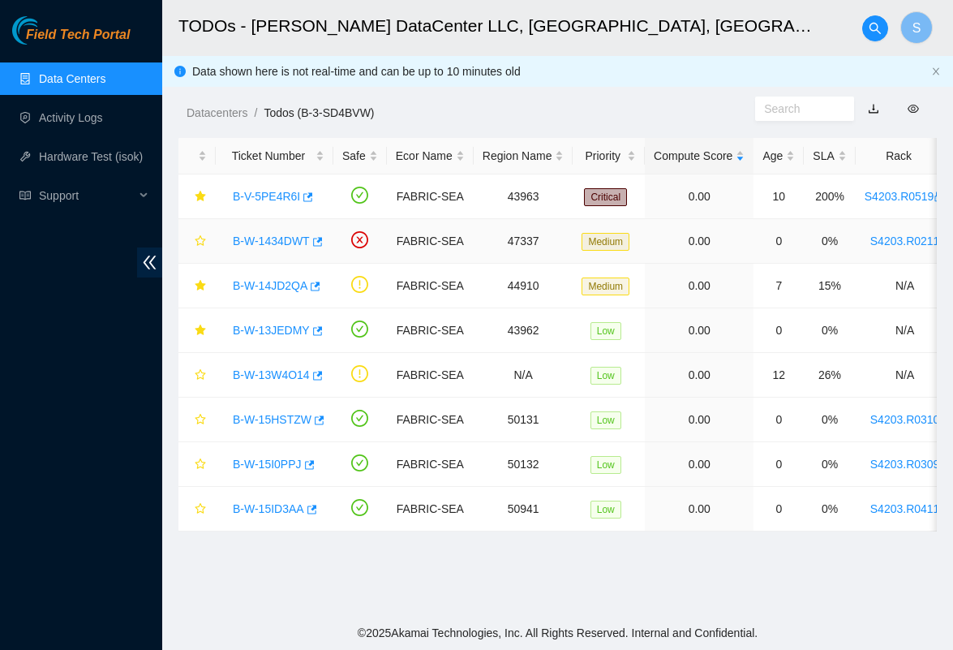
click at [274, 241] on link "B-W-1434DWT" at bounding box center [271, 240] width 77 height 13
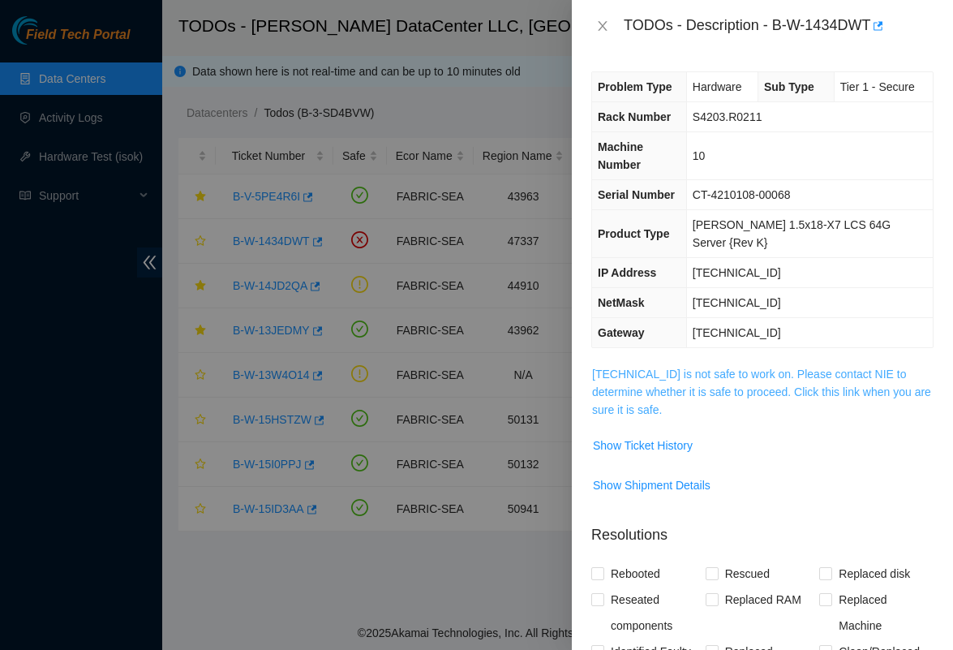
click at [643, 367] on link "[TECHNICAL_ID] is not safe to work on. Please contact NIE to determine whether …" at bounding box center [761, 391] width 339 height 49
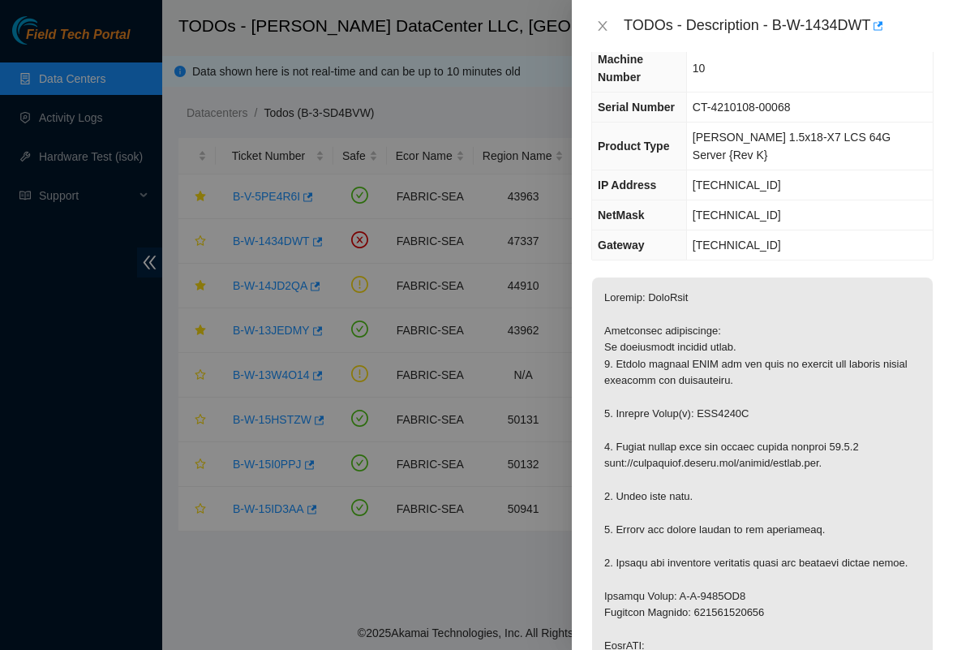
scroll to position [74, 0]
